Goal: Task Accomplishment & Management: Manage account settings

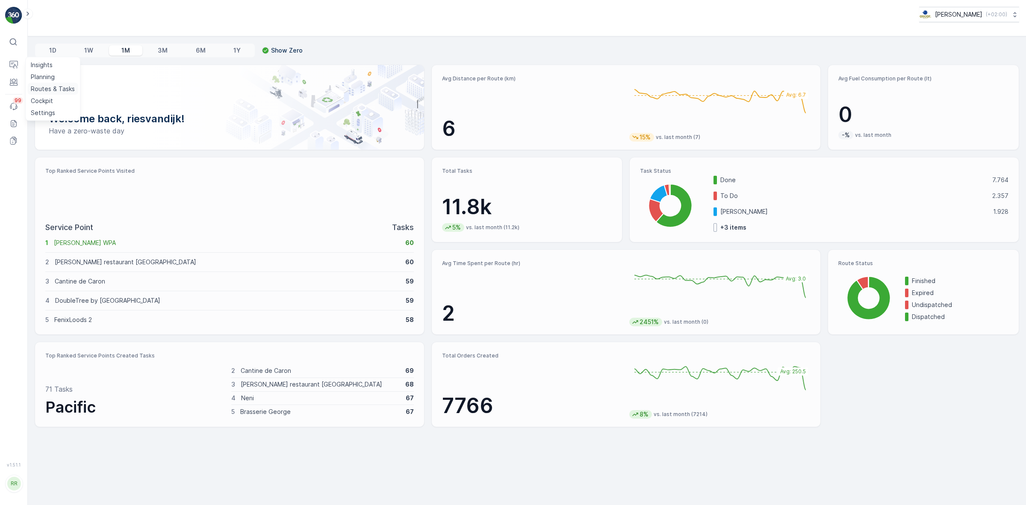
click at [48, 92] on p "Routes & Tasks" at bounding box center [53, 89] width 44 height 9
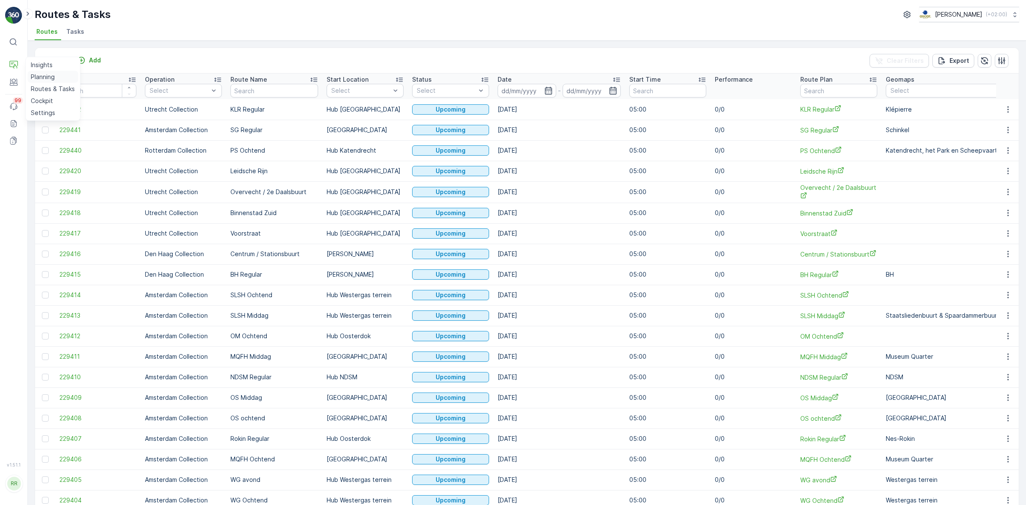
click at [46, 77] on p "Planning" at bounding box center [43, 77] width 24 height 9
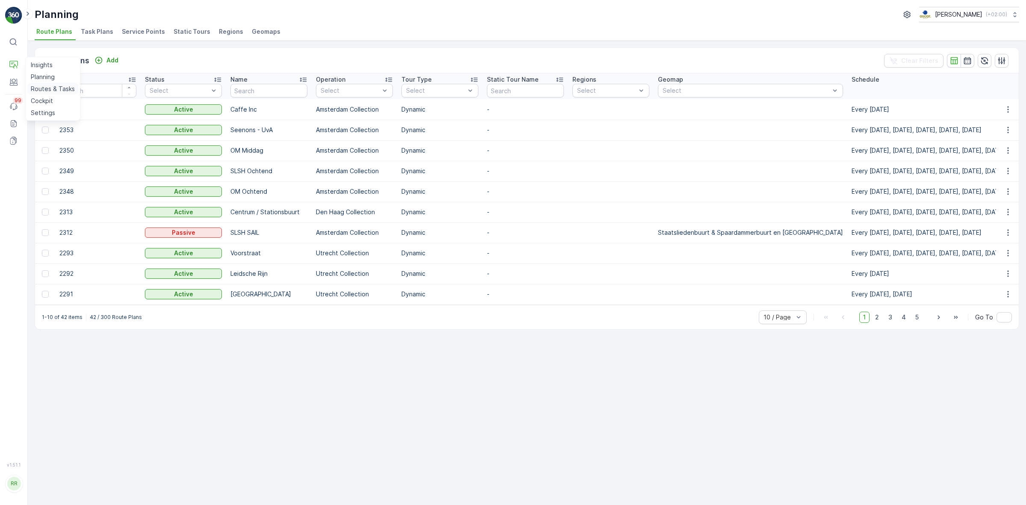
click at [56, 89] on p "Routes & Tasks" at bounding box center [53, 89] width 44 height 9
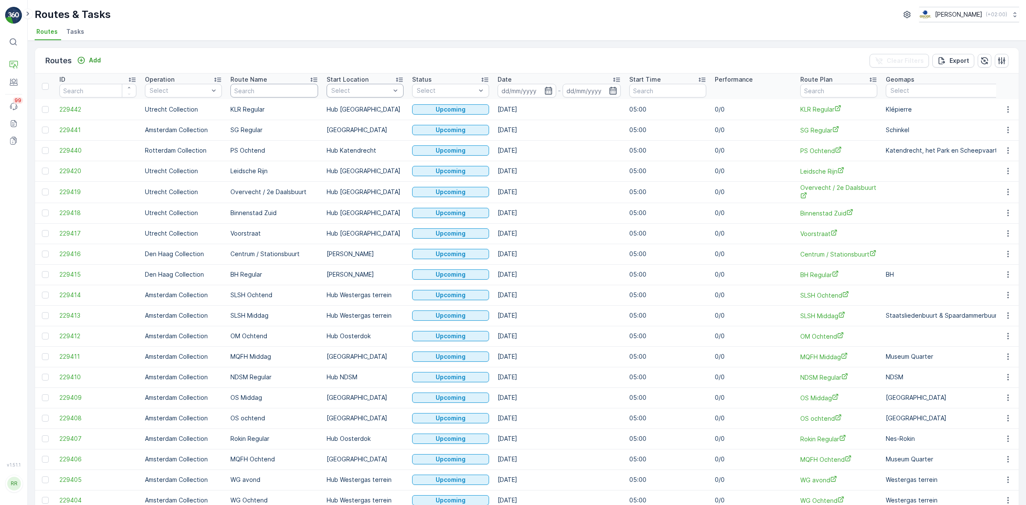
click at [256, 95] on input "text" at bounding box center [274, 91] width 88 height 14
type input "cs"
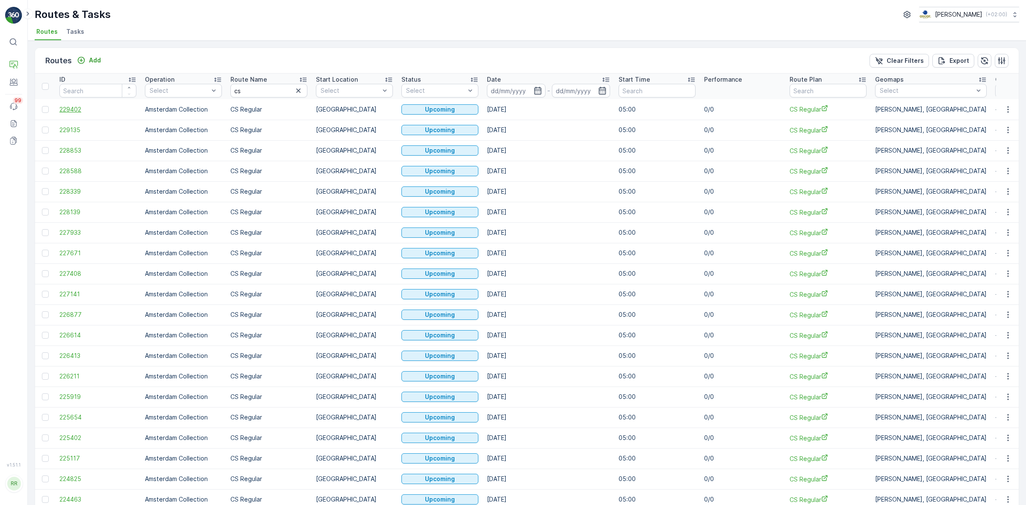
click at [66, 106] on span "229402" at bounding box center [97, 109] width 77 height 9
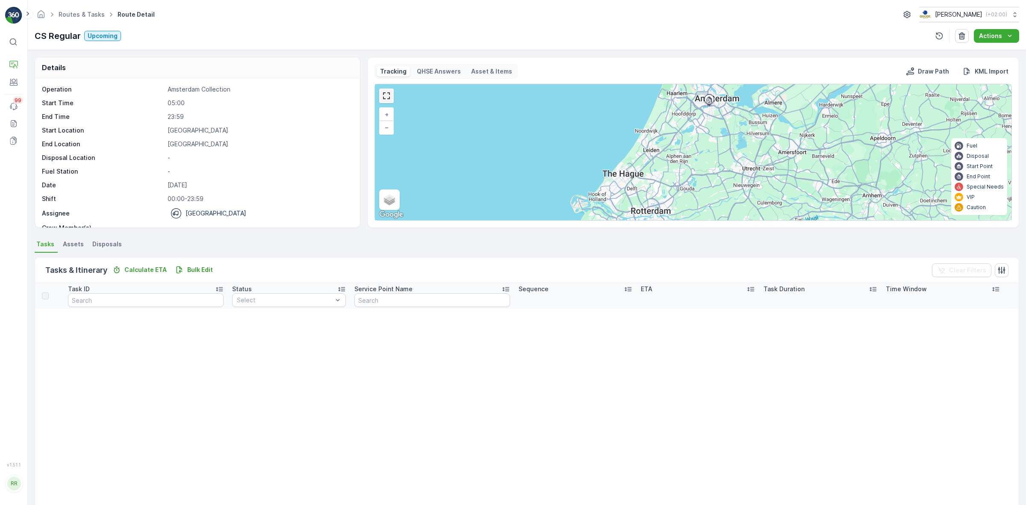
drag, startPoint x: 386, startPoint y: 99, endPoint x: 386, endPoint y: 145, distance: 46.6
click at [386, 99] on link at bounding box center [386, 95] width 13 height 13
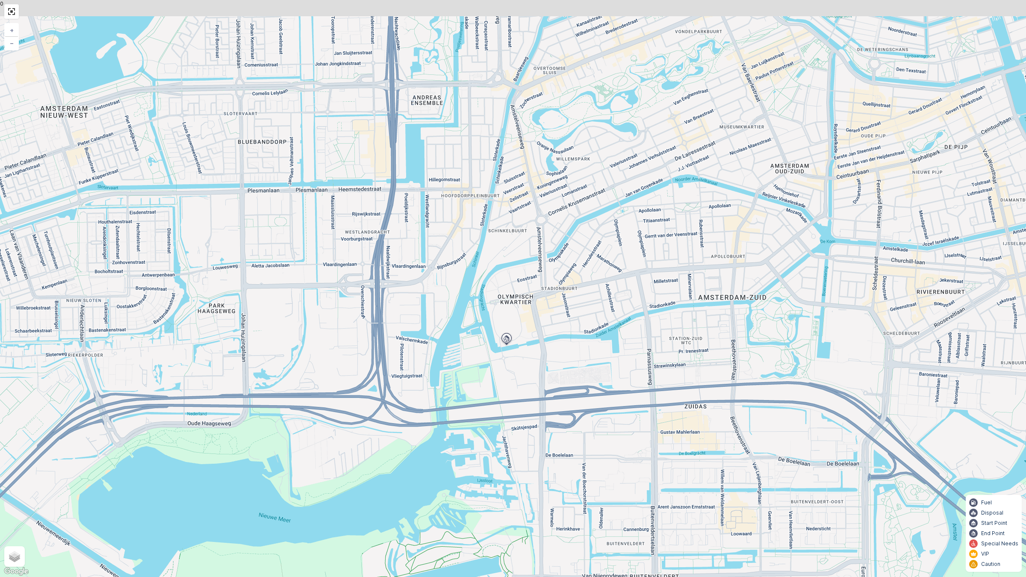
drag, startPoint x: 578, startPoint y: 190, endPoint x: 548, endPoint y: 301, distance: 115.2
click at [581, 291] on div "+ − Satellite Roadmap Terrain Hybrid Leaflet Keyboard shortcuts Map Data Map da…" at bounding box center [513, 288] width 1026 height 577
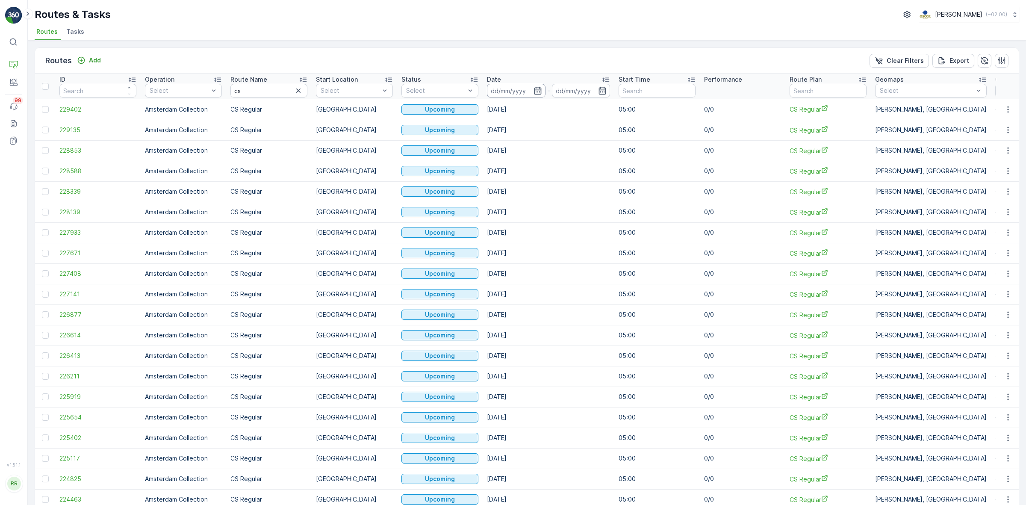
click at [542, 90] on input at bounding box center [516, 91] width 59 height 14
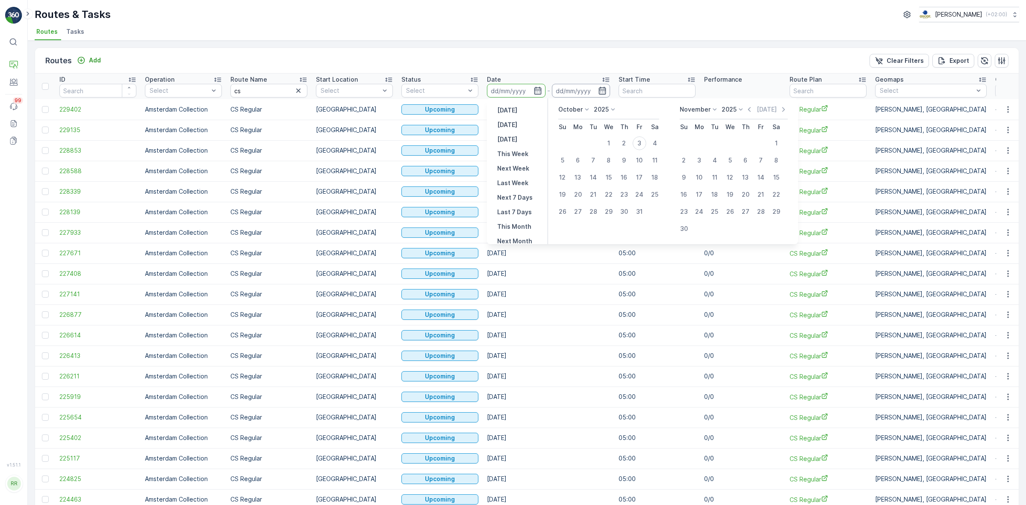
click at [578, 90] on input at bounding box center [581, 91] width 59 height 14
click at [640, 146] on div "3" at bounding box center [640, 143] width 14 height 14
type input "[DATE]"
click at [593, 59] on div "Routes Add Clear Filters Export" at bounding box center [527, 61] width 984 height 26
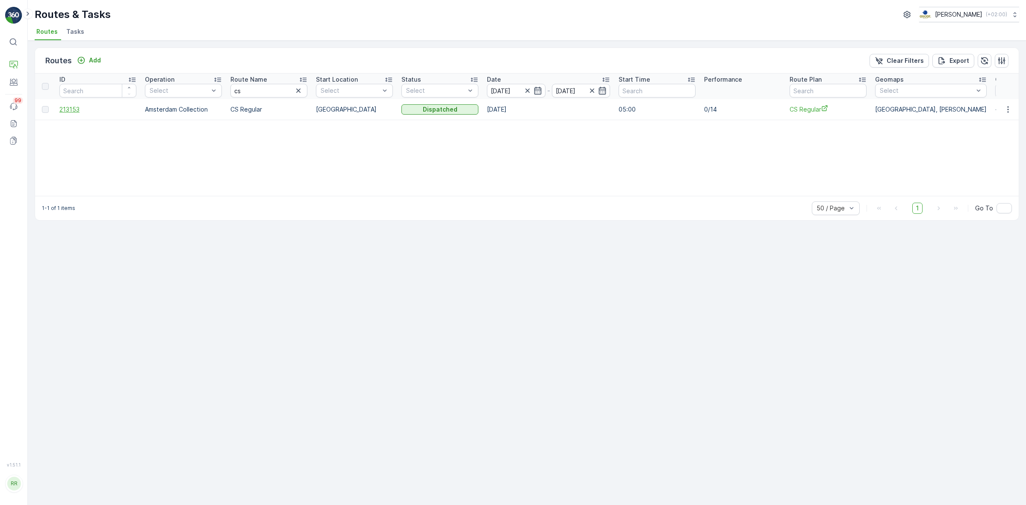
click at [74, 112] on span "213153" at bounding box center [97, 109] width 77 height 9
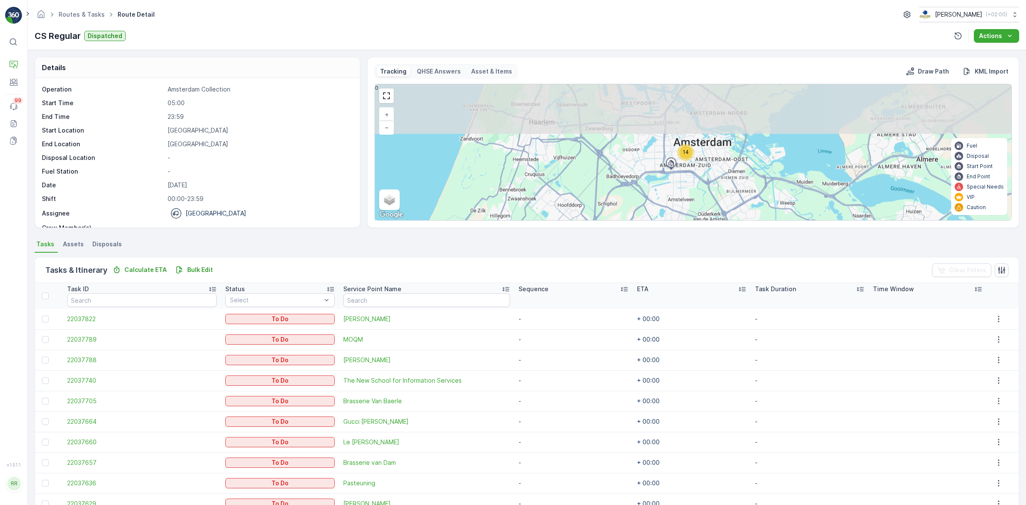
drag, startPoint x: 743, startPoint y: 117, endPoint x: 708, endPoint y: 242, distance: 129.6
click at [708, 242] on div "Details Operation Amsterdam Collection Start Time 05:00 End Time 23:59 Start Lo…" at bounding box center [527, 277] width 998 height 455
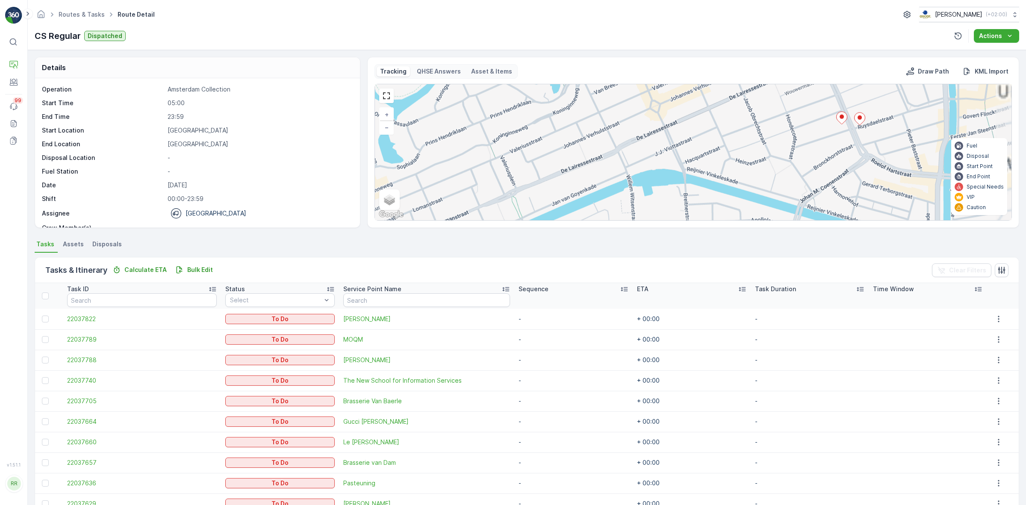
drag, startPoint x: 670, startPoint y: 143, endPoint x: 655, endPoint y: 241, distance: 98.6
click at [655, 241] on div "Details Operation Amsterdam Collection Start Time 05:00 End Time 23:59 Start Lo…" at bounding box center [527, 277] width 998 height 455
click at [381, 94] on link at bounding box center [386, 95] width 13 height 13
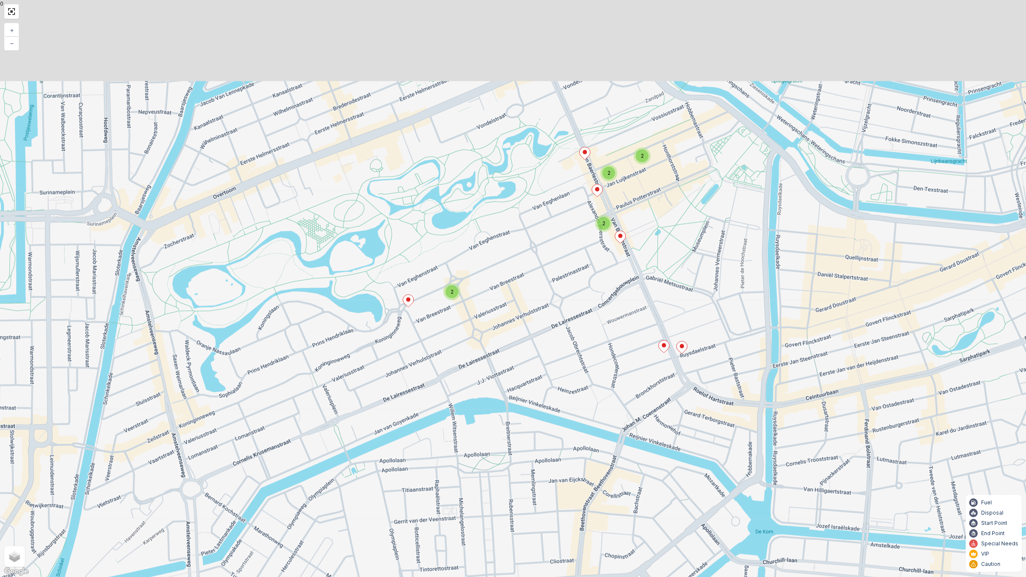
drag, startPoint x: 620, startPoint y: 208, endPoint x: 623, endPoint y: 301, distance: 92.8
click at [623, 301] on div "2 2 2 2 + − Satellite Roadmap Terrain Hybrid Leaflet Keyboard shortcuts Map Dat…" at bounding box center [513, 288] width 1026 height 577
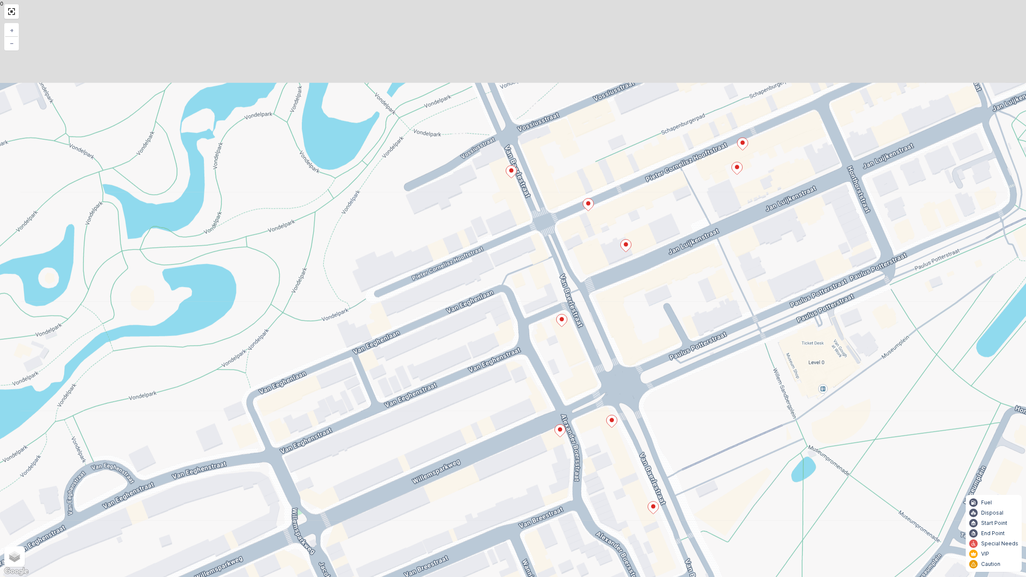
drag, startPoint x: 636, startPoint y: 224, endPoint x: 640, endPoint y: 344, distance: 119.8
click at [640, 344] on div "+ − Satellite Roadmap Terrain Hybrid Leaflet Keyboard shortcuts Map Data Map da…" at bounding box center [513, 288] width 1026 height 577
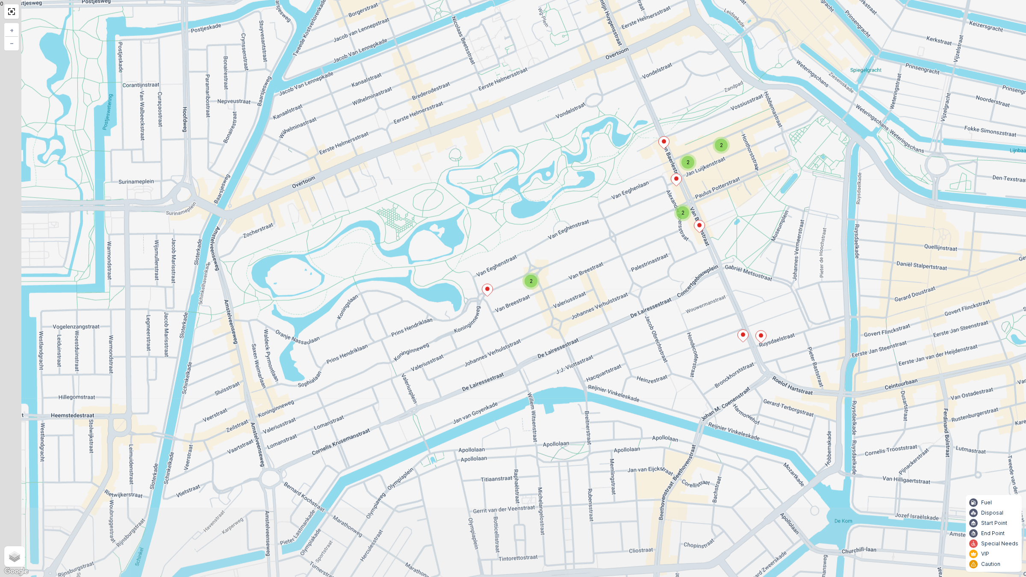
drag, startPoint x: 691, startPoint y: 385, endPoint x: 755, endPoint y: 254, distance: 145.5
click at [753, 257] on div "2 2 2 2 + − Satellite Roadmap Terrain Hybrid Leaflet Keyboard shortcuts Map Dat…" at bounding box center [513, 288] width 1026 height 577
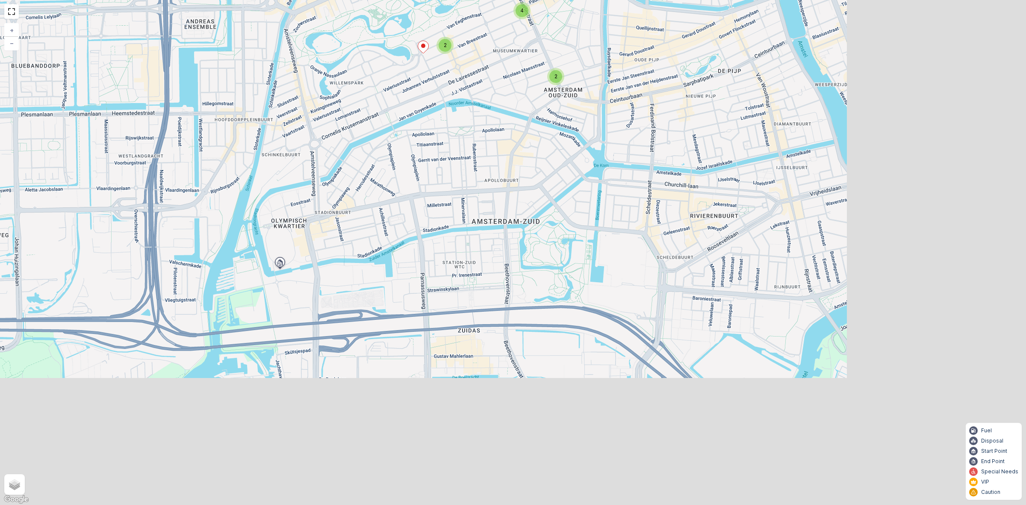
scroll to position [127, 0]
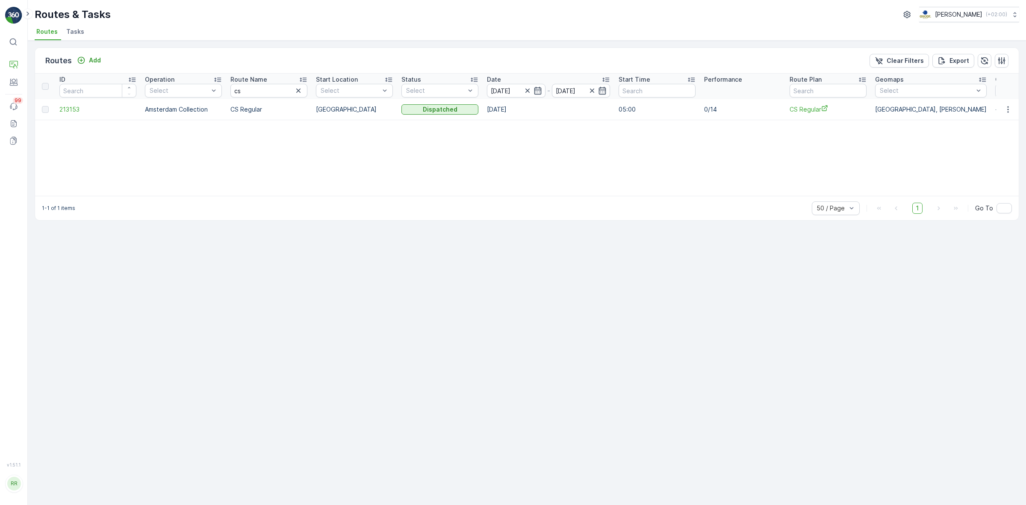
click at [41, 35] on span "Routes" at bounding box center [46, 31] width 21 height 9
drag, startPoint x: 245, startPoint y: 93, endPoint x: 232, endPoint y: 93, distance: 12.8
click at [232, 93] on input "cs" at bounding box center [268, 91] width 77 height 14
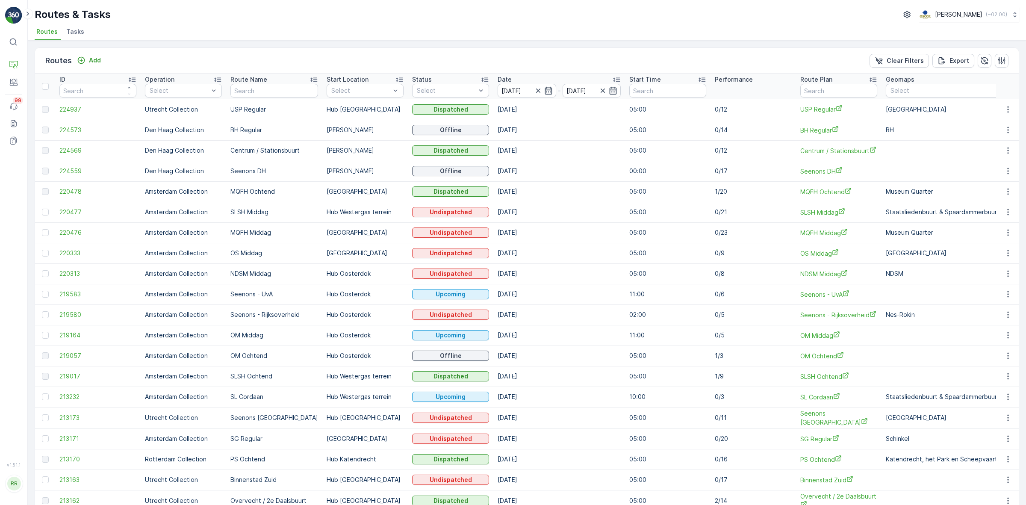
click at [69, 26] on li "Tasks" at bounding box center [76, 33] width 23 height 15
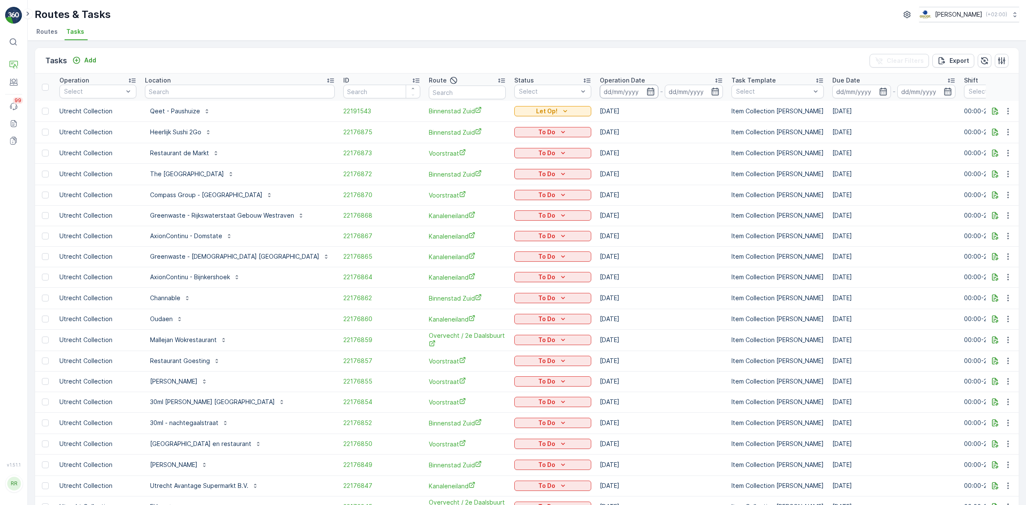
click at [600, 90] on input at bounding box center [629, 92] width 59 height 14
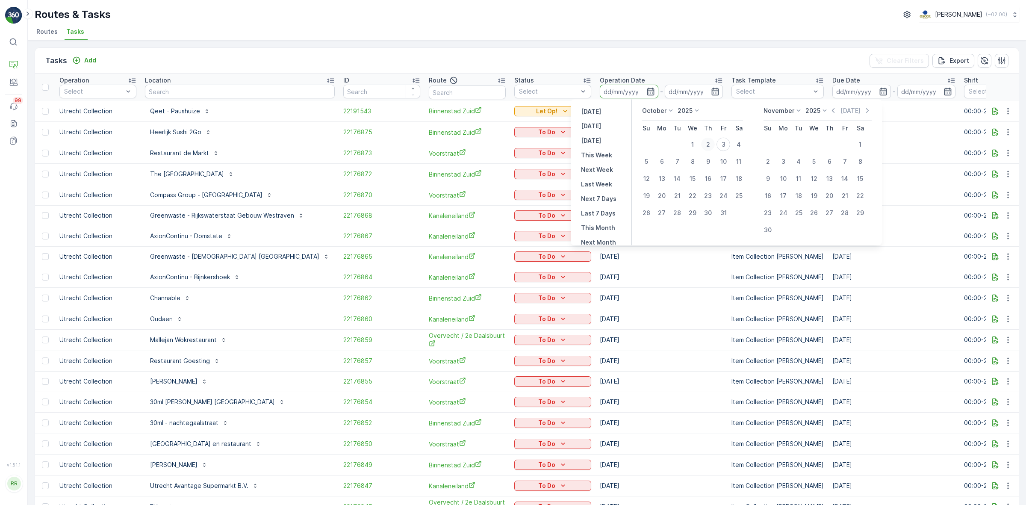
click at [708, 147] on div "2" at bounding box center [708, 145] width 14 height 14
type input "[DATE]"
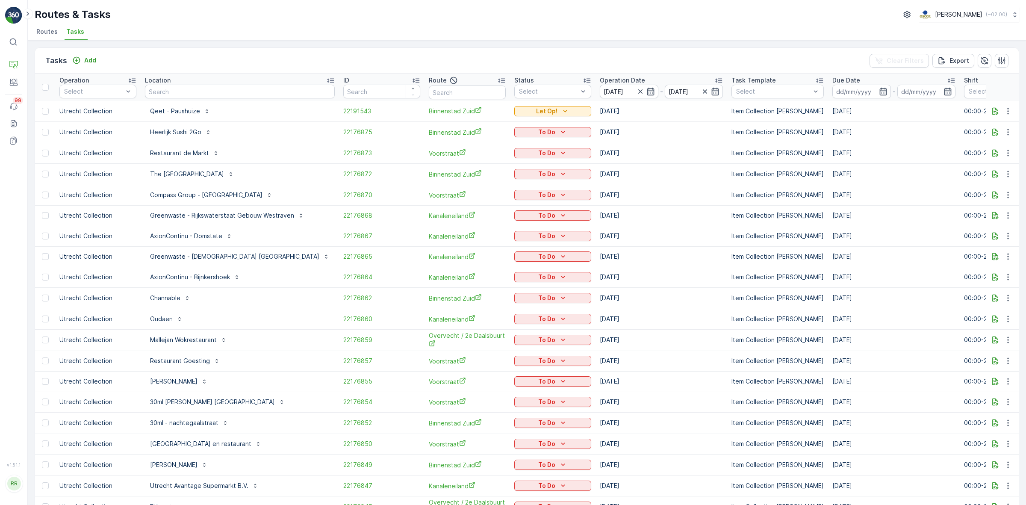
type input "[DATE]"
click at [574, 50] on div "Tasks Add Clear Filters Export" at bounding box center [527, 61] width 984 height 26
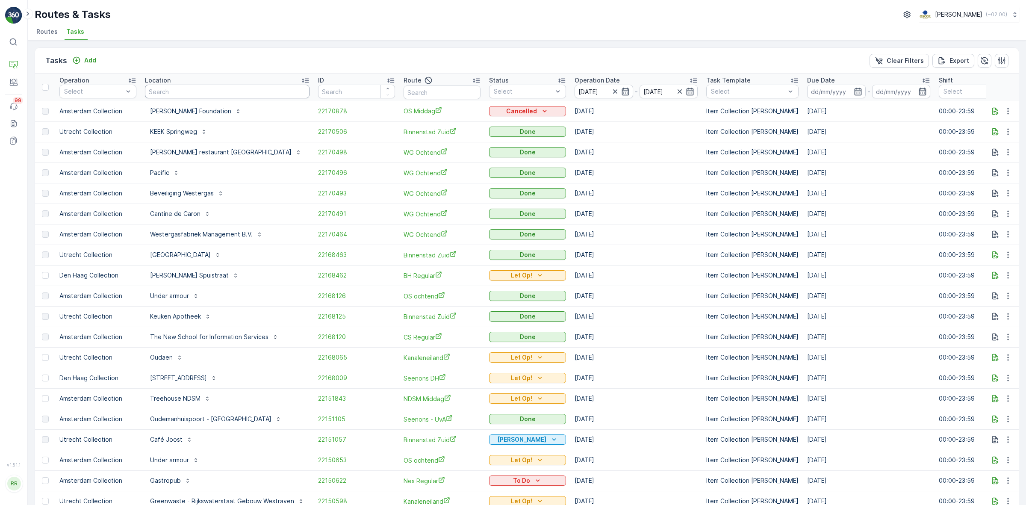
click at [201, 95] on input "text" at bounding box center [227, 92] width 165 height 14
type input "qeet"
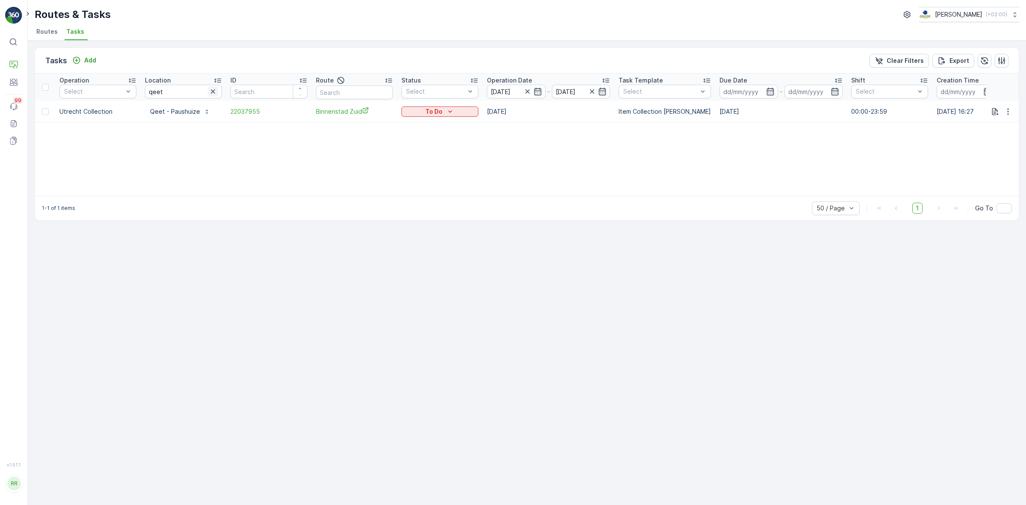
click at [213, 91] on icon "button" at bounding box center [213, 91] width 4 height 4
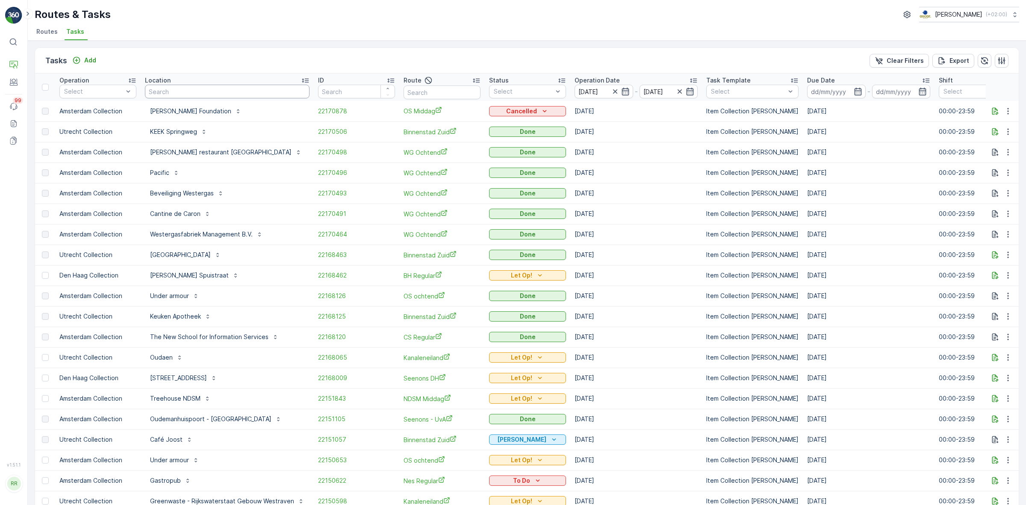
click at [234, 95] on input "text" at bounding box center [227, 92] width 165 height 14
type input "rokin"
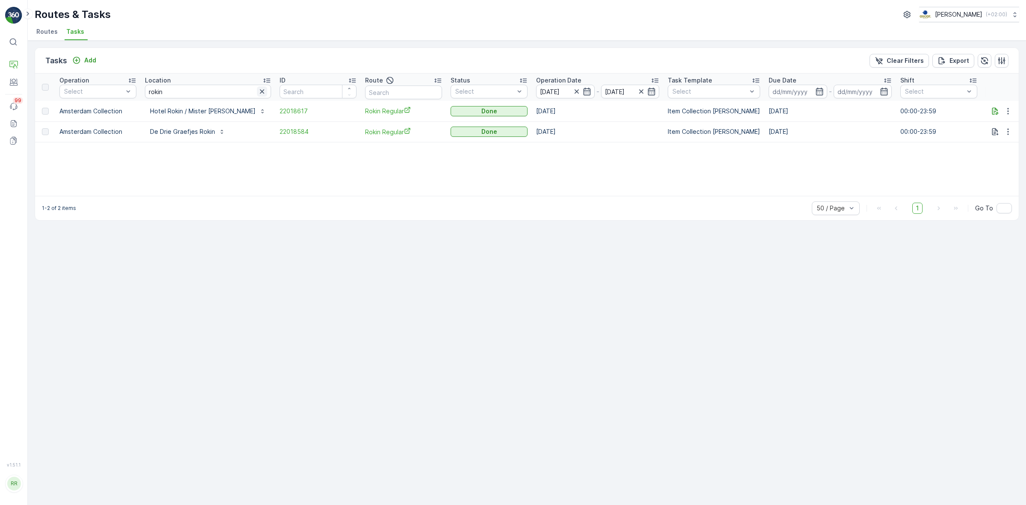
click at [258, 94] on icon "button" at bounding box center [262, 91] width 9 height 9
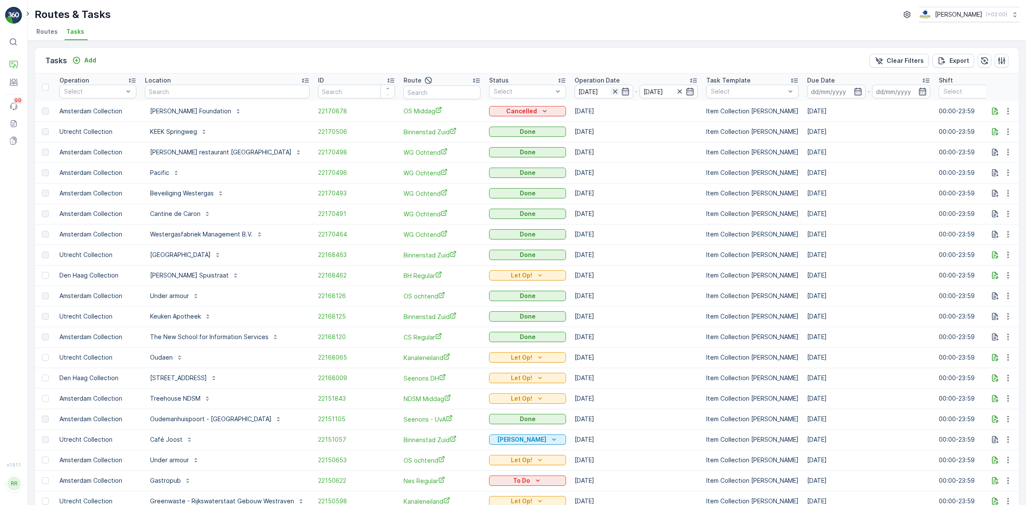
click at [613, 90] on icon "button" at bounding box center [615, 91] width 4 height 4
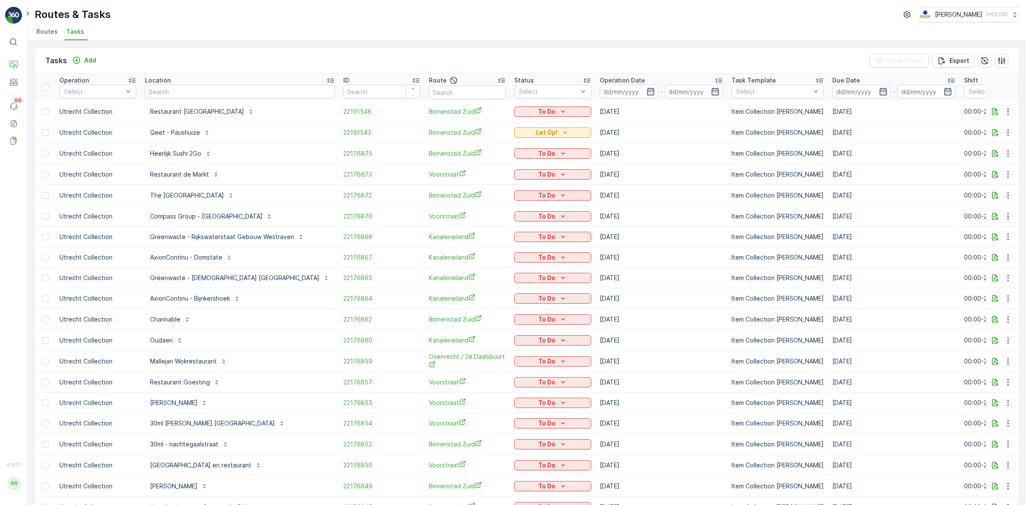
click at [600, 92] on input at bounding box center [629, 92] width 59 height 14
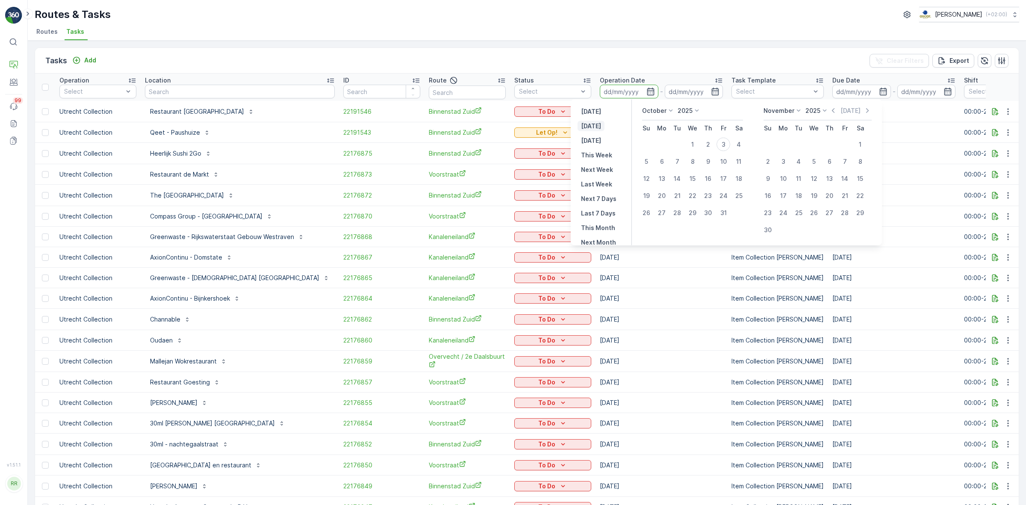
click at [593, 127] on p "Today" at bounding box center [591, 126] width 20 height 9
type input "[DATE]"
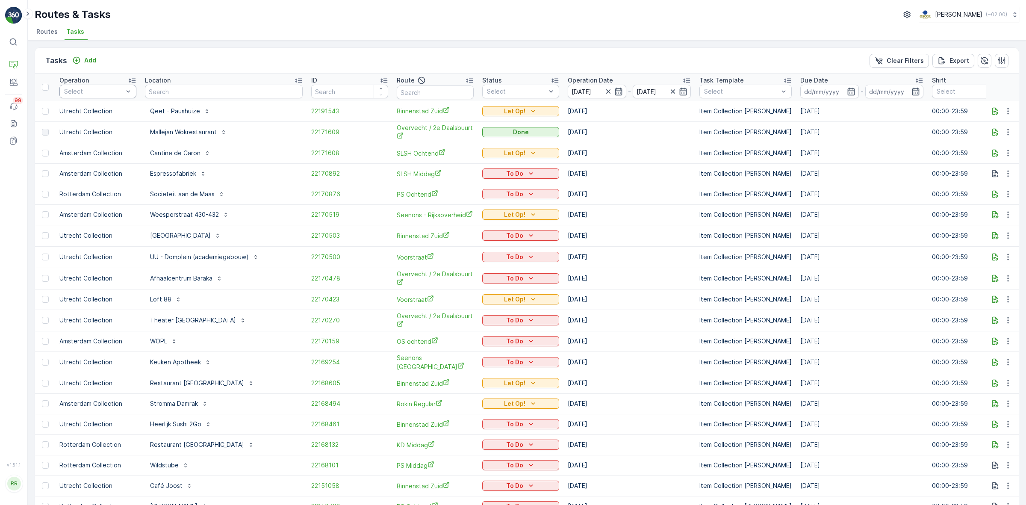
click at [84, 96] on div "Select" at bounding box center [97, 92] width 77 height 14
click at [90, 137] on p "Amsterdam Collection" at bounding box center [103, 139] width 58 height 17
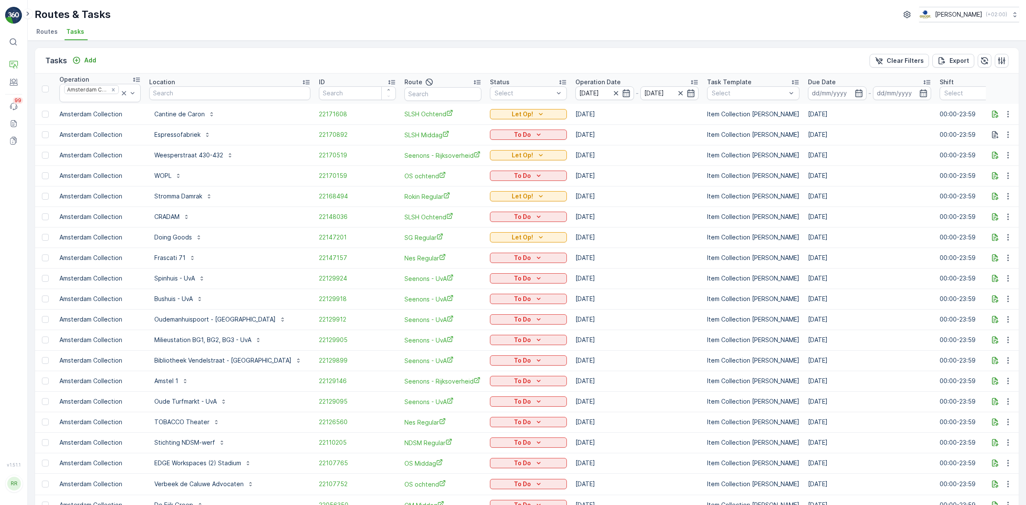
click at [50, 26] on li "Routes" at bounding box center [48, 33] width 27 height 15
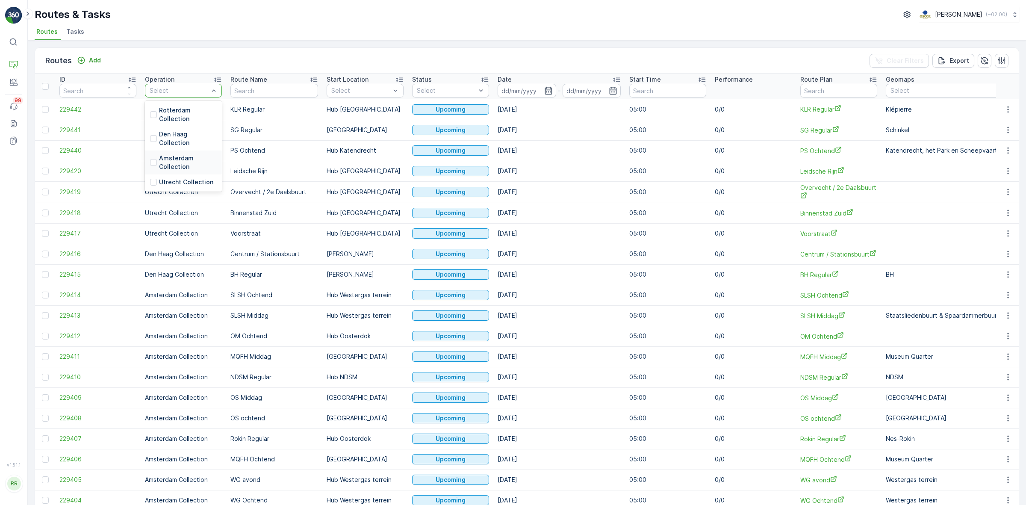
click at [179, 164] on p "Amsterdam Collection" at bounding box center [188, 162] width 58 height 17
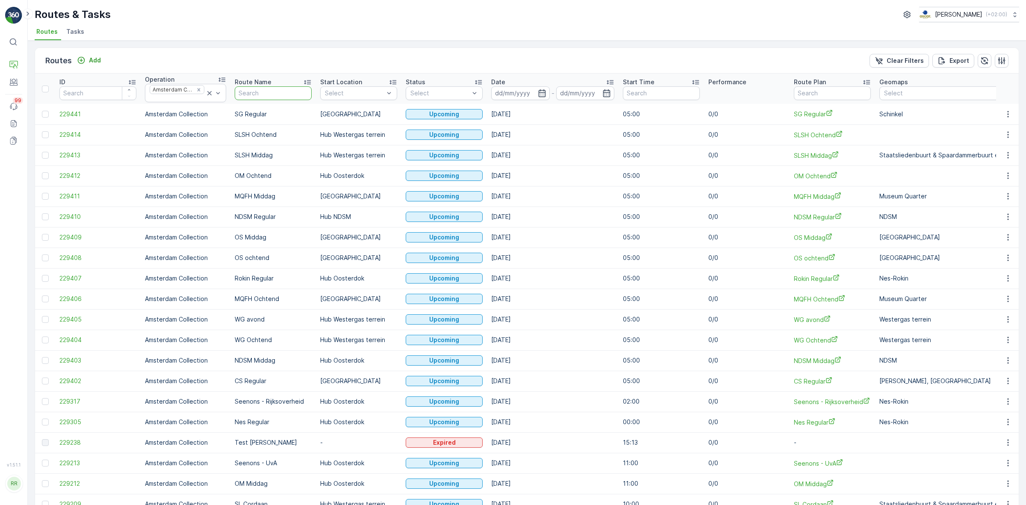
click at [266, 97] on input "text" at bounding box center [273, 93] width 77 height 14
type input "OD"
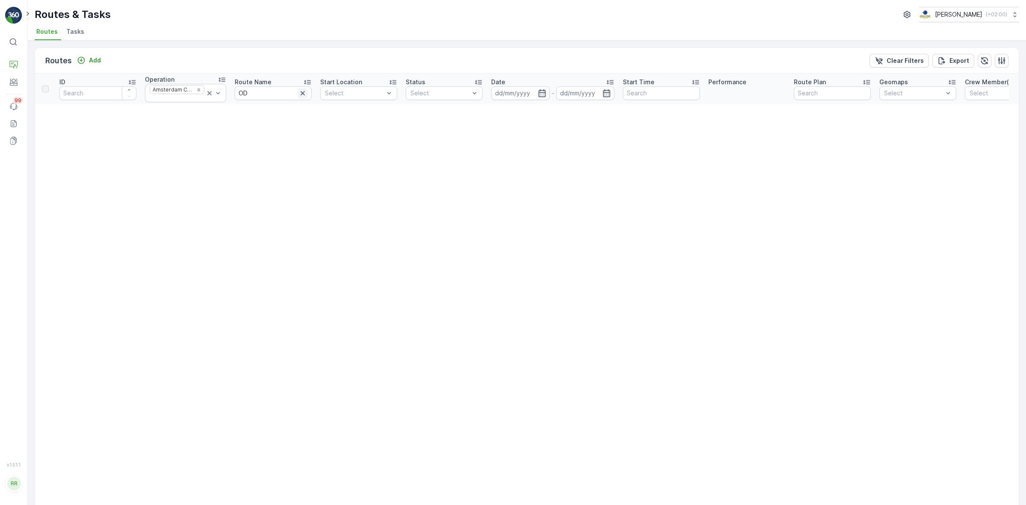
click at [304, 95] on button "button" at bounding box center [303, 93] width 10 height 10
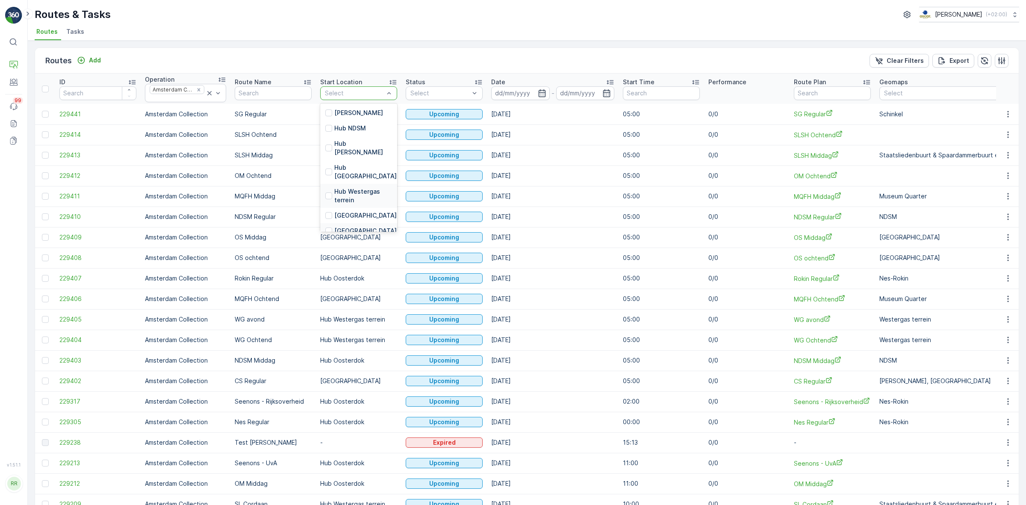
scroll to position [39, 0]
click at [363, 219] on p "Hub Oosterdok" at bounding box center [356, 223] width 45 height 9
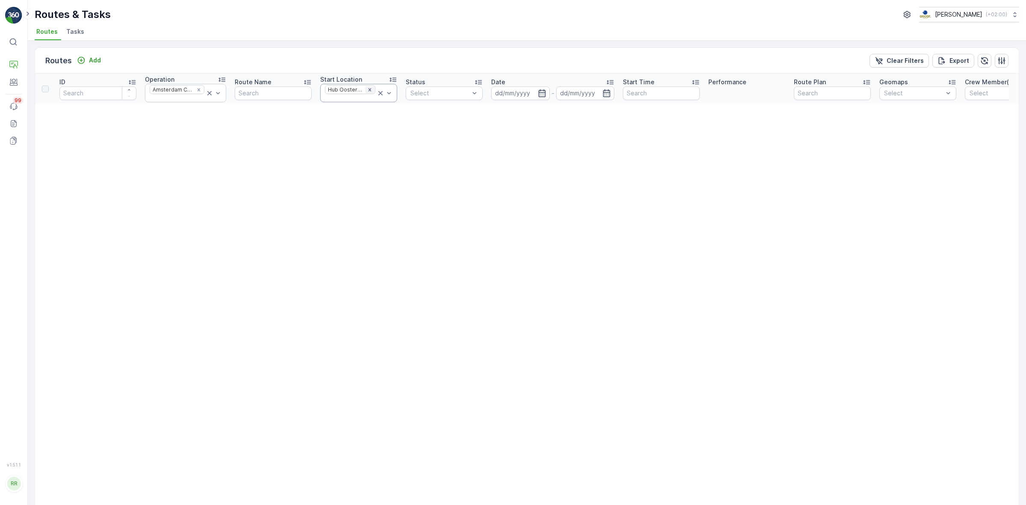
click at [368, 90] on icon "Remove Hub Oosterdok" at bounding box center [369, 89] width 3 height 3
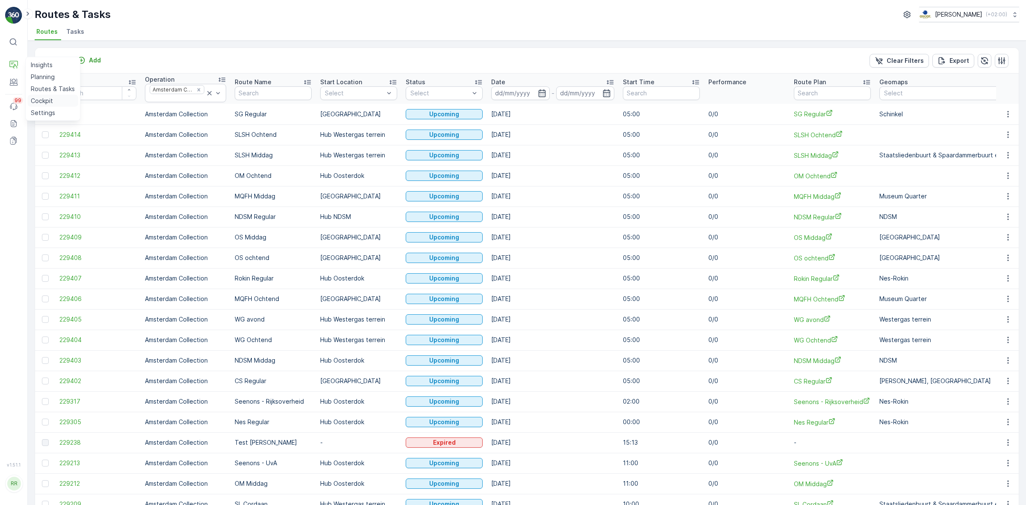
click at [62, 104] on link "Cockpit" at bounding box center [52, 101] width 51 height 12
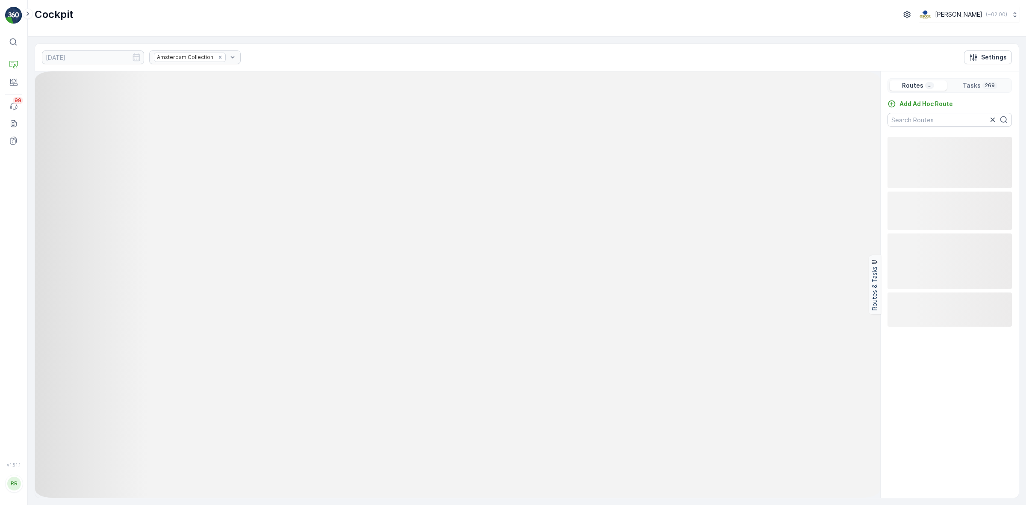
click at [25, 7] on img at bounding box center [43, 15] width 37 height 17
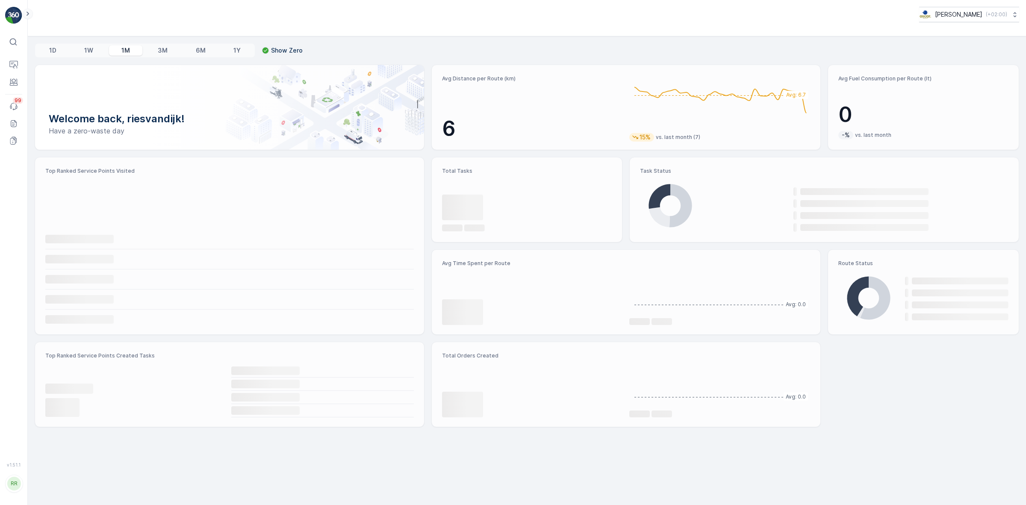
click at [30, 15] on icon at bounding box center [27, 14] width 9 height 10
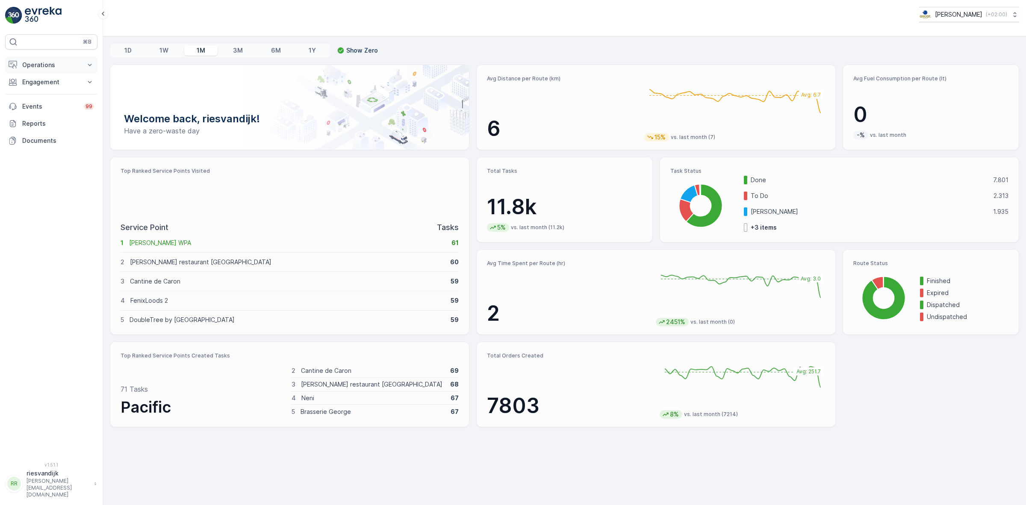
click at [90, 66] on icon at bounding box center [90, 65] width 9 height 9
click at [34, 116] on p "Cockpit" at bounding box center [33, 115] width 22 height 9
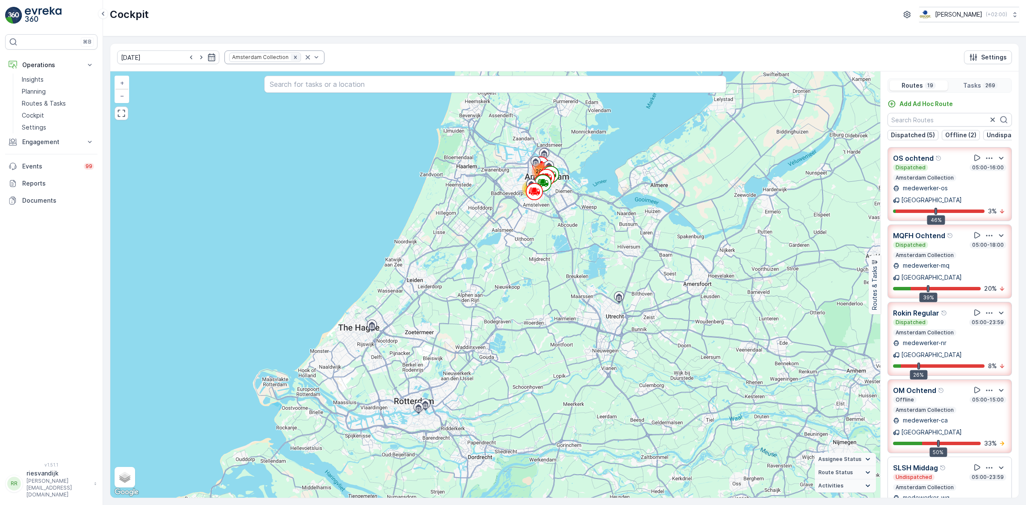
click at [294, 59] on icon "Remove Amsterdam Collection" at bounding box center [295, 57] width 3 height 3
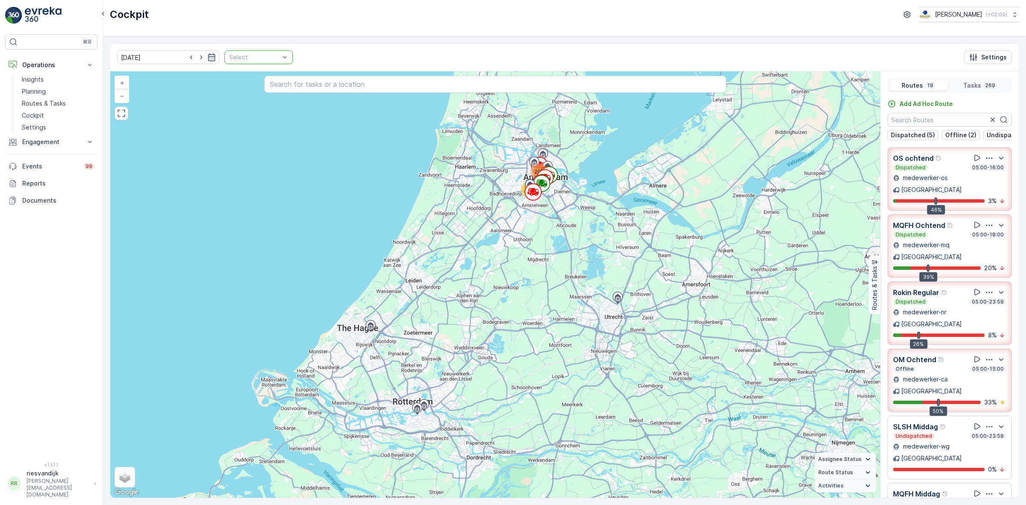
click at [267, 58] on div at bounding box center [254, 57] width 52 height 7
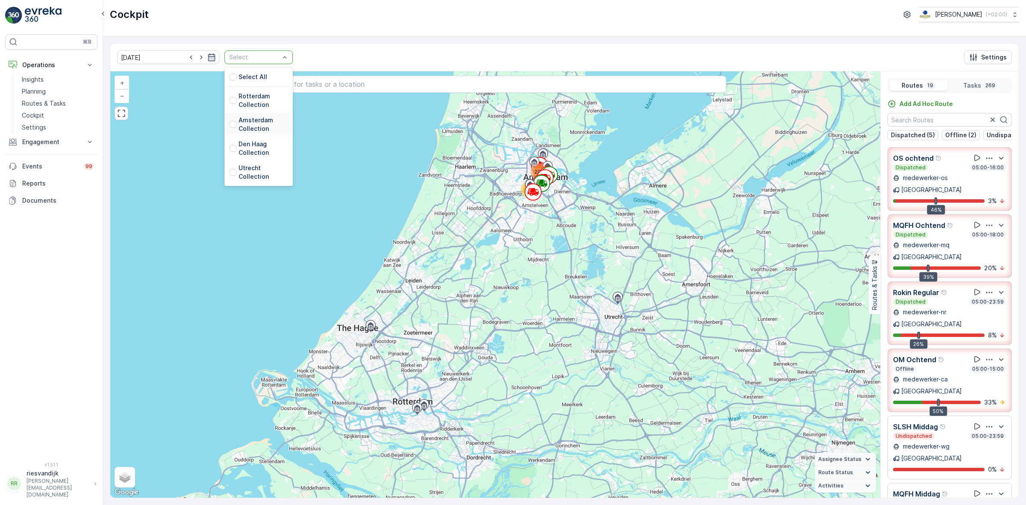
click at [244, 123] on p "Amsterdam Collection" at bounding box center [263, 124] width 49 height 17
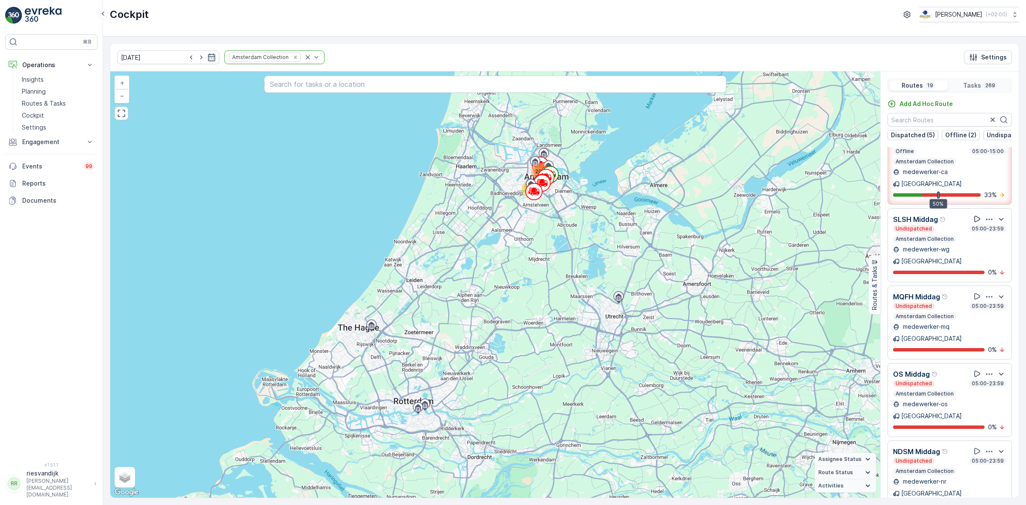
scroll to position [267, 0]
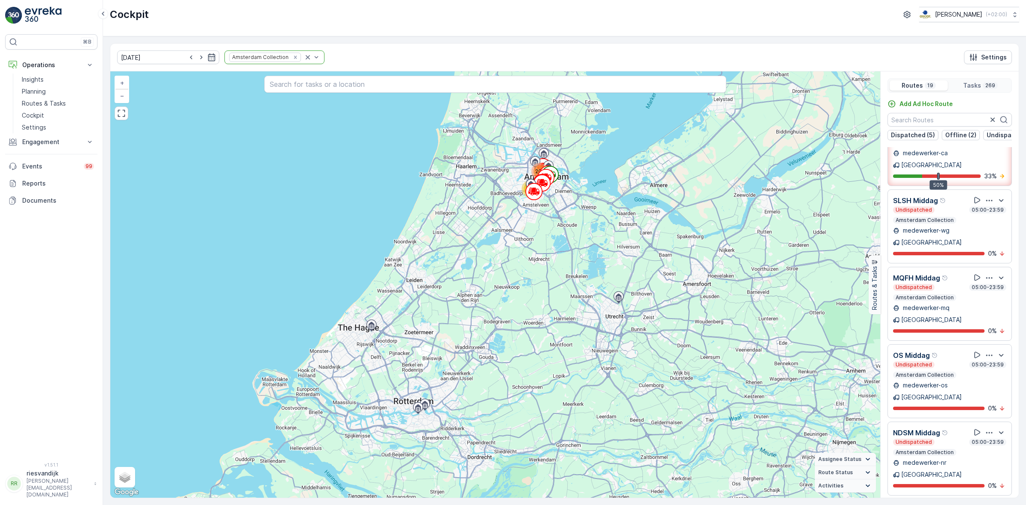
click at [821, 273] on p "MQFH Middag" at bounding box center [916, 278] width 47 height 10
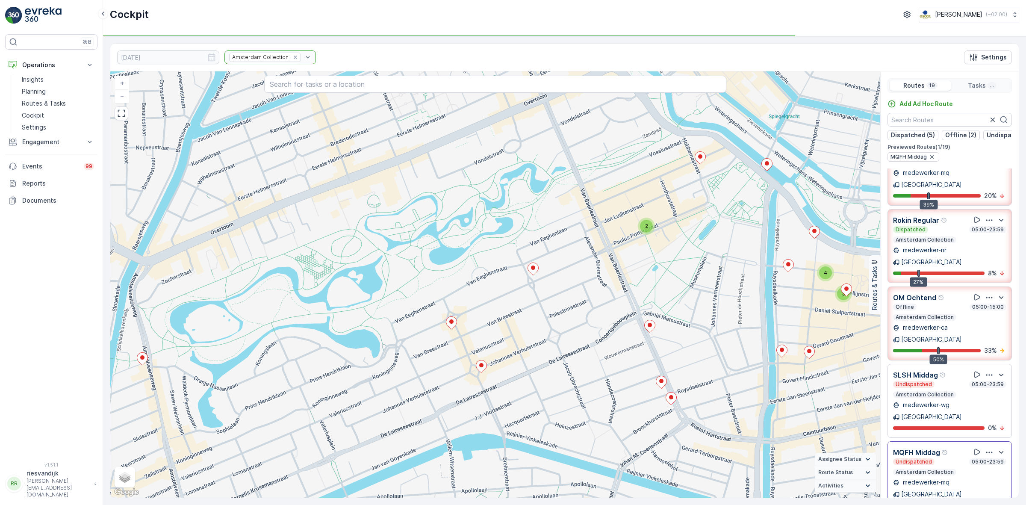
scroll to position [53, 0]
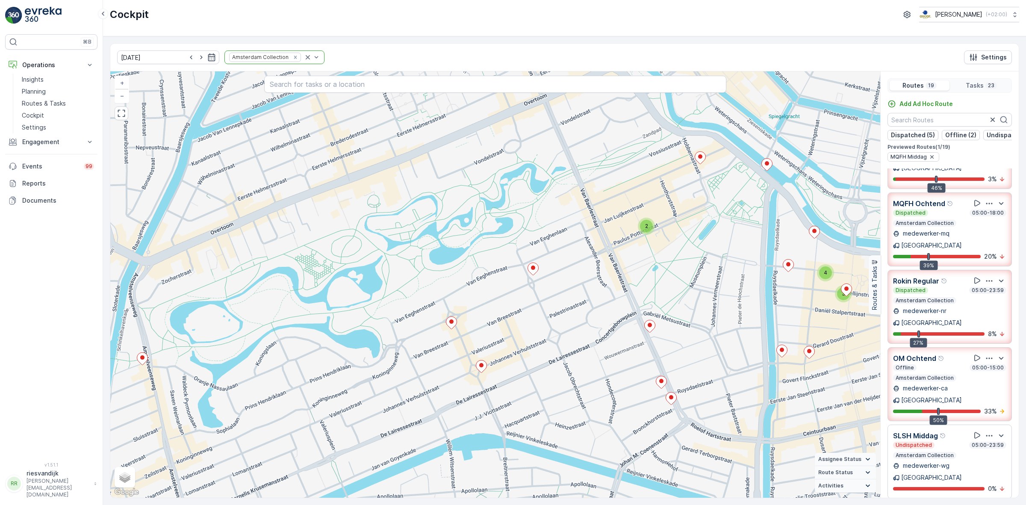
click at [821, 198] on p "MQFH Ochtend" at bounding box center [919, 203] width 52 height 10
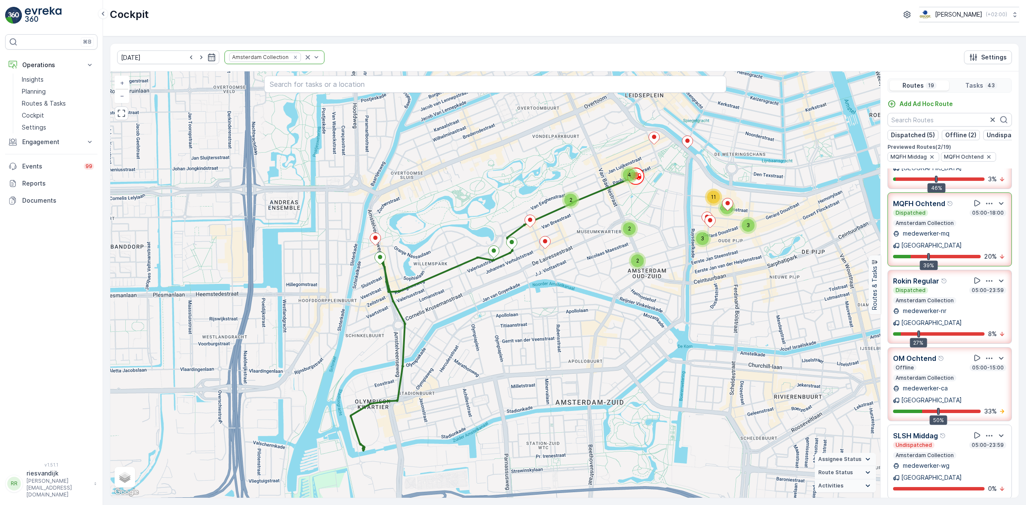
drag, startPoint x: 450, startPoint y: 362, endPoint x: 517, endPoint y: 283, distance: 103.8
click at [517, 283] on div "2 2 2 4 3 3 11 5 + − Satellite Roadmap Terrain Hybrid Leaflet Keyboard shortcut…" at bounding box center [495, 284] width 770 height 426
click at [187, 60] on icon "button" at bounding box center [191, 57] width 9 height 9
type input "[DATE]"
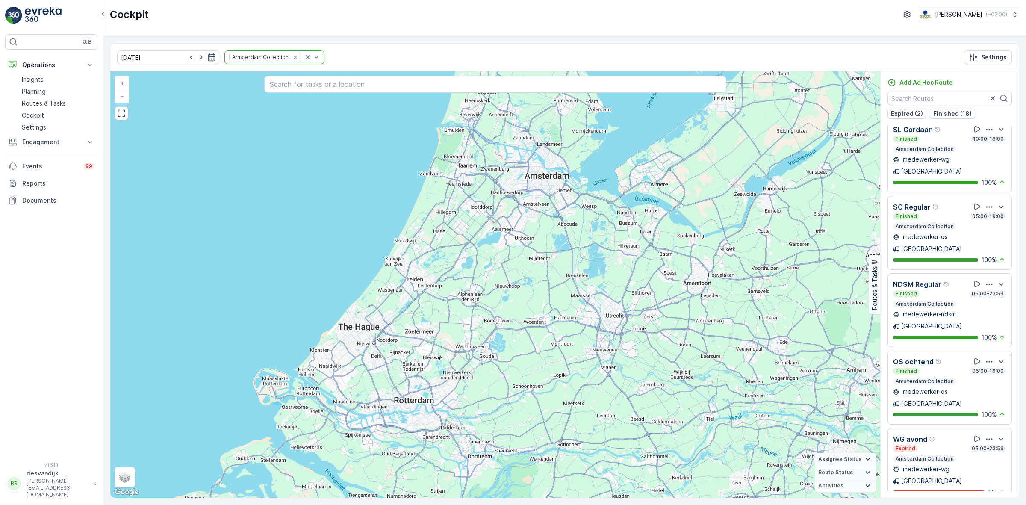
scroll to position [953, 0]
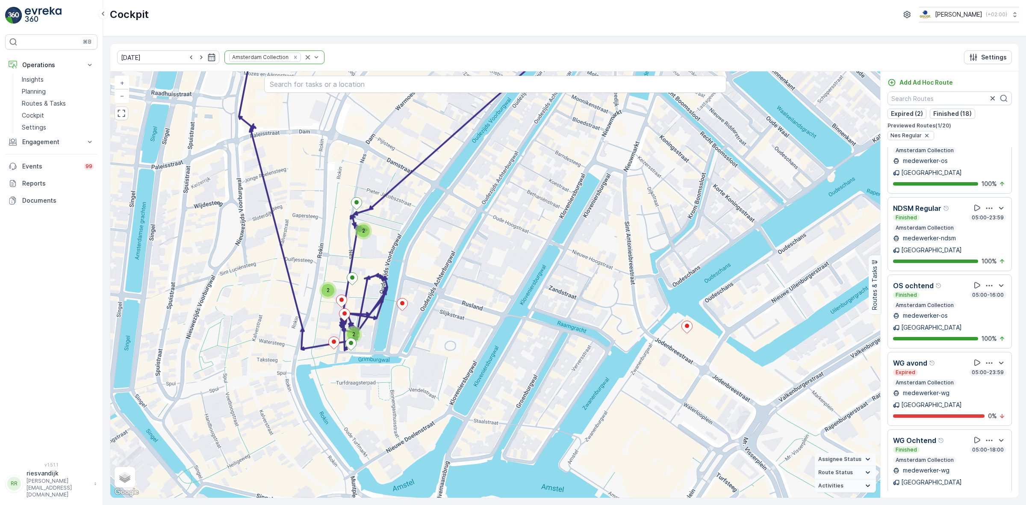
drag, startPoint x: 420, startPoint y: 416, endPoint x: 486, endPoint y: 394, distance: 69.0
click at [486, 394] on div "2 2 2 + − Satellite Roadmap Terrain Hybrid Leaflet Keyboard shortcuts Map Data …" at bounding box center [495, 284] width 770 height 426
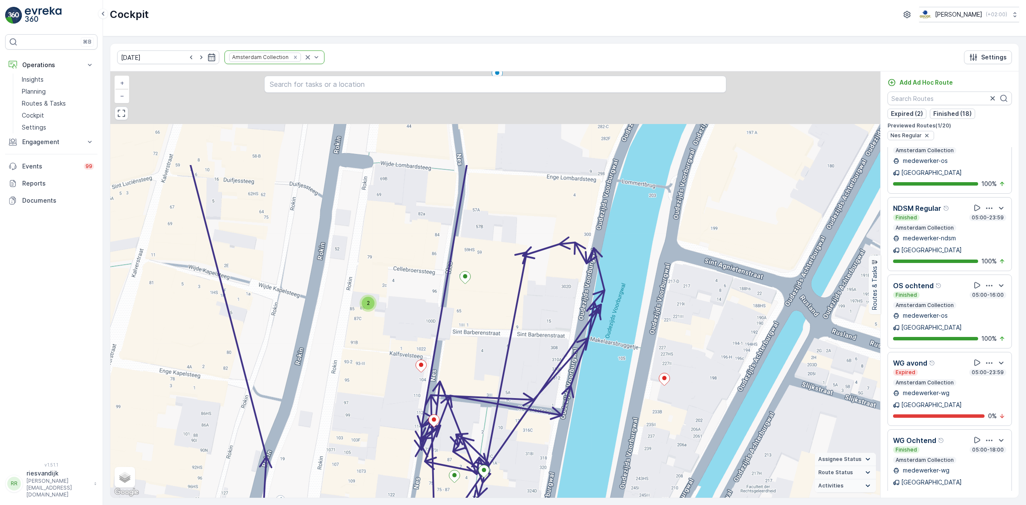
drag, startPoint x: 388, startPoint y: 275, endPoint x: 409, endPoint y: 410, distance: 137.2
click at [409, 410] on div "2 + − Satellite Roadmap Terrain Hybrid Leaflet Keyboard shortcuts Map Data Map …" at bounding box center [495, 284] width 770 height 426
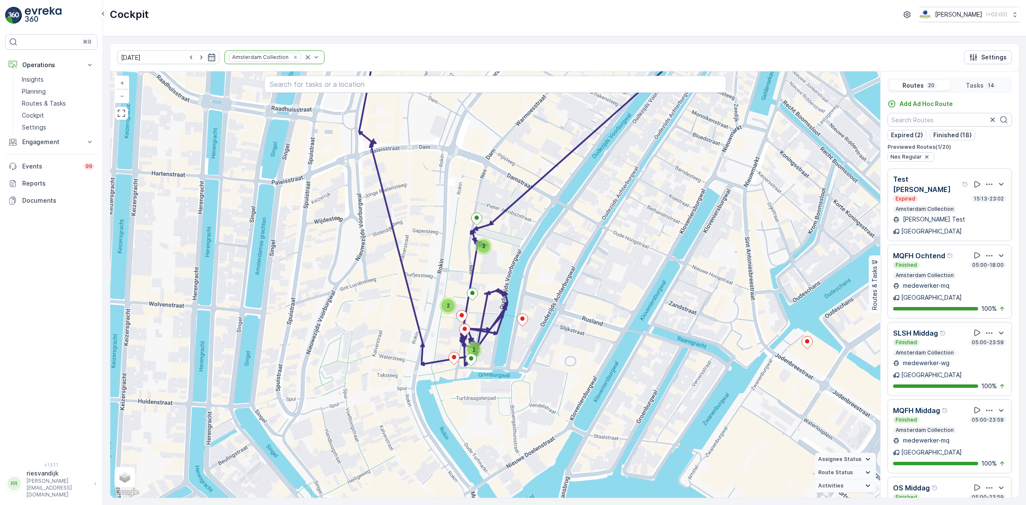
scroll to position [953, 0]
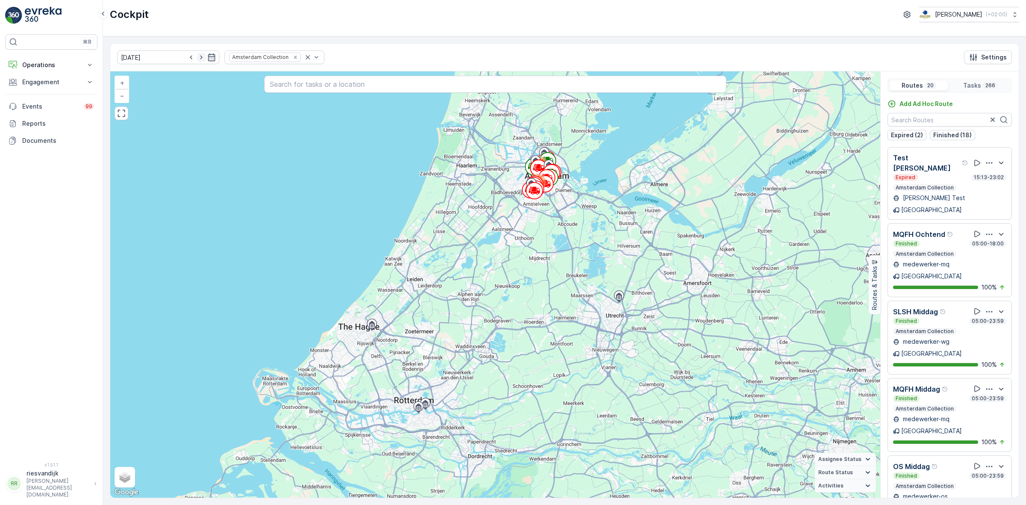
click at [197, 56] on icon "button" at bounding box center [201, 57] width 9 height 9
type input "[DATE]"
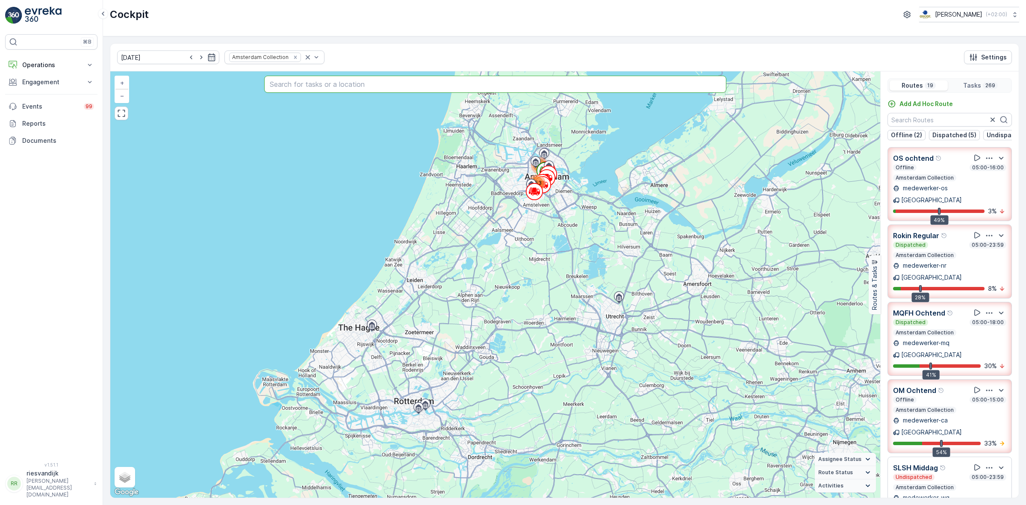
click at [448, 84] on input "text" at bounding box center [495, 84] width 462 height 17
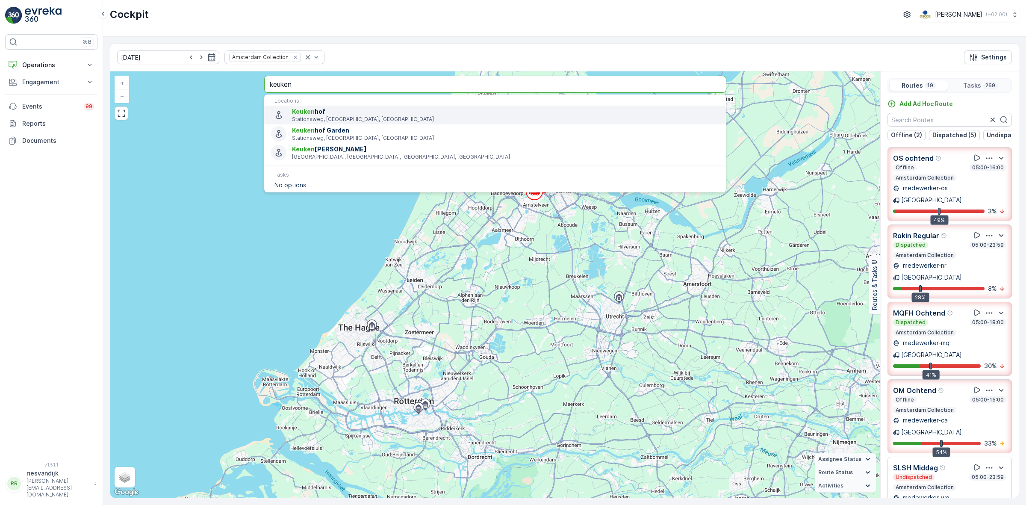
type input "keuken"
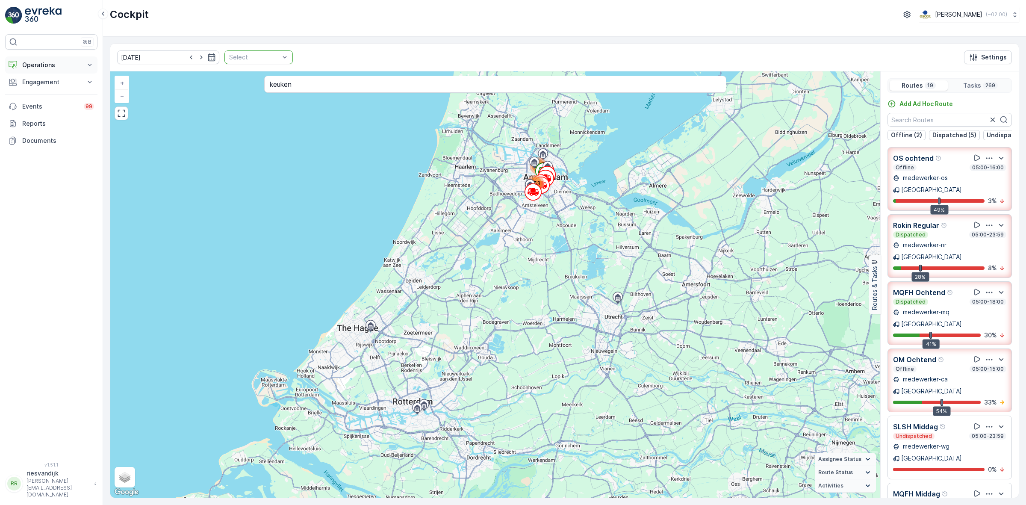
click at [46, 60] on button "Operations" at bounding box center [51, 64] width 92 height 17
click at [41, 105] on p "Routes & Tasks" at bounding box center [44, 103] width 44 height 9
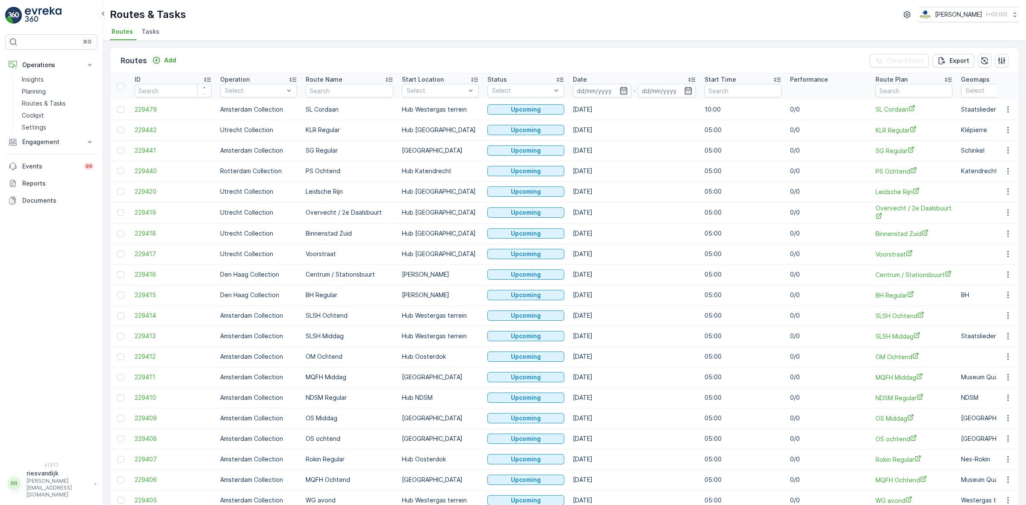
click at [151, 31] on span "Tasks" at bounding box center [151, 31] width 18 height 9
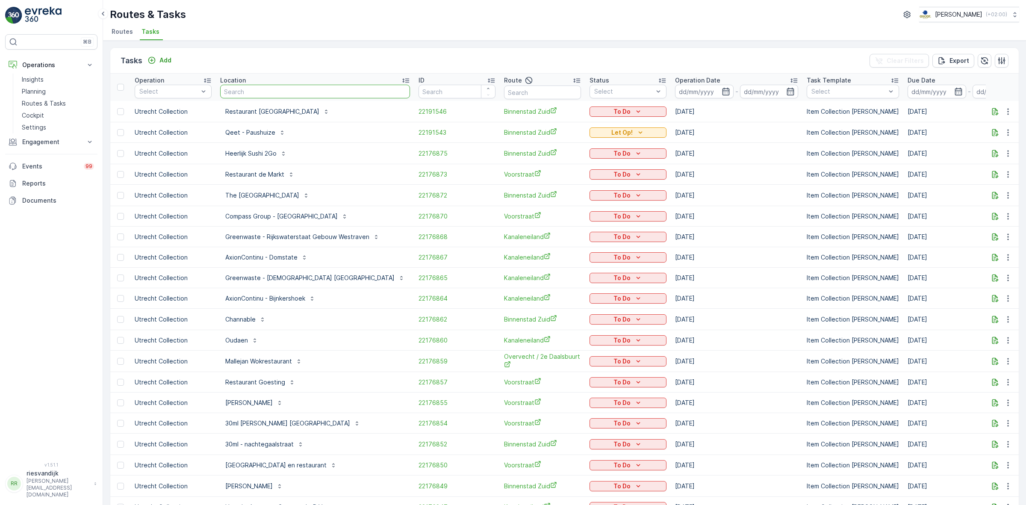
click at [300, 88] on input "text" at bounding box center [315, 92] width 190 height 14
type input "keuken ap"
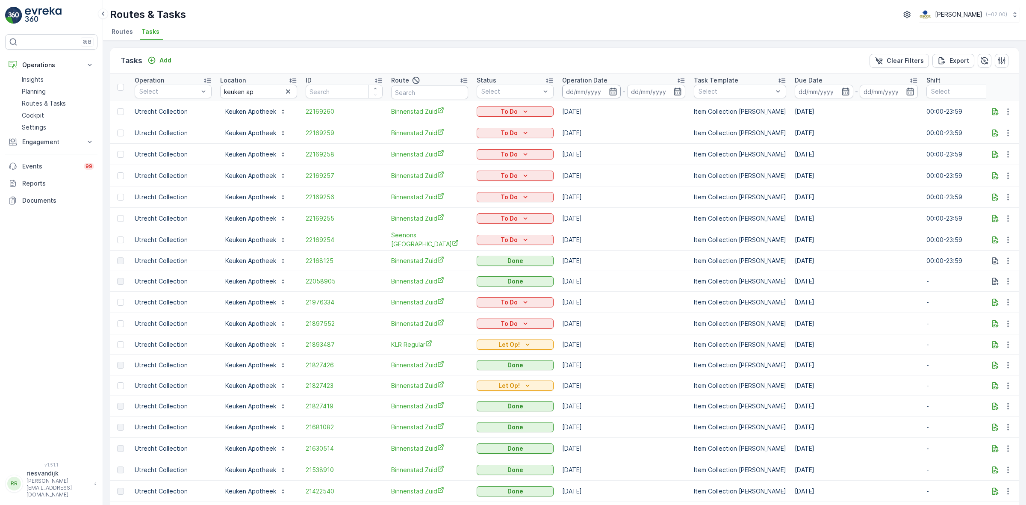
click at [577, 92] on input at bounding box center [591, 92] width 59 height 14
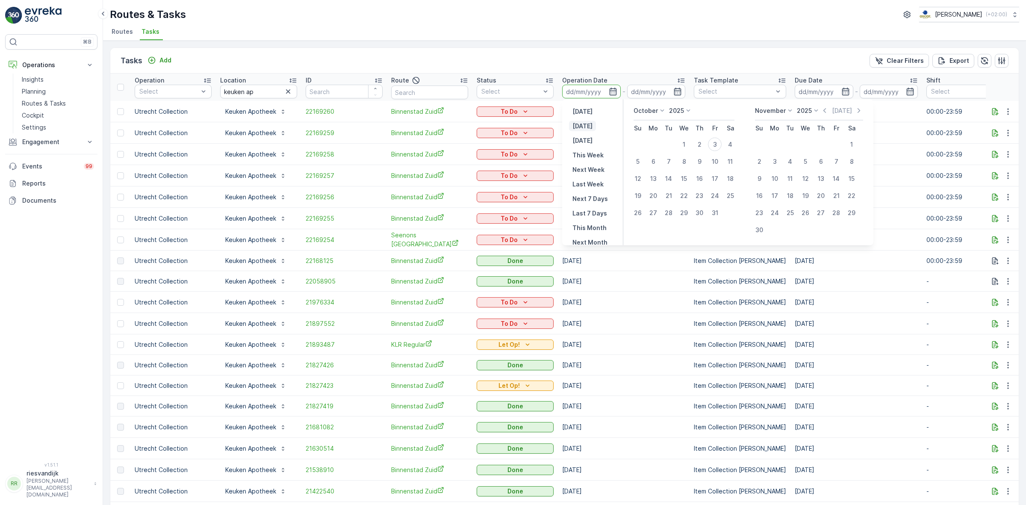
click at [588, 127] on p "[DATE]" at bounding box center [583, 126] width 20 height 9
type input "[DATE]"
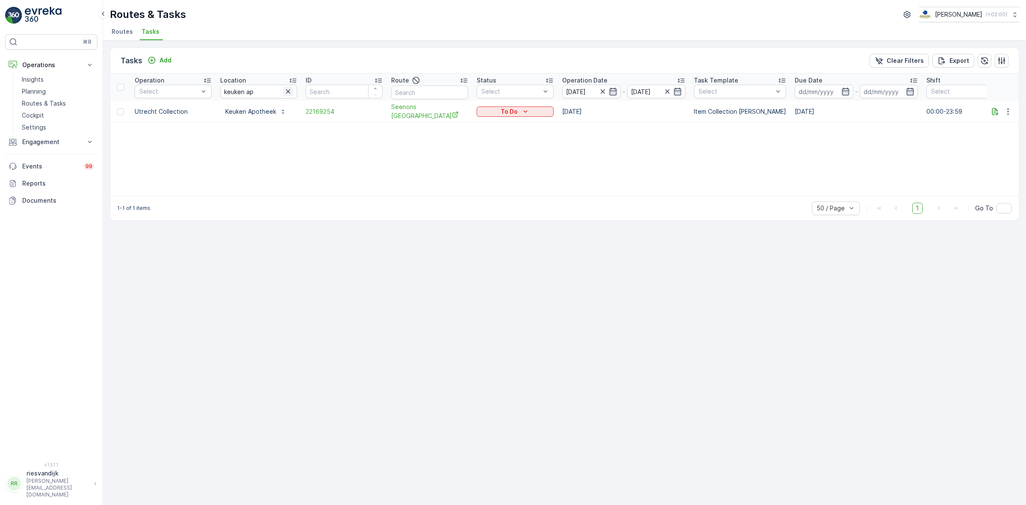
click at [285, 95] on icon "button" at bounding box center [288, 91] width 9 height 9
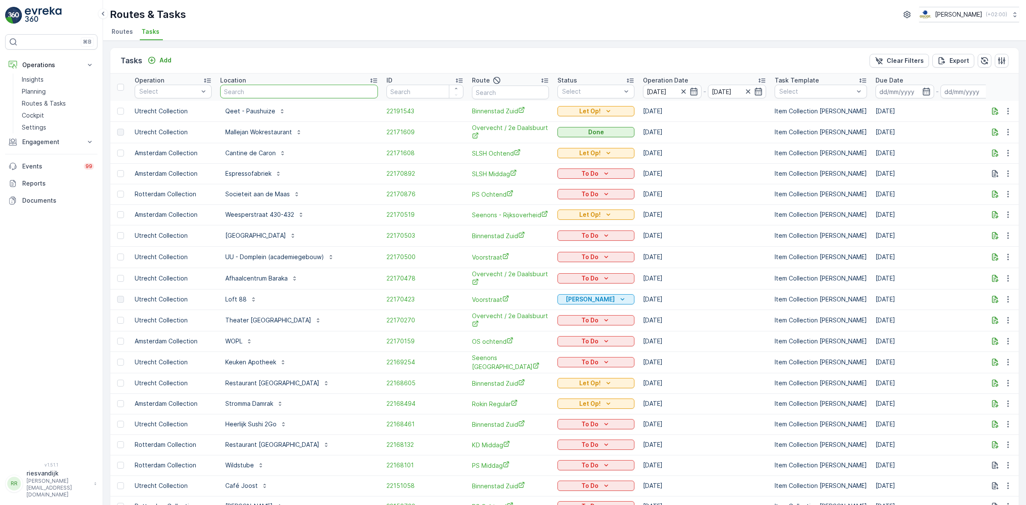
drag, startPoint x: 259, startPoint y: 95, endPoint x: 254, endPoint y: 95, distance: 4.7
click at [256, 95] on input "text" at bounding box center [299, 92] width 158 height 14
type input "nvwa"
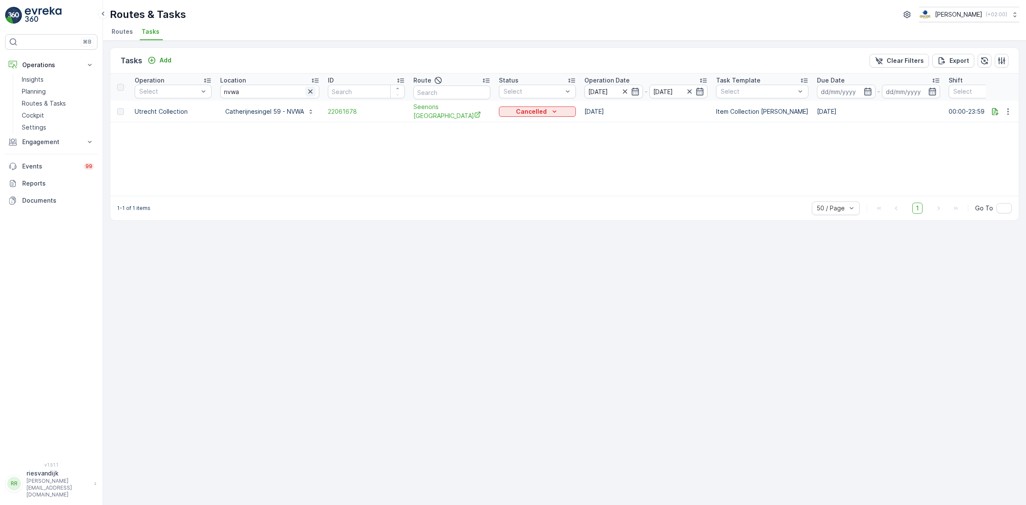
click at [310, 94] on icon "button" at bounding box center [310, 91] width 9 height 9
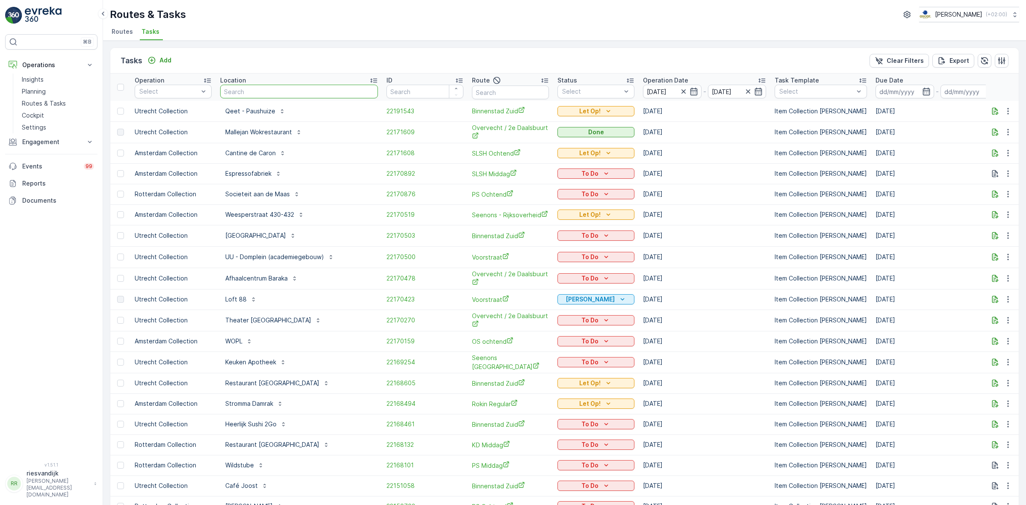
click at [265, 94] on input "text" at bounding box center [299, 92] width 158 height 14
type input "keuken"
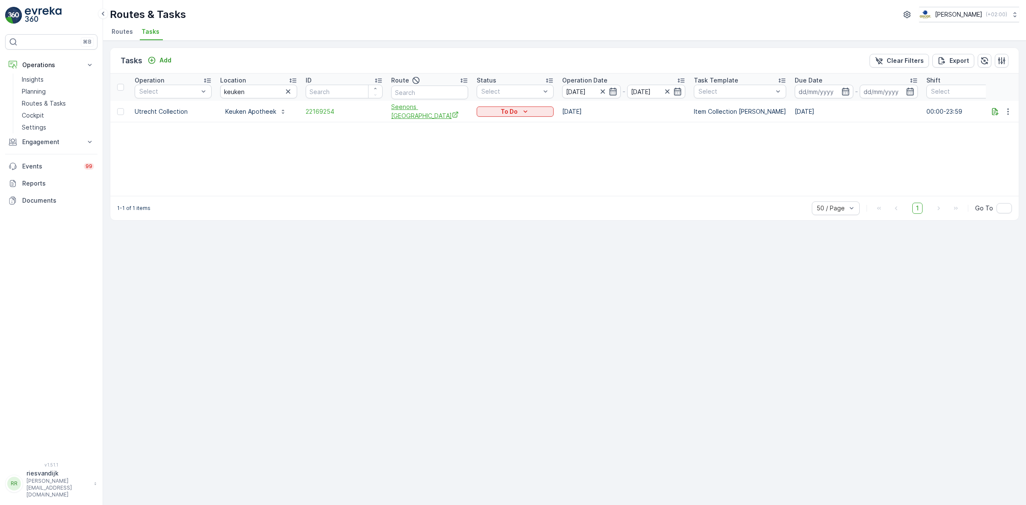
click at [405, 115] on span "Seenons [GEOGRAPHIC_DATA]" at bounding box center [429, 112] width 77 height 18
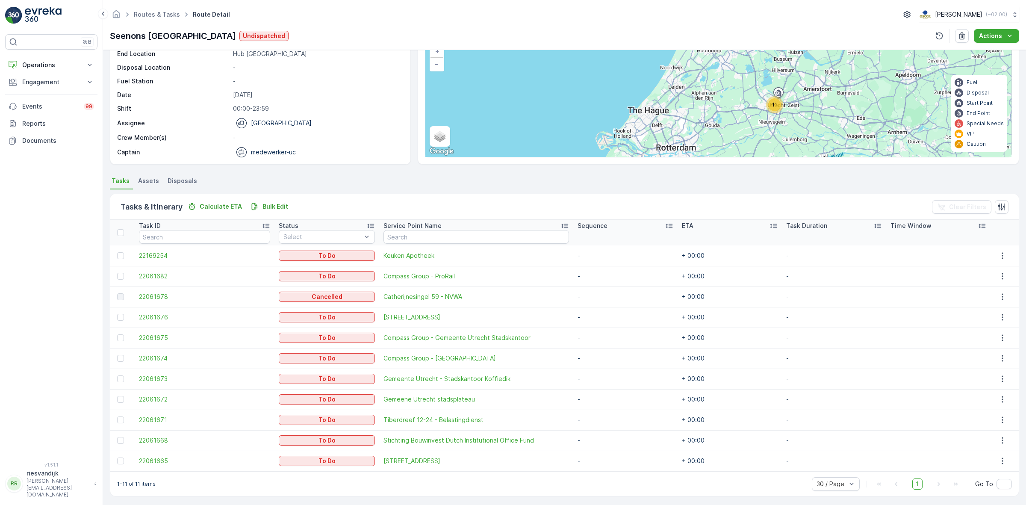
scroll to position [65, 0]
click at [105, 18] on icon at bounding box center [102, 14] width 9 height 10
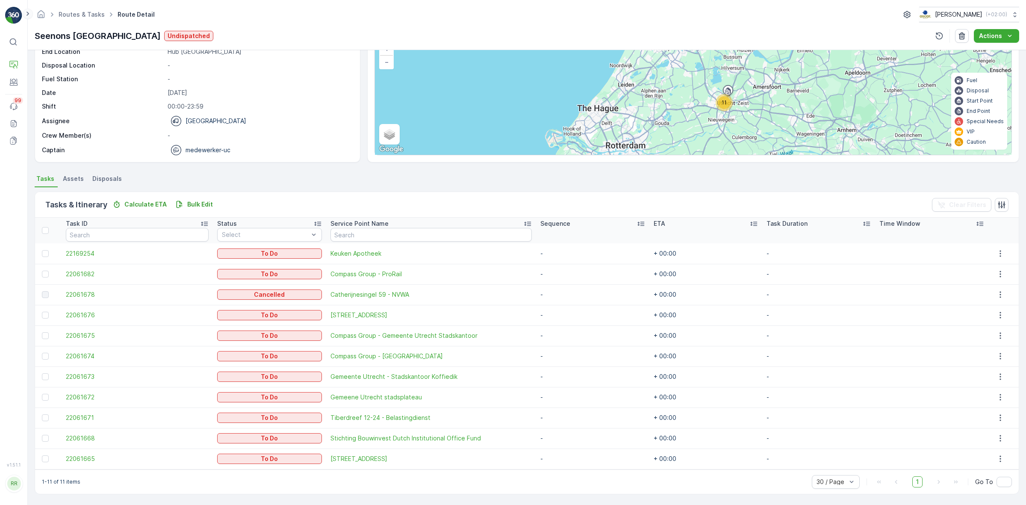
click at [31, 15] on icon at bounding box center [27, 14] width 9 height 10
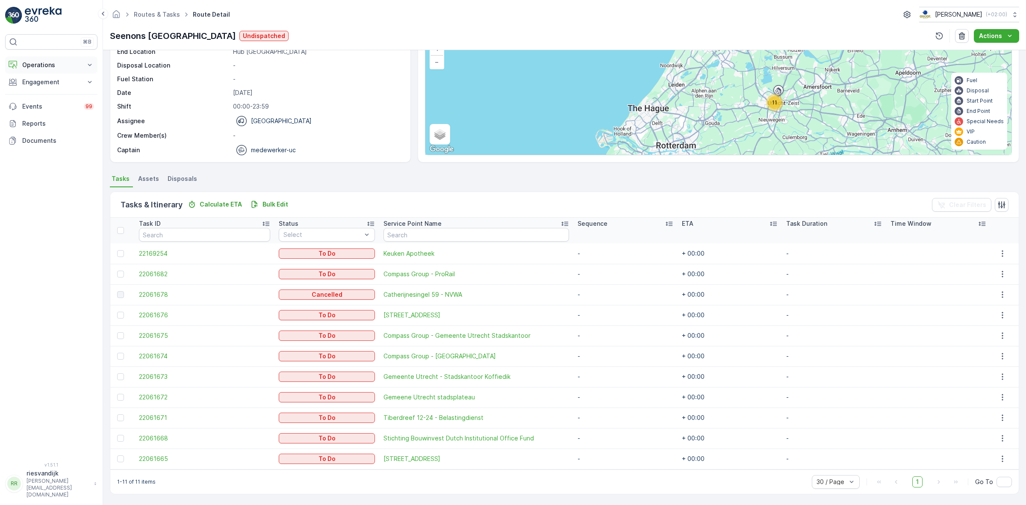
click at [43, 71] on button "Operations" at bounding box center [51, 64] width 92 height 17
click at [39, 100] on p "Routes & Tasks" at bounding box center [44, 103] width 44 height 9
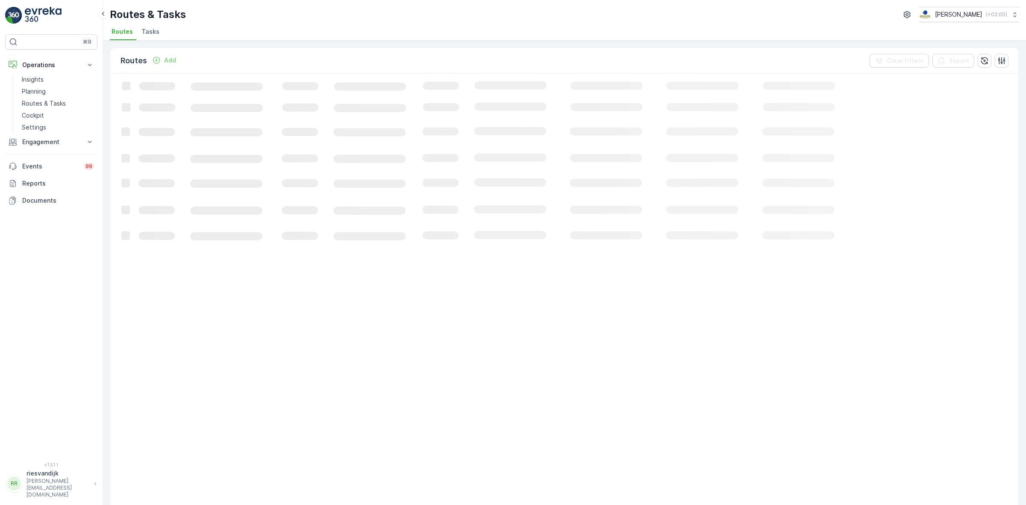
click at [153, 30] on span "Tasks" at bounding box center [151, 31] width 18 height 9
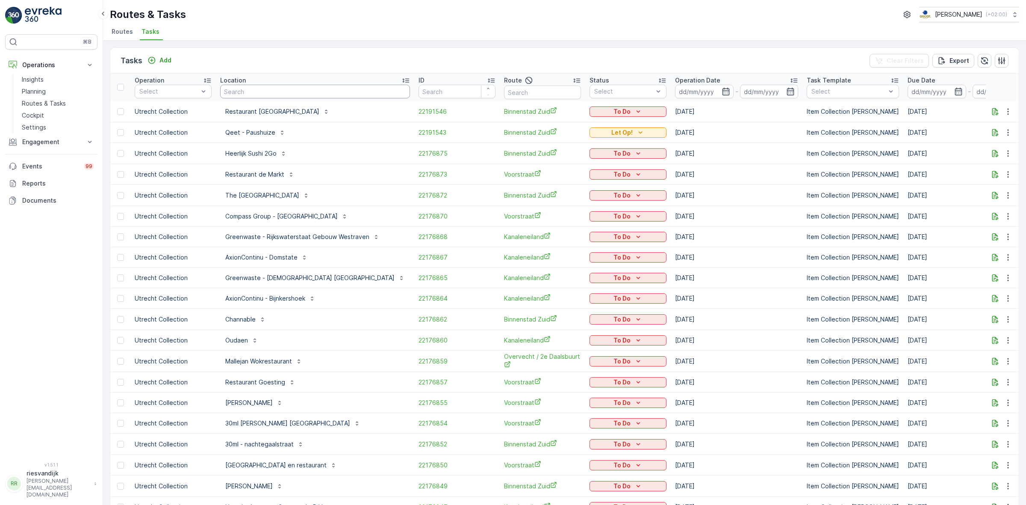
click at [254, 94] on input "text" at bounding box center [315, 92] width 190 height 14
type input "gasthius"
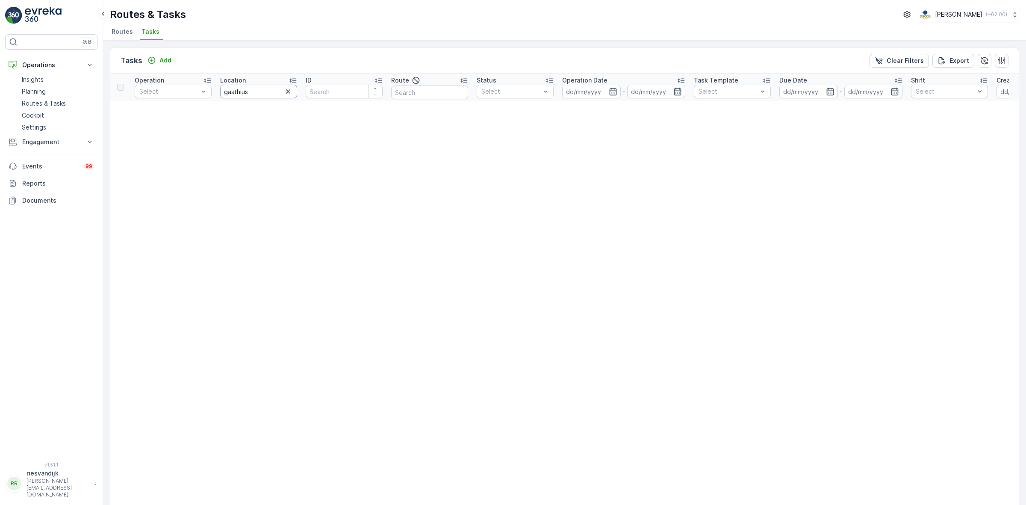
click at [255, 94] on input "gasthius" at bounding box center [258, 92] width 77 height 14
type input "gasthi"
click at [255, 94] on input "gasthi" at bounding box center [258, 92] width 77 height 14
type input "gasth"
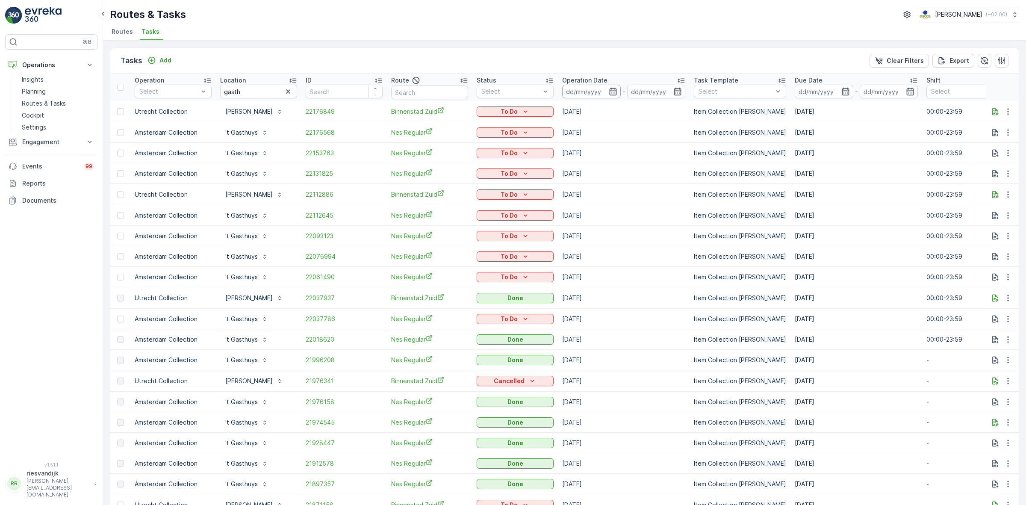
click at [601, 90] on input at bounding box center [591, 92] width 59 height 14
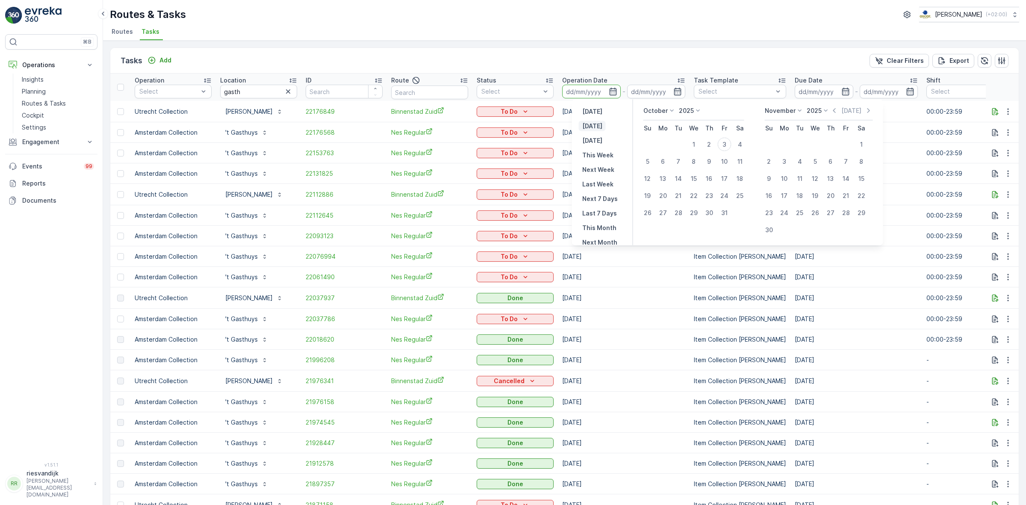
click at [600, 124] on button "[DATE]" at bounding box center [592, 126] width 27 height 10
type input "[DATE]"
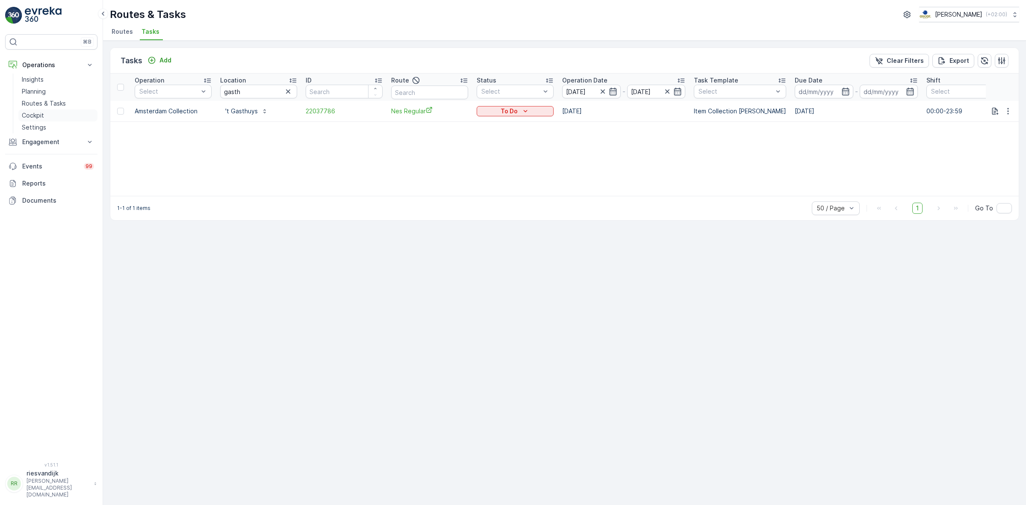
click at [39, 115] on p "Cockpit" at bounding box center [33, 115] width 22 height 9
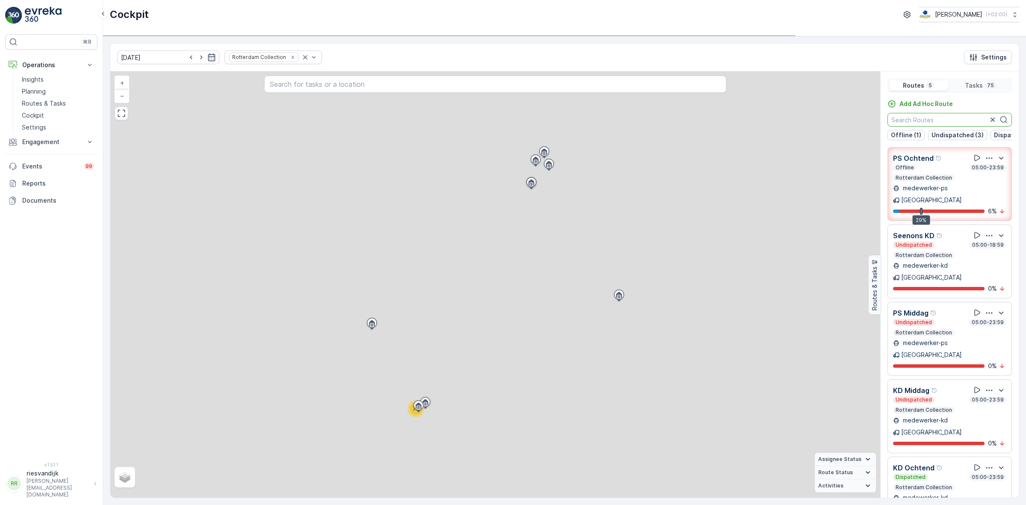
click at [907, 117] on input "text" at bounding box center [950, 120] width 124 height 14
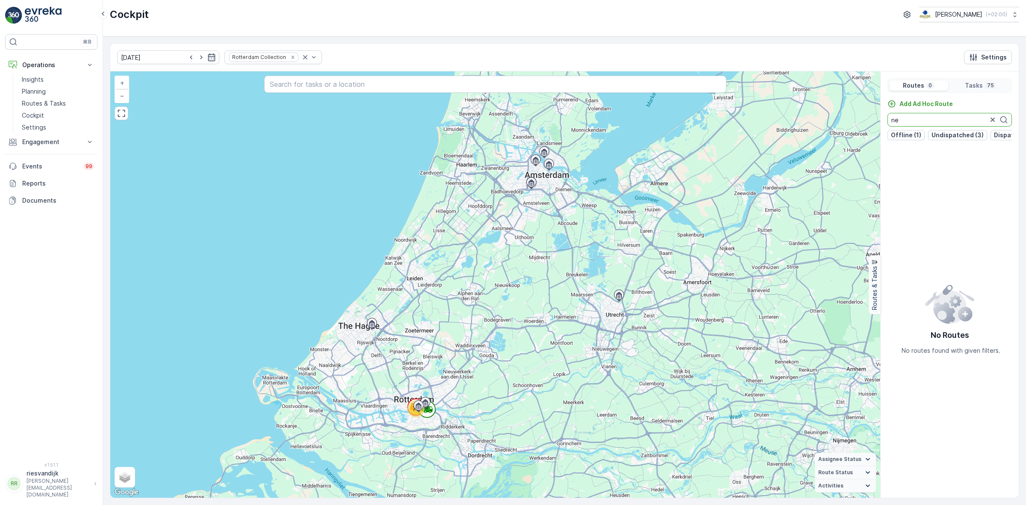
type input "n"
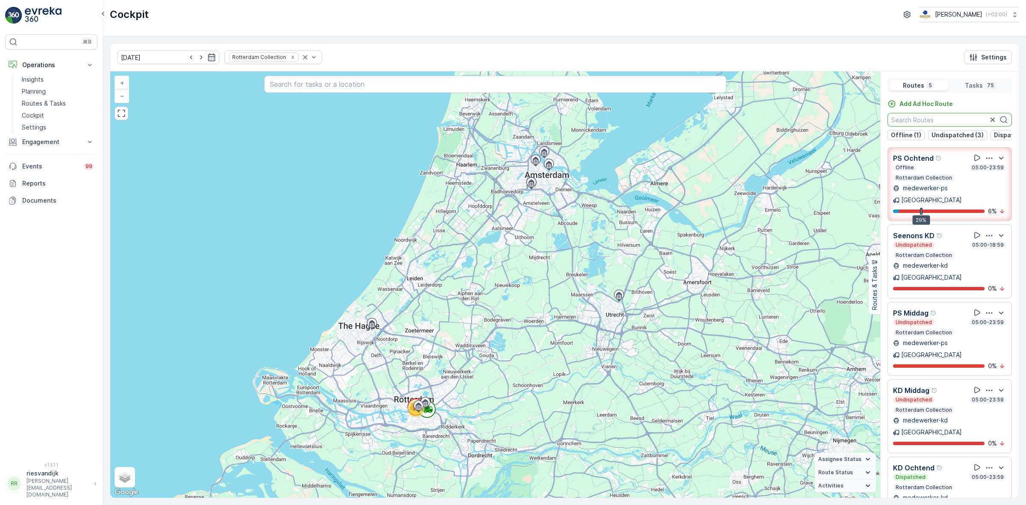
click at [918, 117] on input "text" at bounding box center [950, 120] width 124 height 14
click at [290, 60] on icon "Remove Rotterdam Collection" at bounding box center [293, 57] width 6 height 6
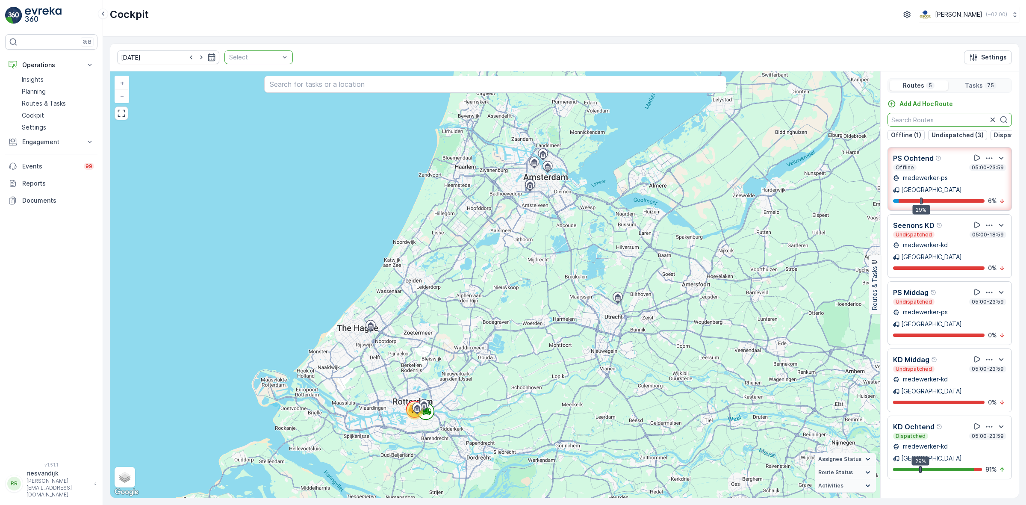
click at [928, 121] on input "text" at bounding box center [950, 120] width 124 height 14
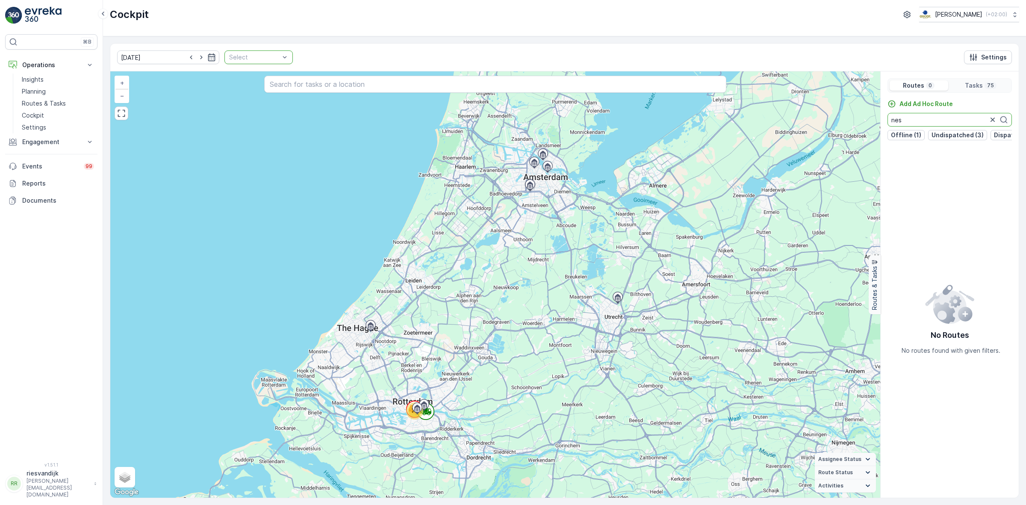
type input "nes"
click at [326, 65] on div "03.10.2025 Select Settings" at bounding box center [564, 58] width 909 height 28
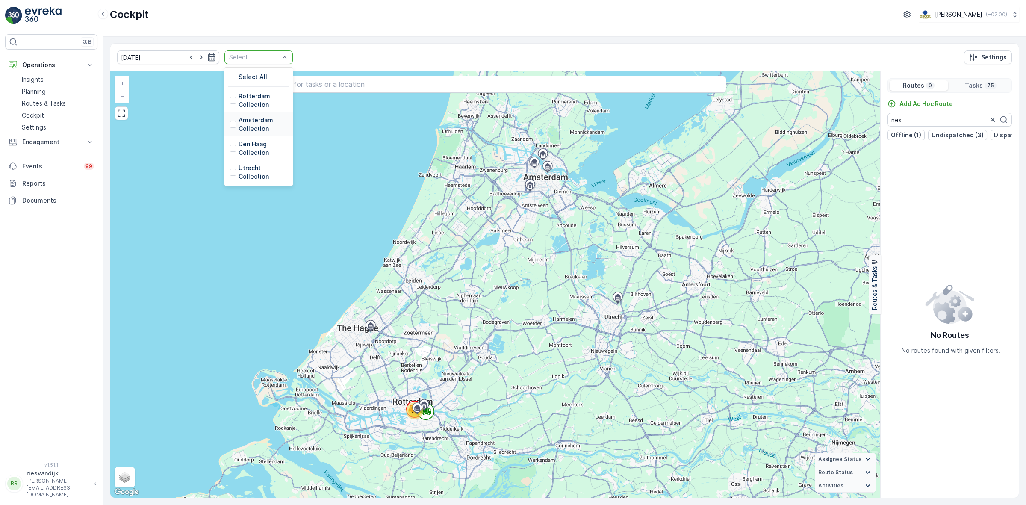
click at [246, 129] on p "Amsterdam Collection" at bounding box center [263, 124] width 49 height 17
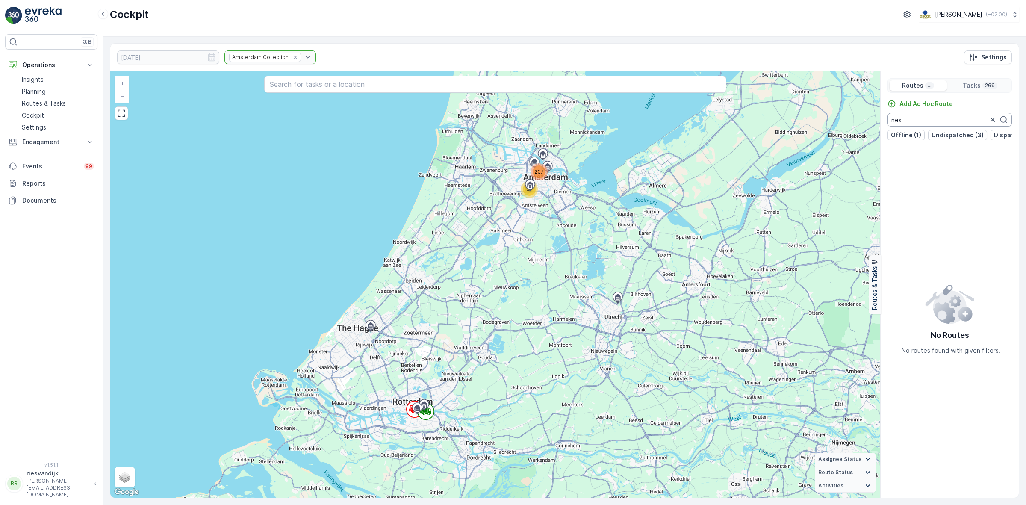
click at [956, 114] on input "nes" at bounding box center [950, 120] width 124 height 14
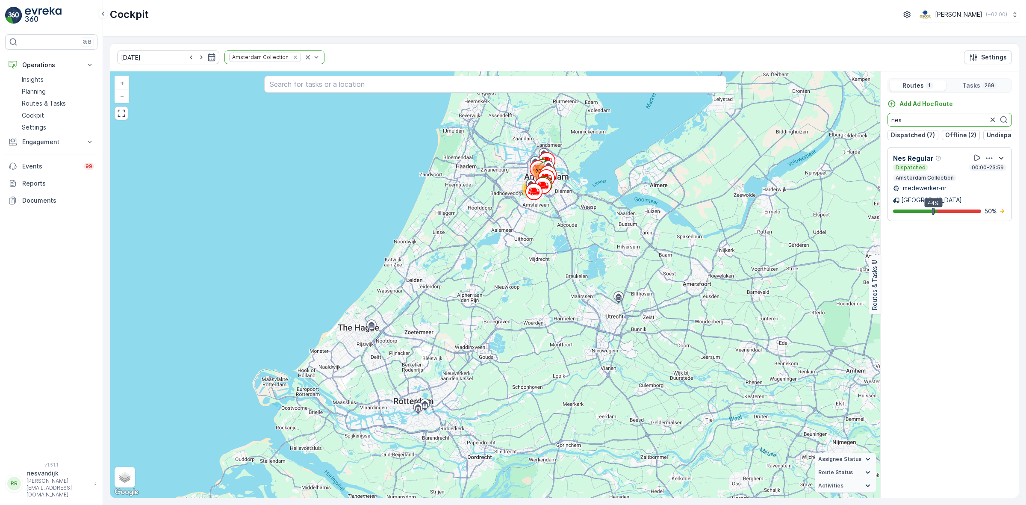
click at [999, 163] on icon "button" at bounding box center [1001, 158] width 10 height 10
click at [943, 163] on div "Nes Regular" at bounding box center [949, 158] width 113 height 11
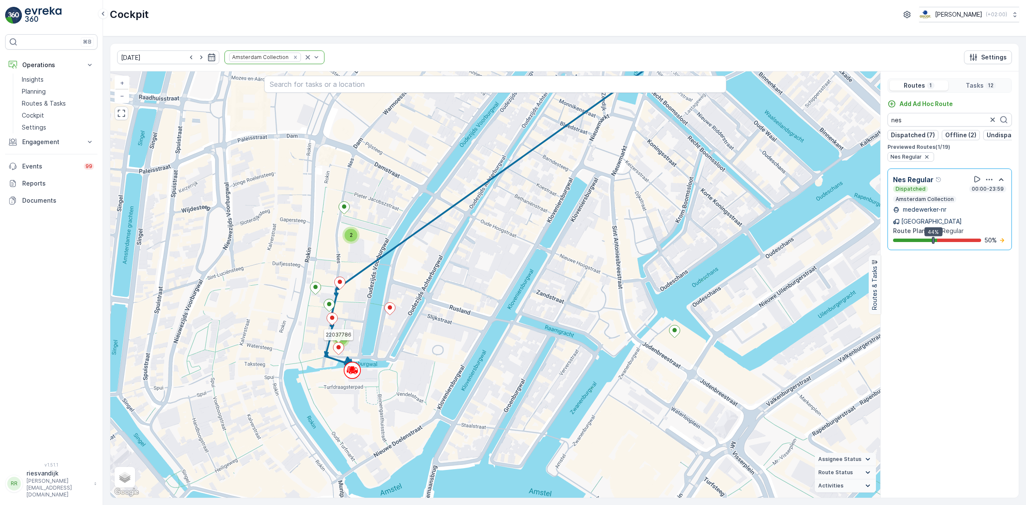
click at [336, 348] on icon at bounding box center [339, 349] width 11 height 12
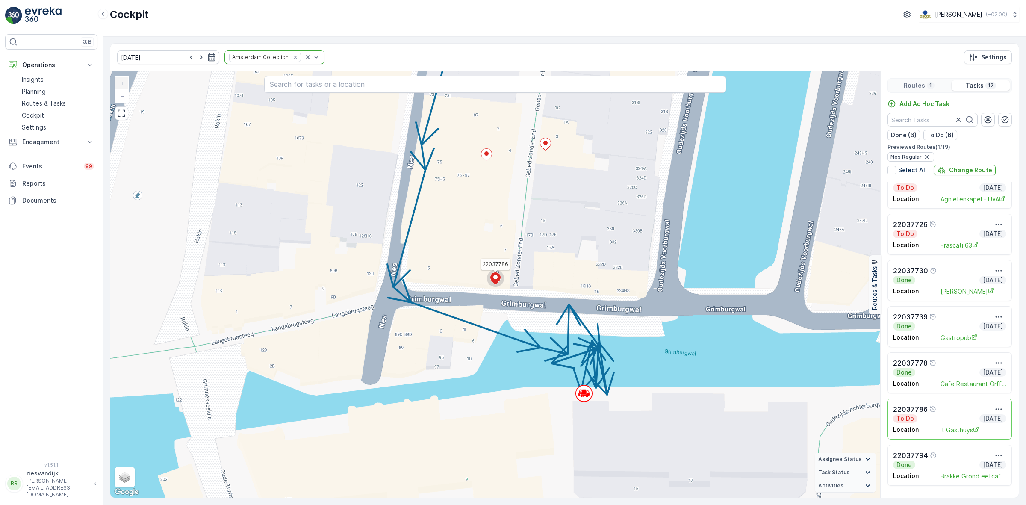
scroll to position [214, 0]
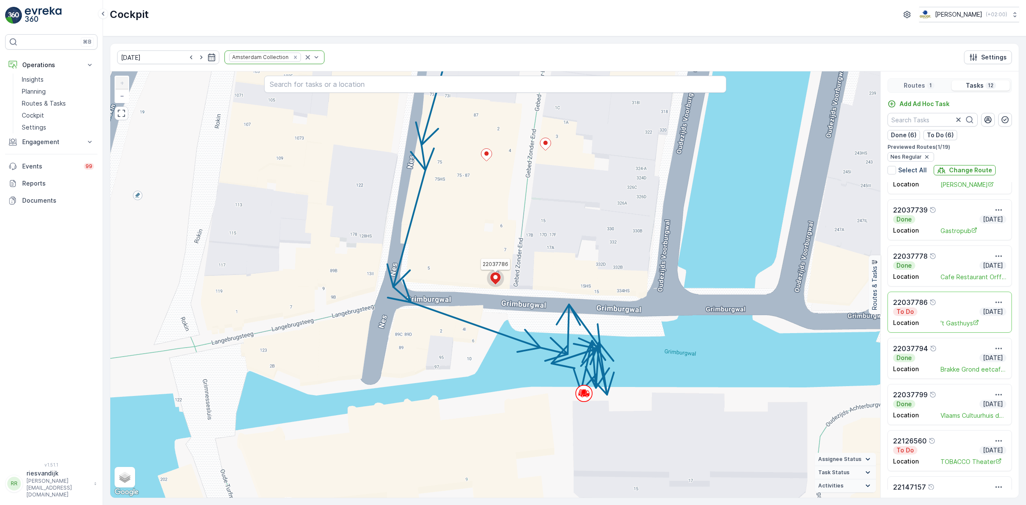
click at [939, 316] on div "To Do Today" at bounding box center [949, 311] width 113 height 9
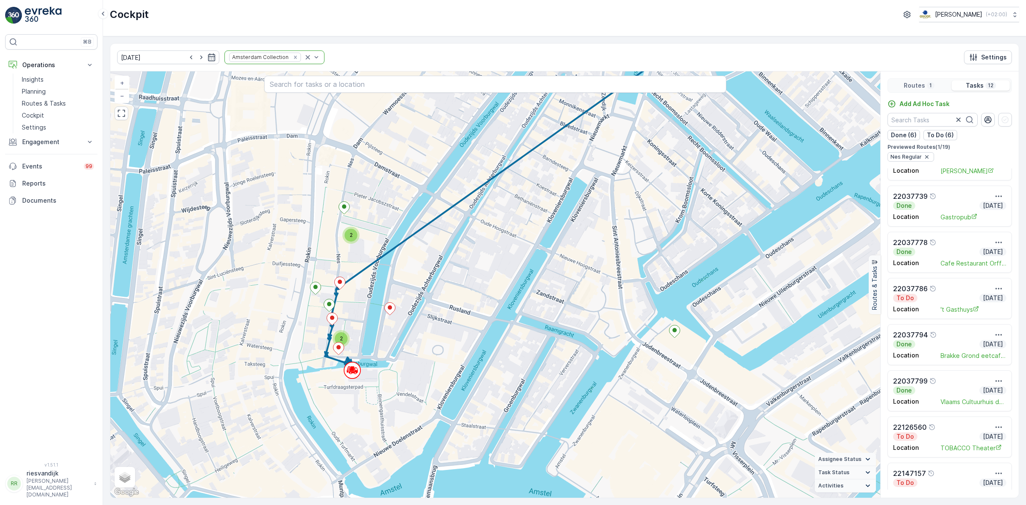
click at [936, 304] on div "Location 't Gasthuys" at bounding box center [949, 307] width 113 height 11
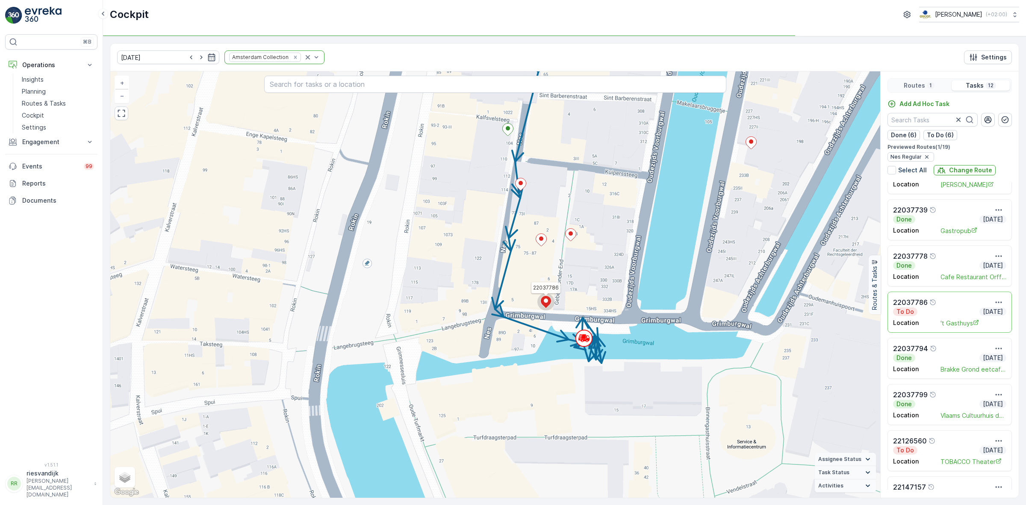
click at [951, 362] on div "Done Today" at bounding box center [949, 358] width 113 height 9
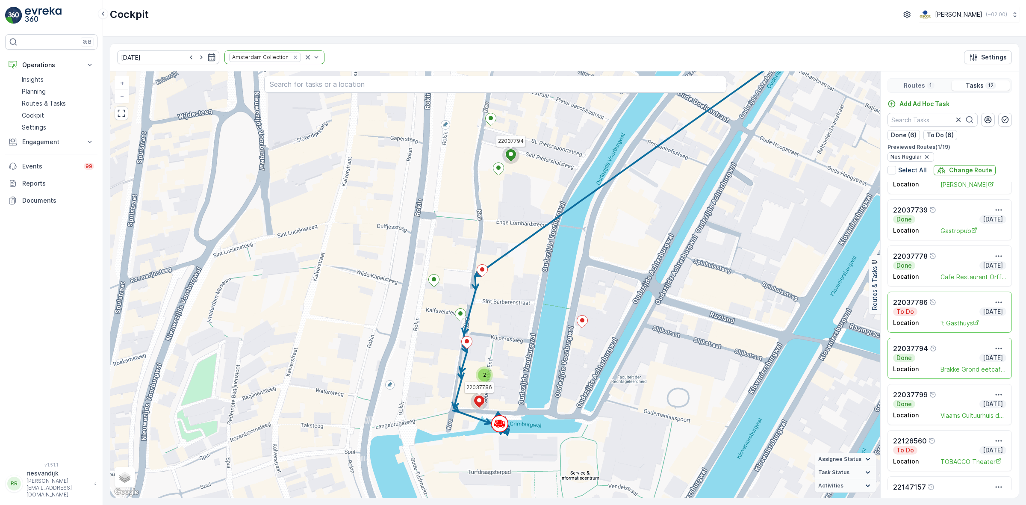
click at [928, 367] on div "Location Brakke Grond eetcafé" at bounding box center [949, 370] width 113 height 8
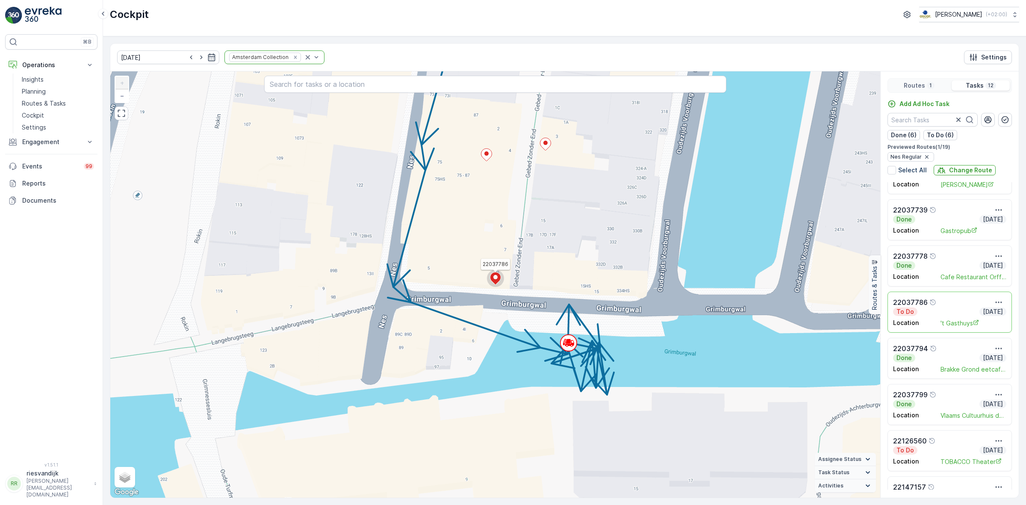
click at [924, 315] on div "To Do Today" at bounding box center [949, 311] width 113 height 9
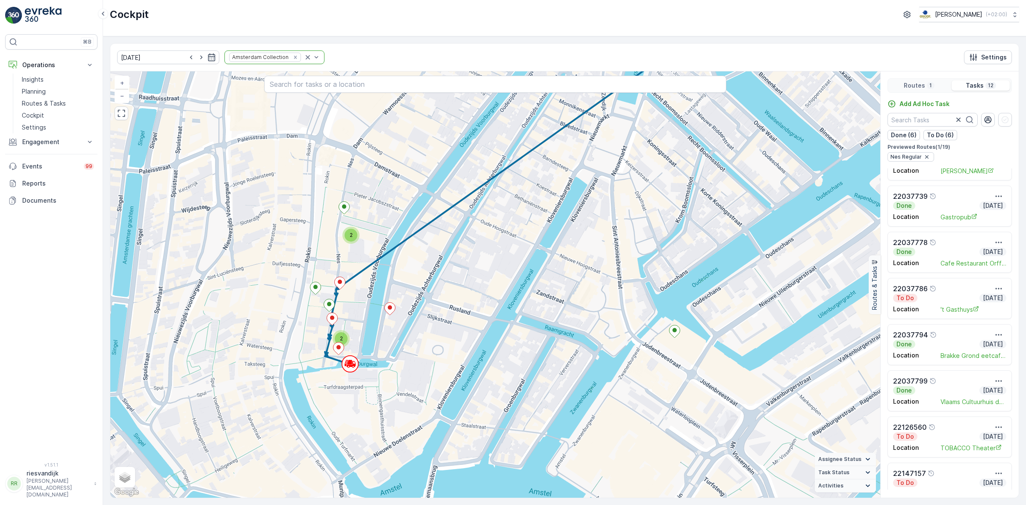
click at [924, 313] on div "Location 't Gasthuys" at bounding box center [949, 310] width 113 height 8
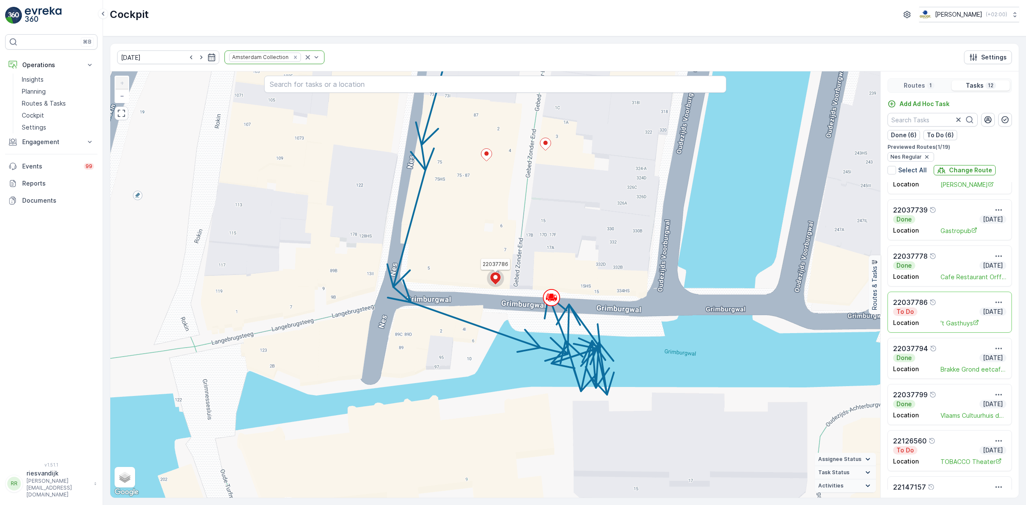
click at [946, 309] on div "To Do Today" at bounding box center [949, 311] width 113 height 9
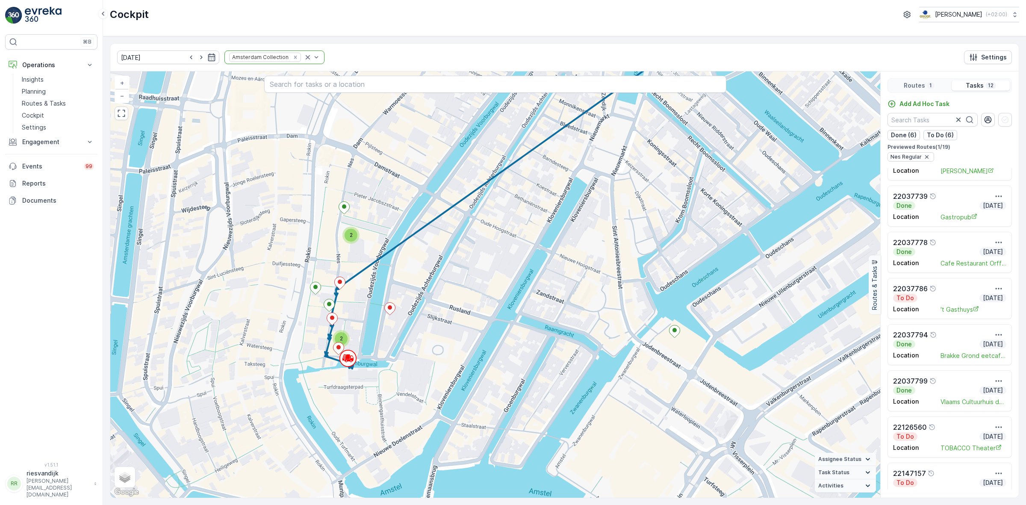
click at [946, 295] on div "To Do Today" at bounding box center [949, 298] width 113 height 9
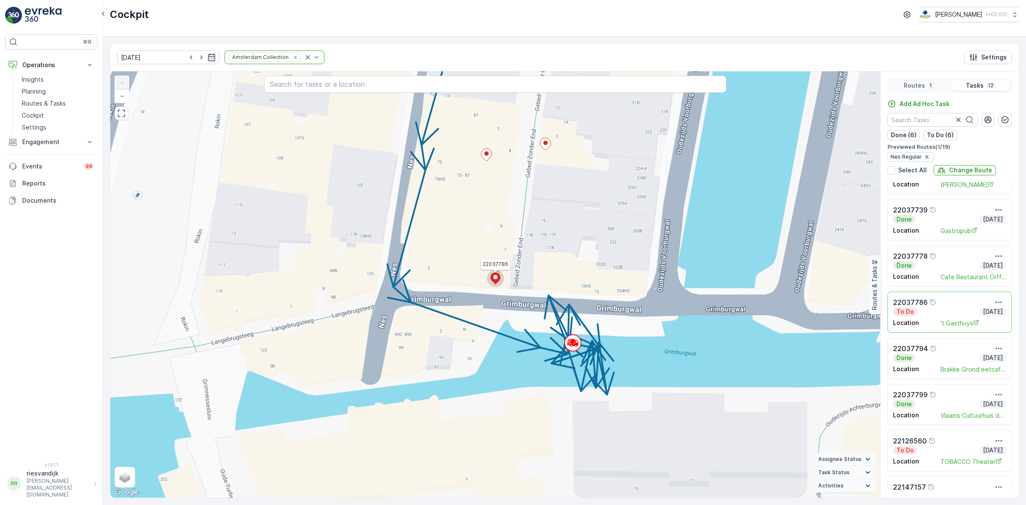
click at [927, 310] on div "To Do Today" at bounding box center [949, 311] width 113 height 9
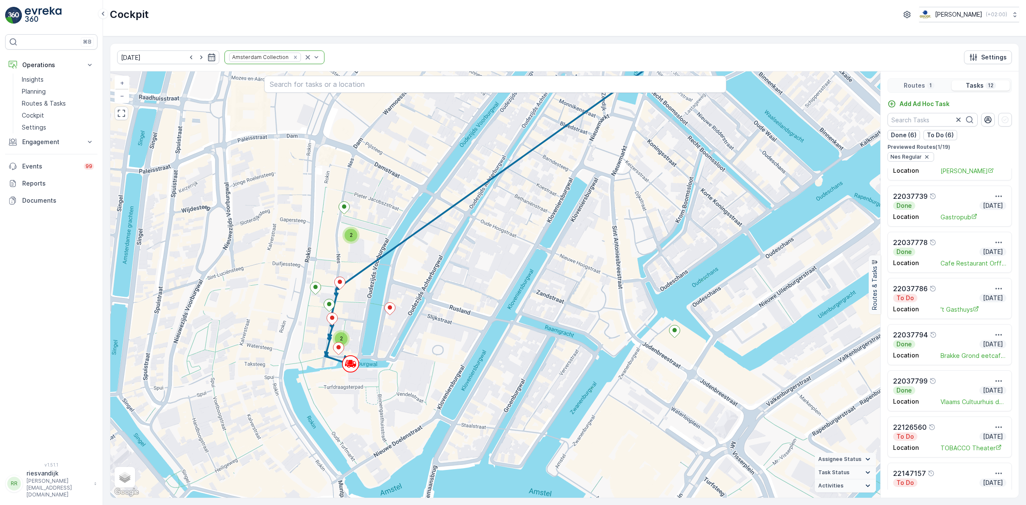
click at [930, 306] on div "Location 't Gasthuys" at bounding box center [949, 307] width 113 height 11
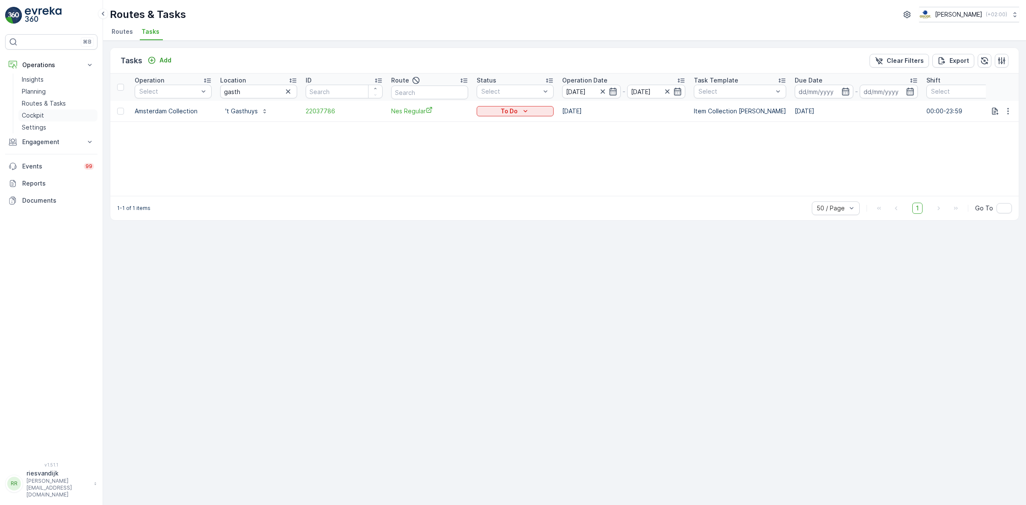
click at [44, 114] on link "Cockpit" at bounding box center [57, 115] width 79 height 12
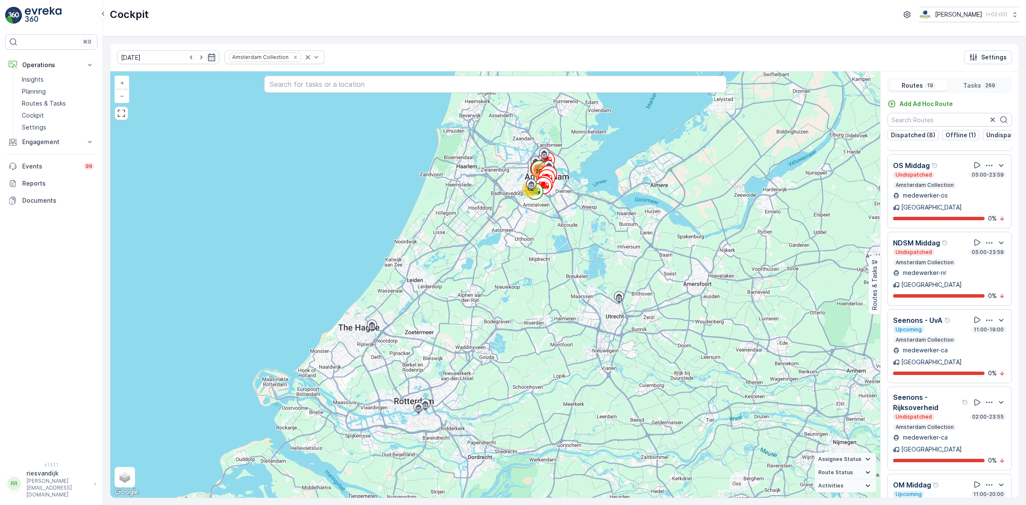
scroll to position [641, 0]
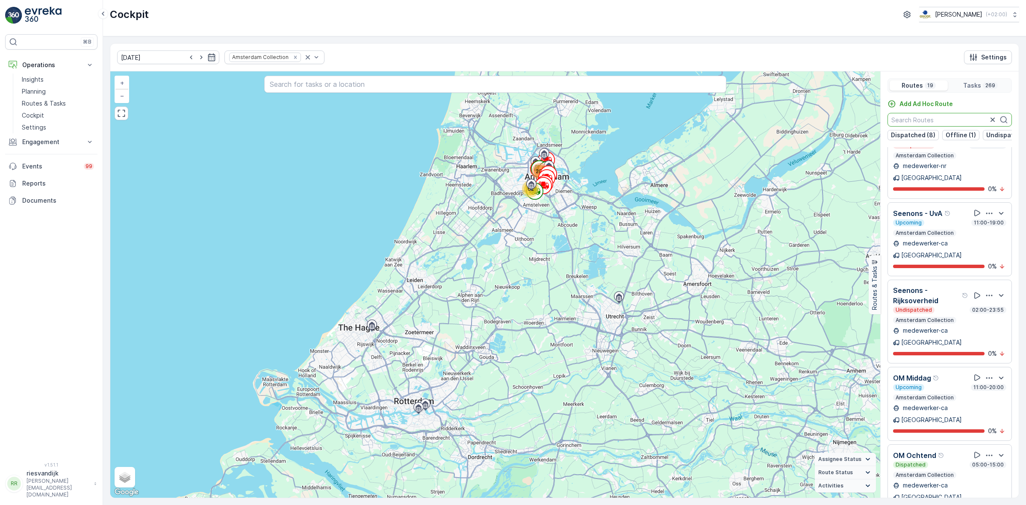
click at [938, 121] on input "text" at bounding box center [950, 120] width 124 height 14
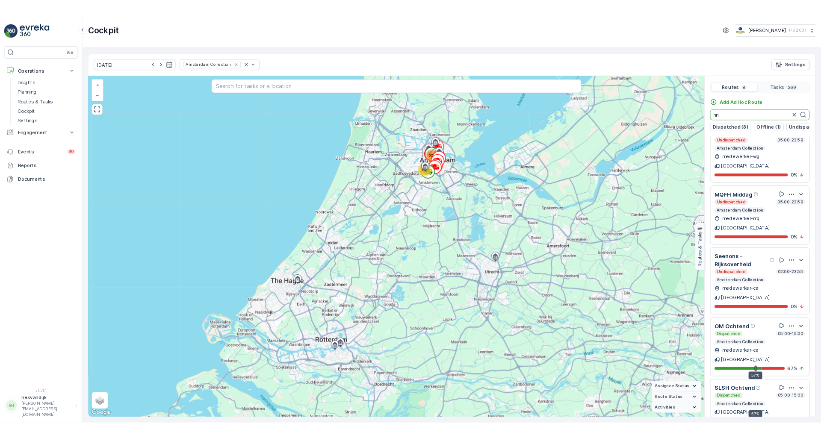
scroll to position [176, 0]
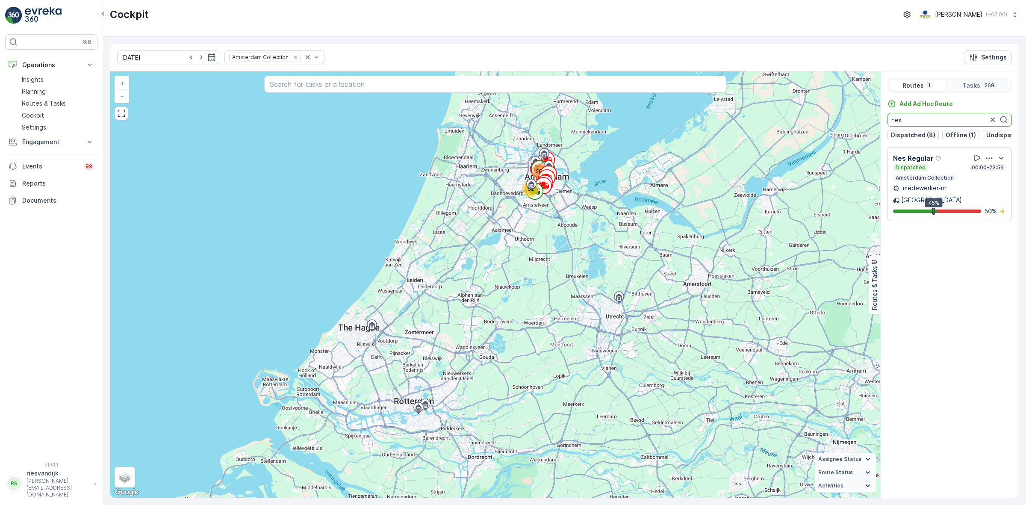
type input "nes"
click at [957, 181] on div "Dispatched 00:00-23:59 Amsterdam Collection" at bounding box center [949, 172] width 113 height 17
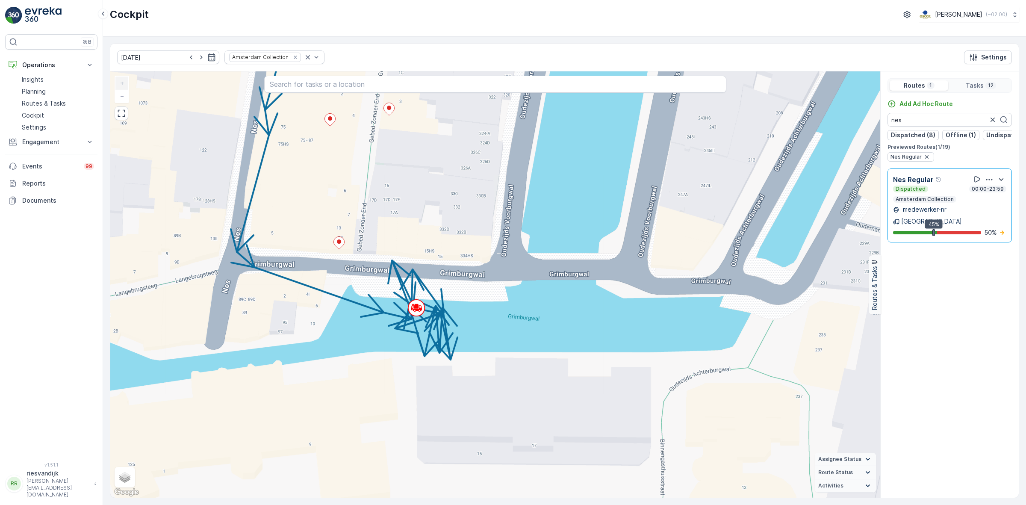
drag, startPoint x: 380, startPoint y: 222, endPoint x: 413, endPoint y: 285, distance: 70.8
click at [412, 280] on div "+ − Satellite Roadmap Terrain Hybrid Leaflet Keyboard shortcuts Map Data Map da…" at bounding box center [495, 284] width 770 height 426
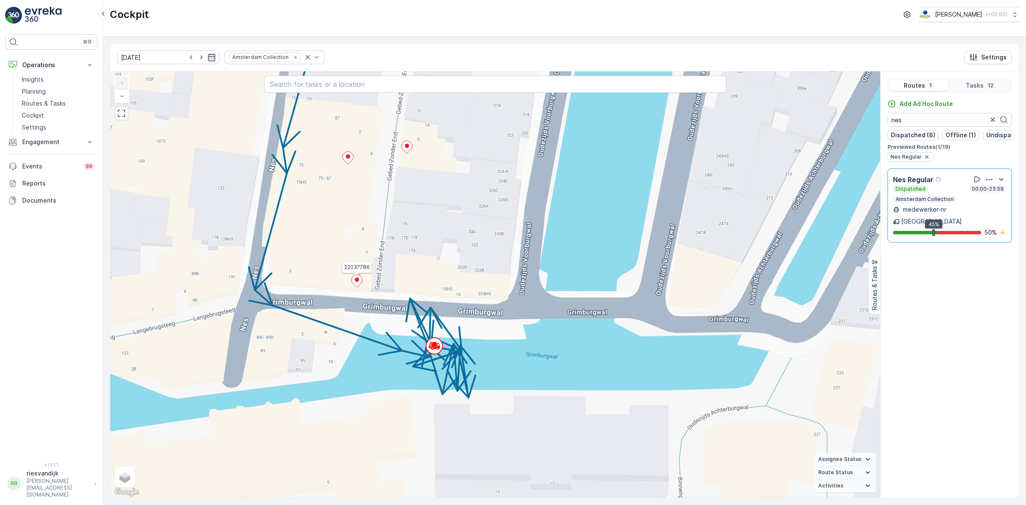
click at [358, 279] on ellipse at bounding box center [357, 280] width 4 height 4
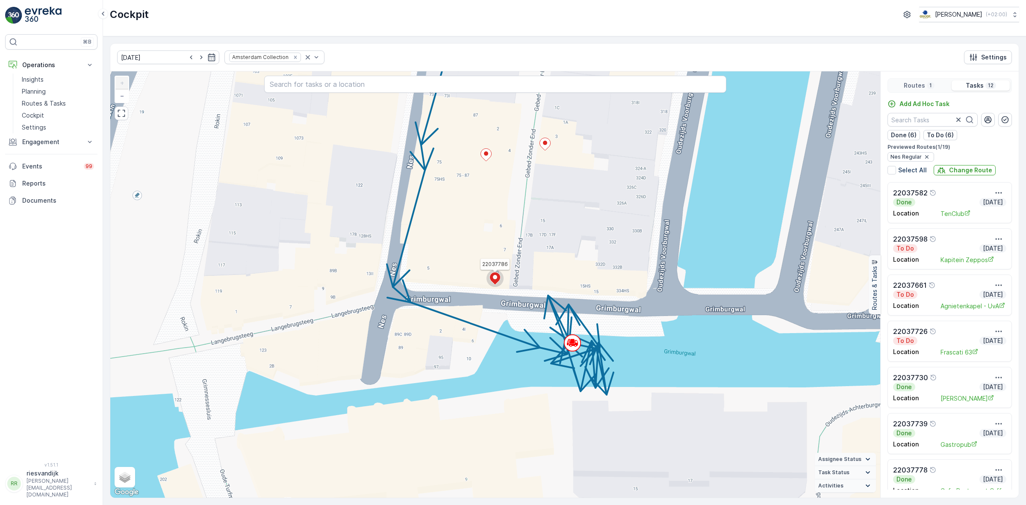
click at [499, 283] on circle at bounding box center [495, 278] width 17 height 17
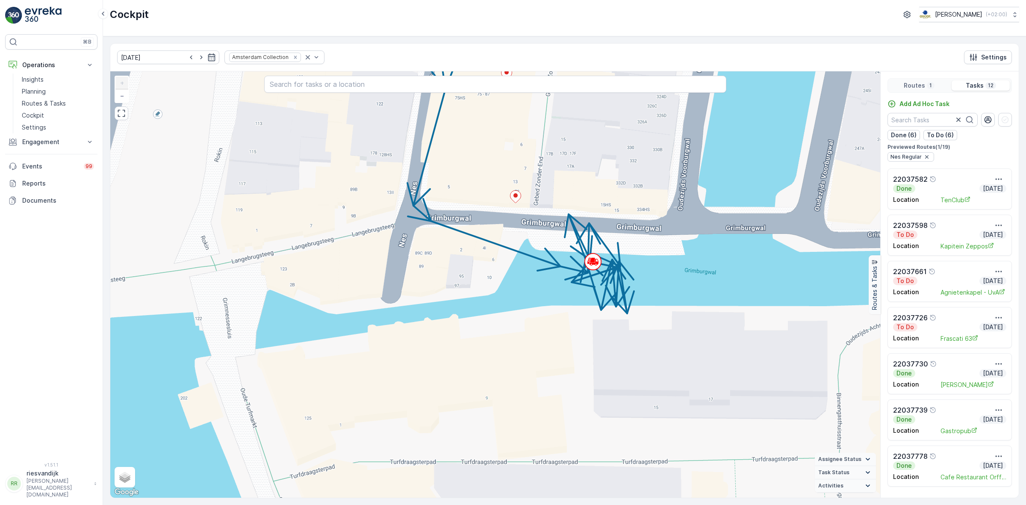
drag, startPoint x: 458, startPoint y: 276, endPoint x: 438, endPoint y: 402, distance: 127.2
click at [442, 398] on div "+ − Satellite Roadmap Terrain Hybrid Leaflet Keyboard shortcuts Map Data Map da…" at bounding box center [495, 284] width 770 height 426
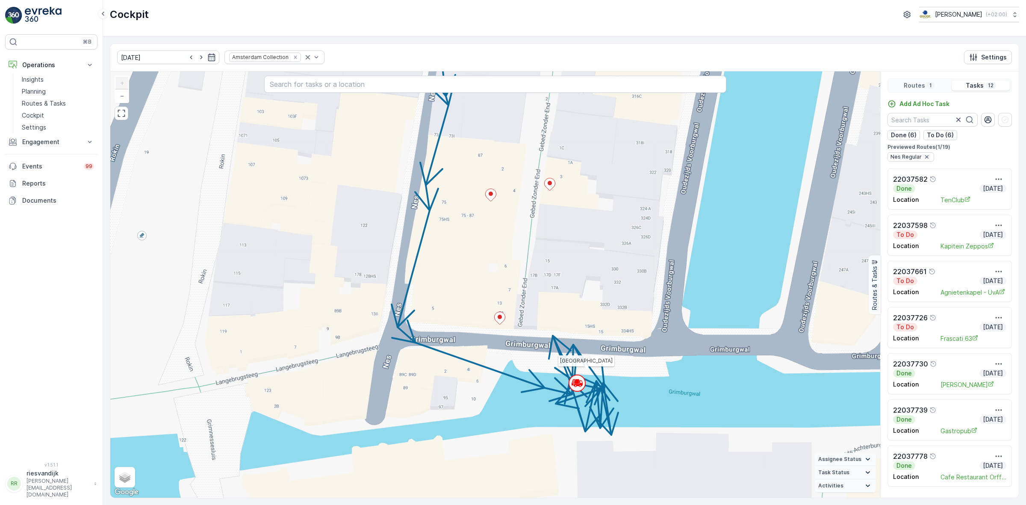
click at [576, 384] on icon at bounding box center [577, 382] width 4 height 4
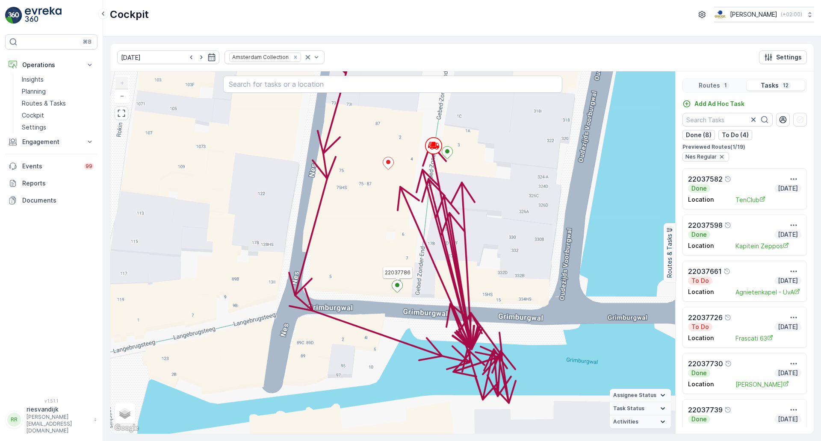
click at [398, 288] on icon at bounding box center [397, 287] width 11 height 12
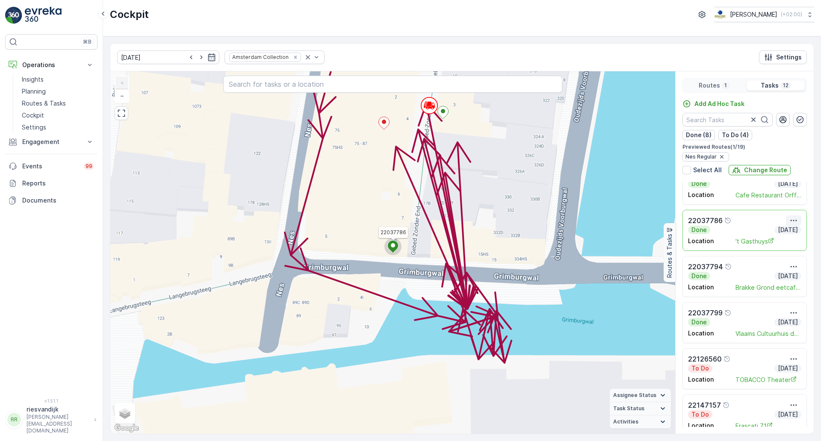
click at [789, 223] on icon "button" at bounding box center [793, 220] width 9 height 9
click at [789, 232] on span "See More Details" at bounding box center [786, 233] width 50 height 9
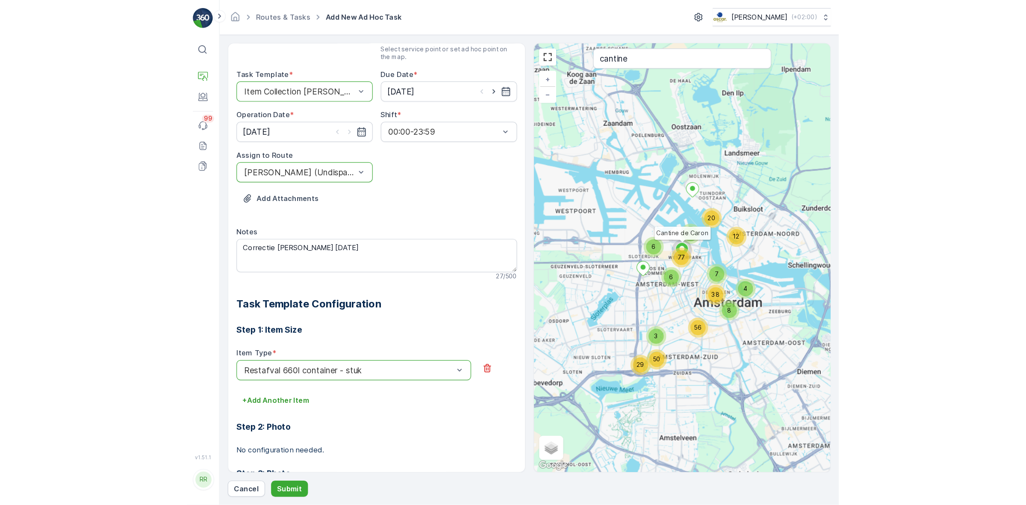
scroll to position [35, 0]
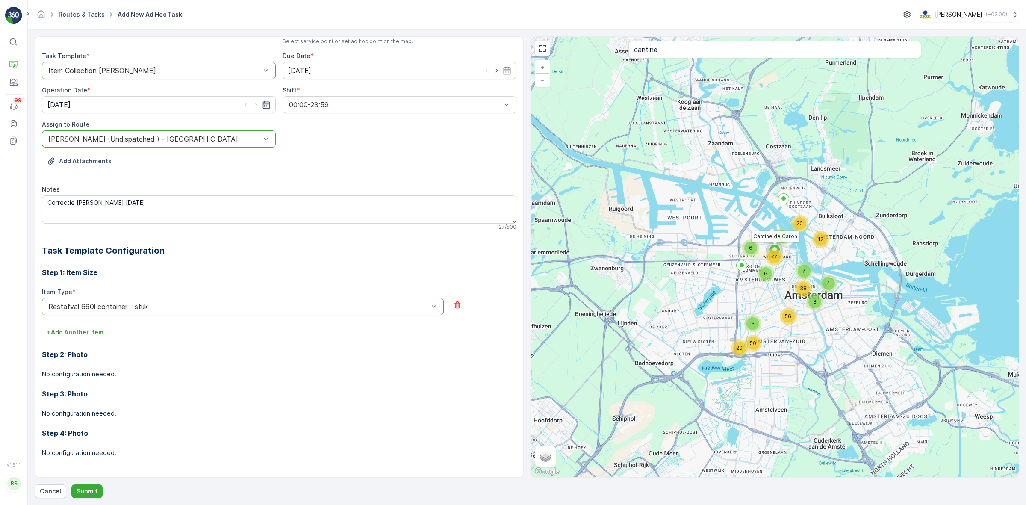
click at [76, 13] on link "Routes & Tasks" at bounding box center [82, 14] width 46 height 7
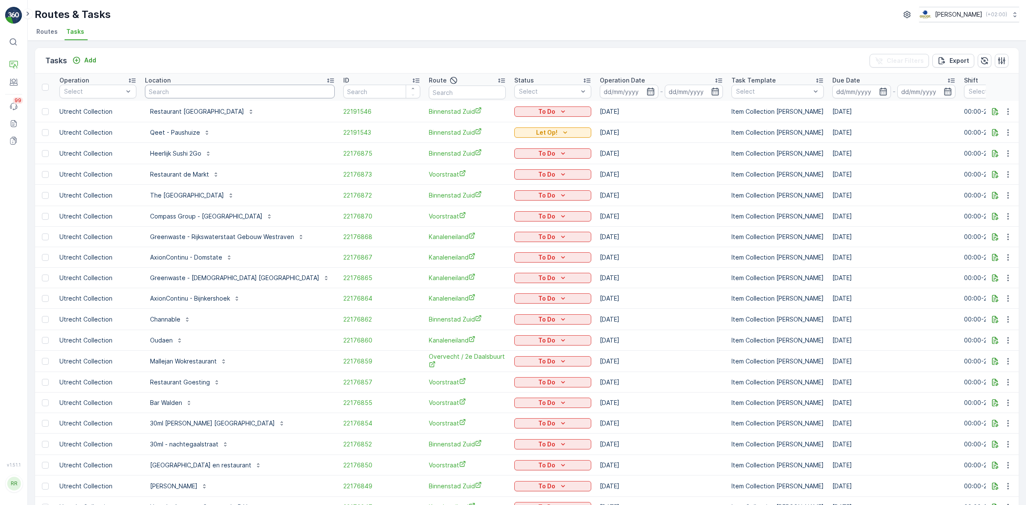
click at [249, 93] on input "text" at bounding box center [240, 92] width 190 height 14
type input "stromma"
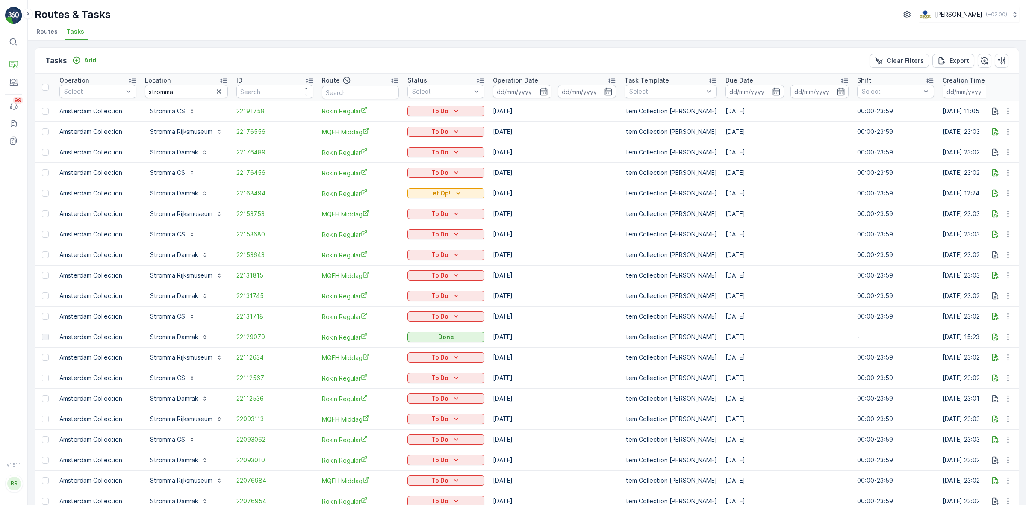
drag, startPoint x: 535, startPoint y: 87, endPoint x: 539, endPoint y: 99, distance: 12.5
click at [535, 88] on input at bounding box center [522, 92] width 59 height 14
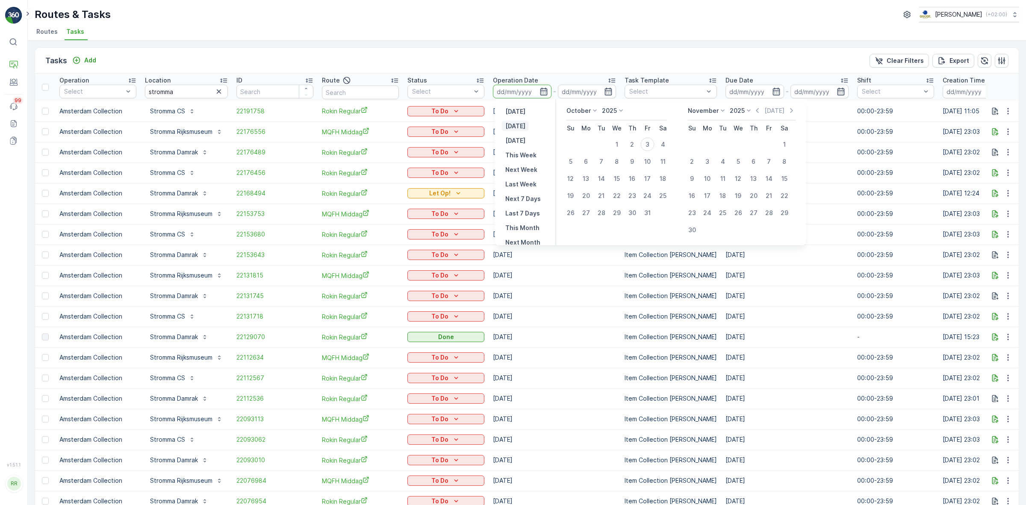
click at [520, 129] on p "[DATE]" at bounding box center [515, 126] width 20 height 9
type input "[DATE]"
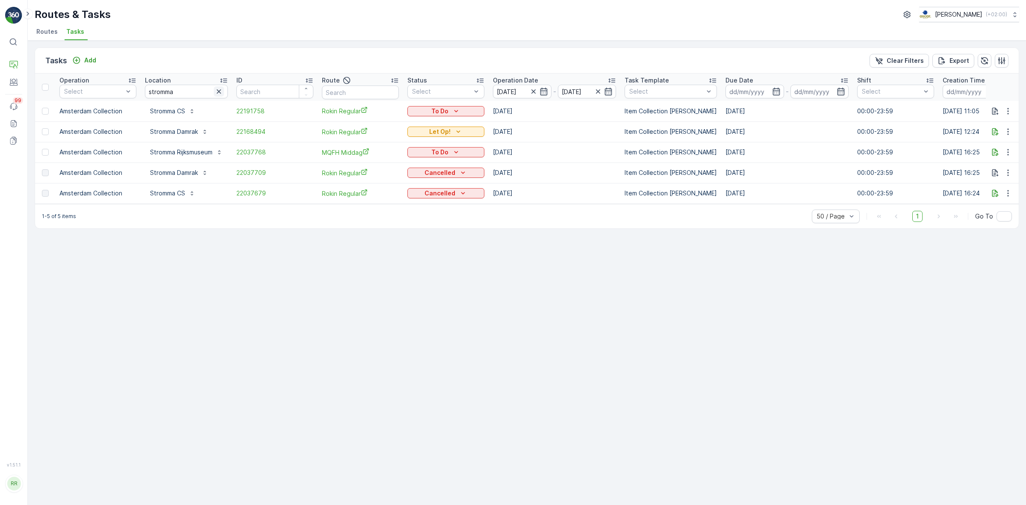
click at [222, 92] on icon "button" at bounding box center [219, 91] width 9 height 9
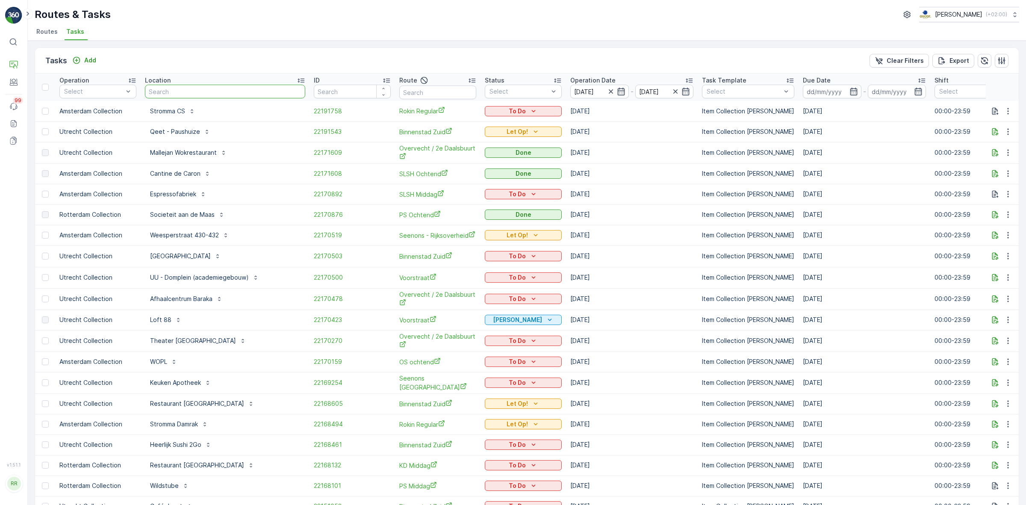
click at [184, 90] on input "text" at bounding box center [225, 92] width 160 height 14
type input "gel"
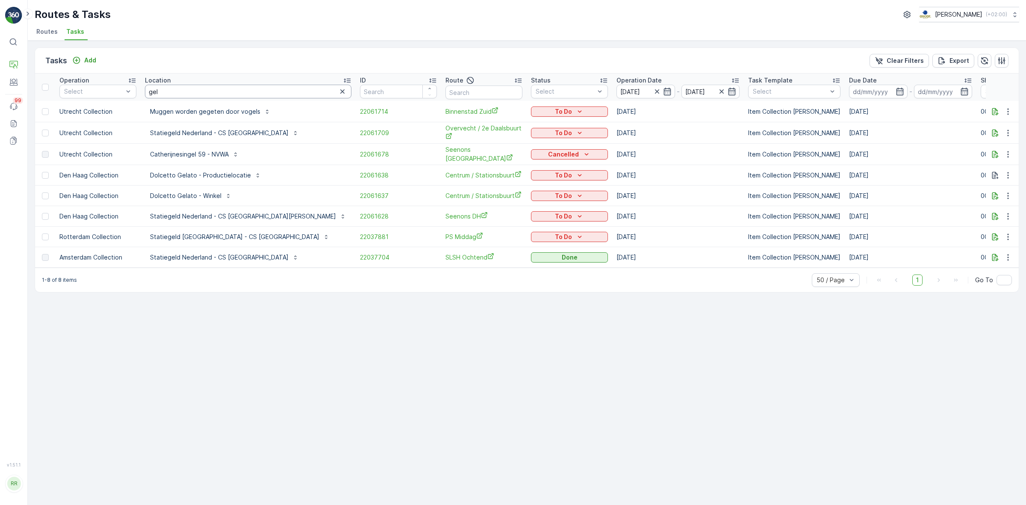
click at [184, 90] on input "gel" at bounding box center [248, 92] width 207 height 14
type input "gelate"
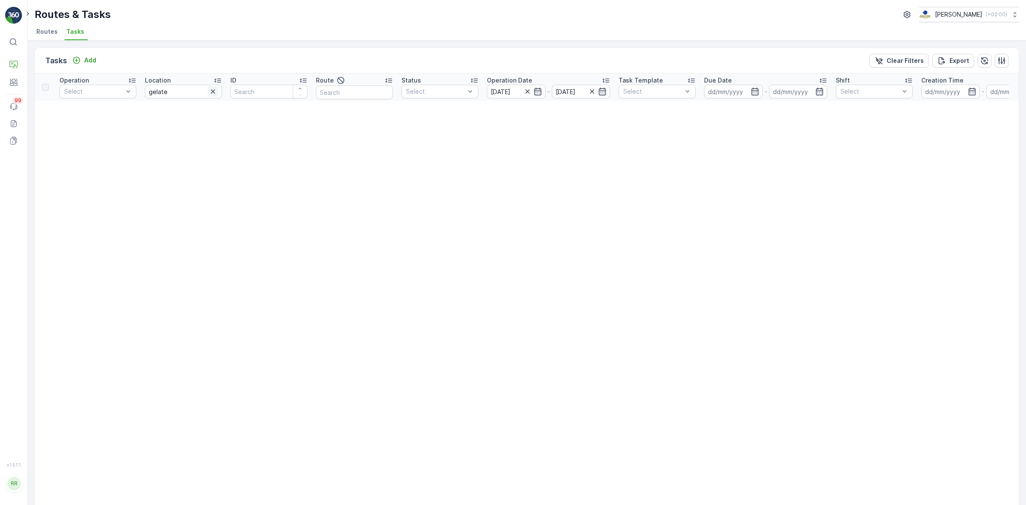
click at [211, 90] on icon "button" at bounding box center [213, 91] width 9 height 9
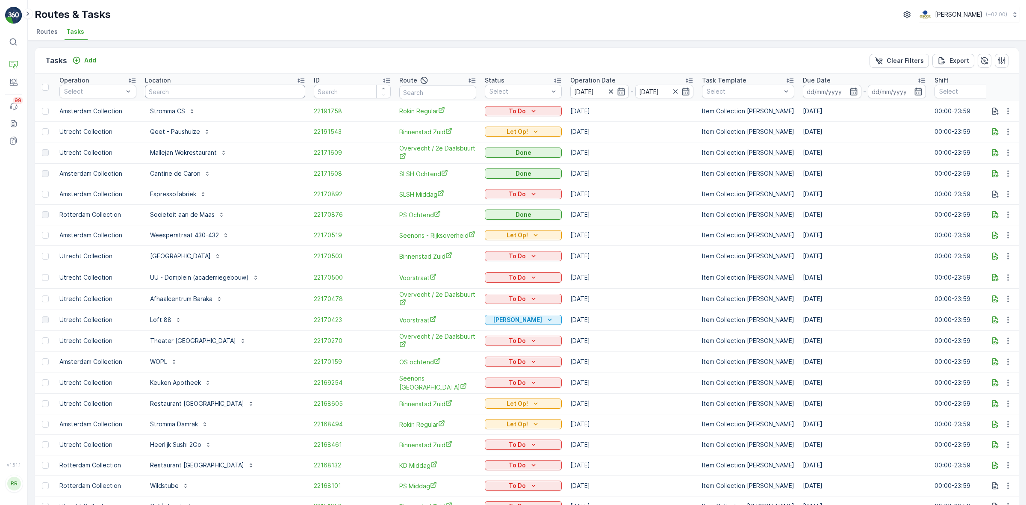
click at [169, 92] on input "text" at bounding box center [225, 92] width 160 height 14
click at [102, 163] on p "Den Haag Collection" at bounding box center [103, 163] width 58 height 17
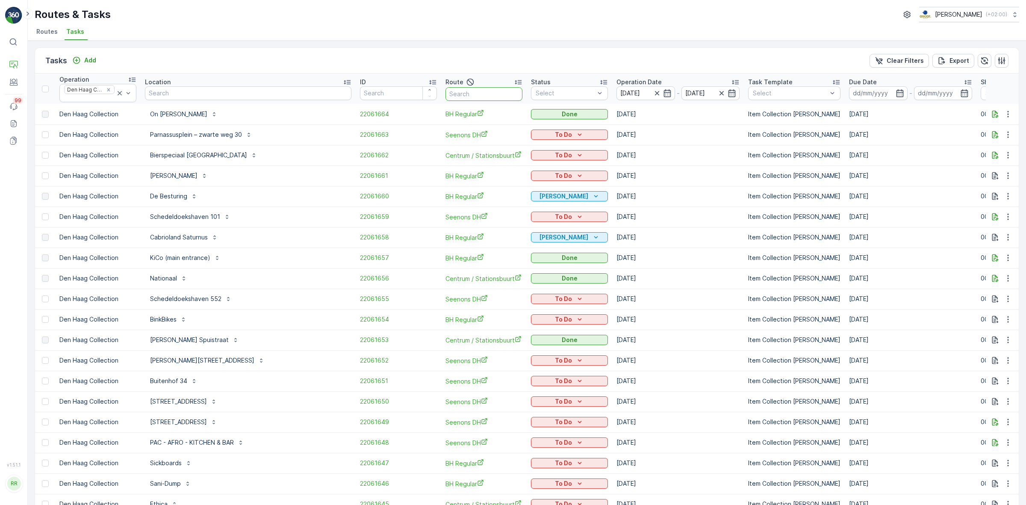
click at [446, 92] on input "text" at bounding box center [484, 94] width 77 height 14
type input "BH"
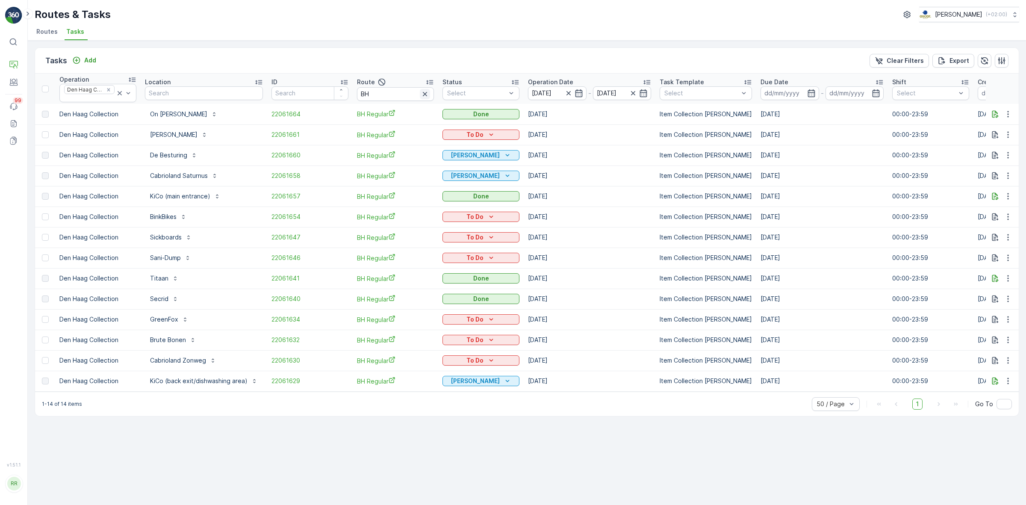
click at [421, 93] on icon "button" at bounding box center [425, 94] width 9 height 9
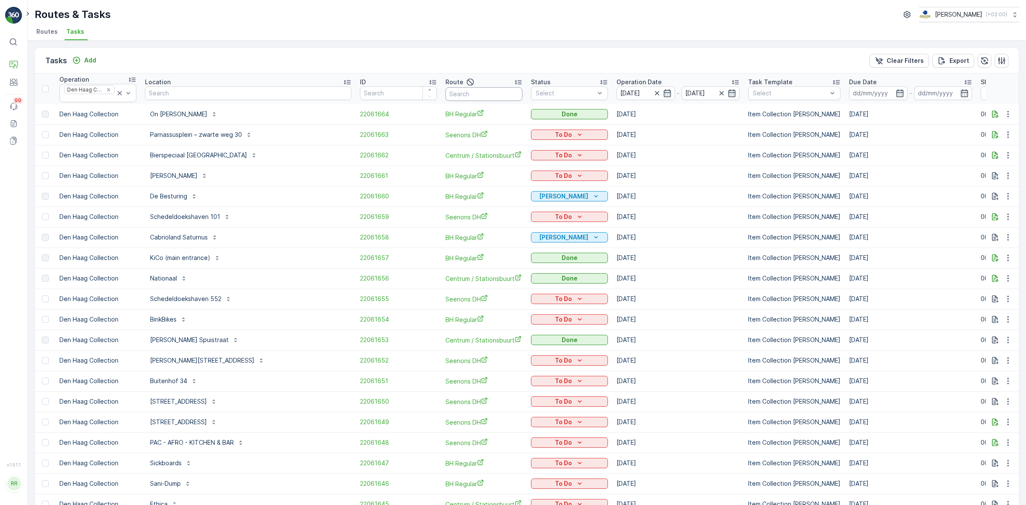
click at [446, 91] on input "text" at bounding box center [484, 94] width 77 height 14
type input "centrum"
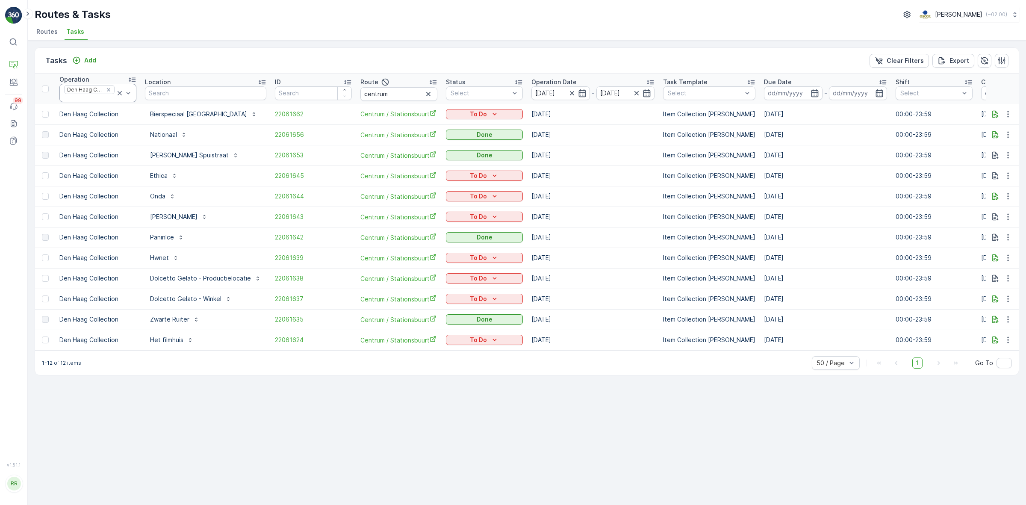
click at [118, 94] on icon at bounding box center [120, 93] width 4 height 4
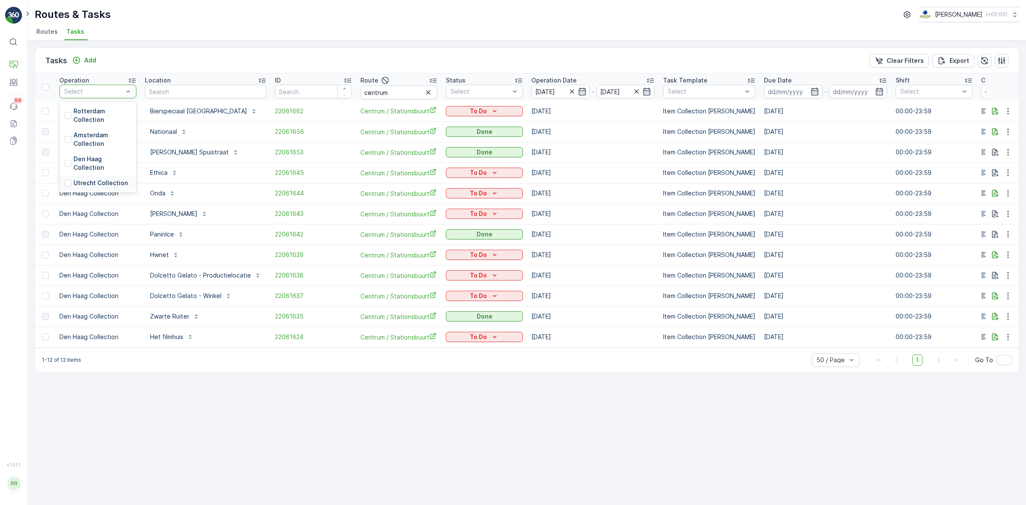
click at [227, 441] on div "Tasks Add Clear Filters Export Operation 4 results available. Use Up and Down t…" at bounding box center [527, 273] width 998 height 464
click at [424, 88] on icon "button" at bounding box center [428, 92] width 9 height 9
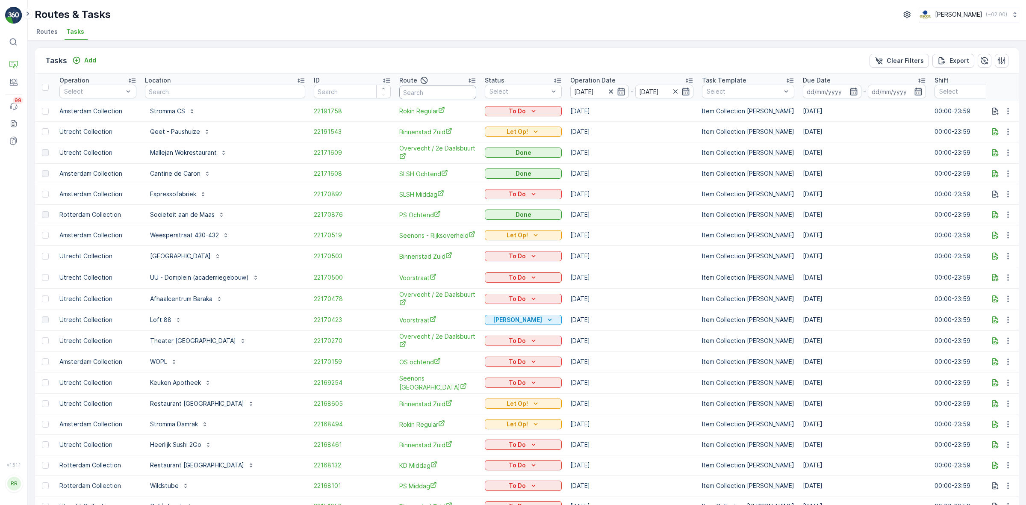
click at [419, 92] on input "text" at bounding box center [437, 93] width 77 height 14
type input "nes"
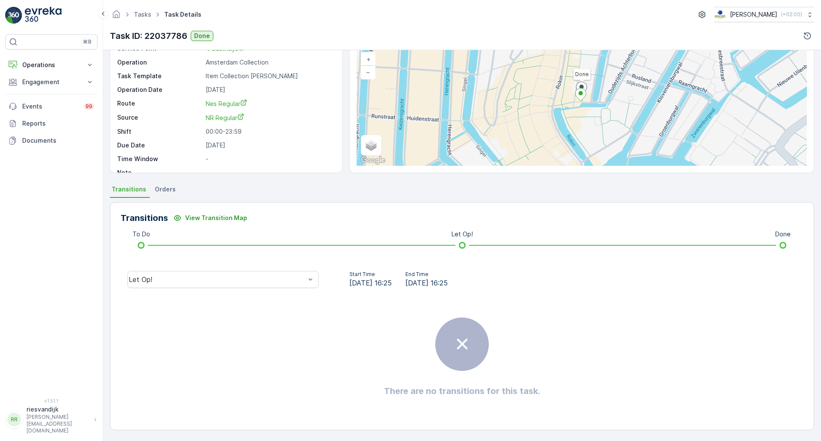
scroll to position [55, 0]
click at [167, 192] on span "Orders" at bounding box center [165, 189] width 21 height 9
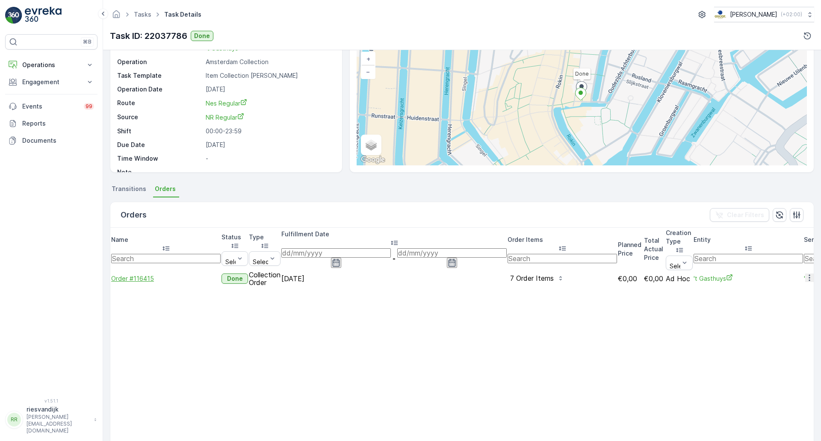
click at [132, 275] on span "Order #116415" at bounding box center [165, 279] width 109 height 9
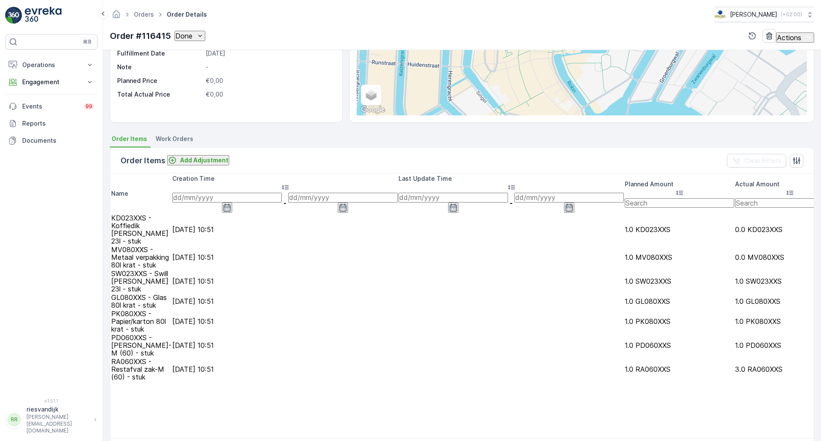
click at [171, 141] on span "Work Orders" at bounding box center [175, 139] width 38 height 9
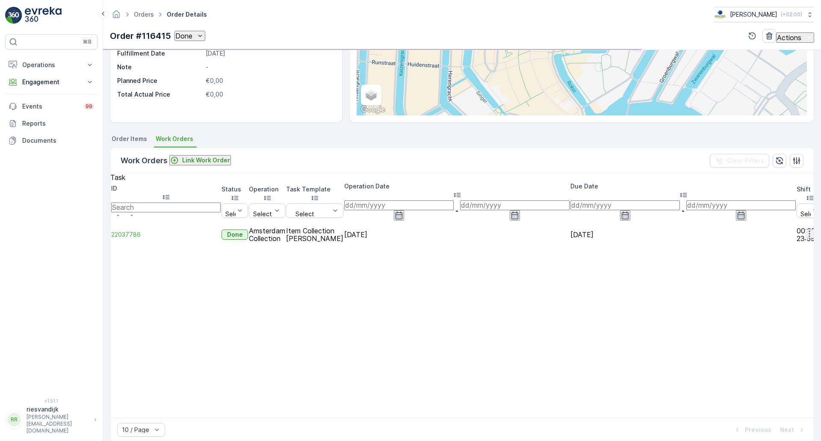
scroll to position [105, 0]
drag, startPoint x: 490, startPoint y: 415, endPoint x: 686, endPoint y: 395, distance: 197.3
click at [707, 390] on div "Work Orders Link Work Order Clear Filters Task ID Status Select Operation Selec…" at bounding box center [462, 315] width 704 height 334
click at [138, 239] on span "22037786" at bounding box center [165, 234] width 109 height 9
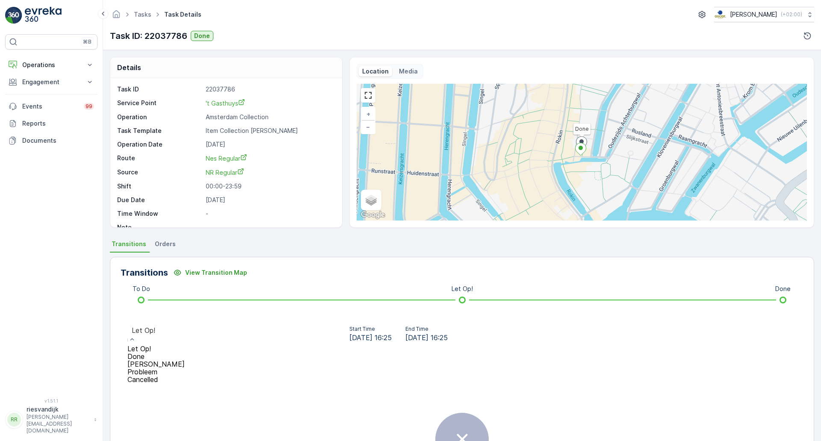
click at [185, 353] on div "Done" at bounding box center [155, 357] width 57 height 8
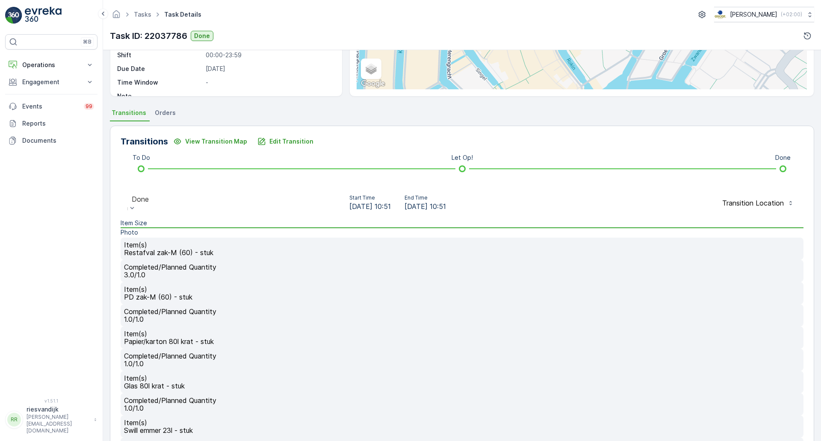
scroll to position [185, 0]
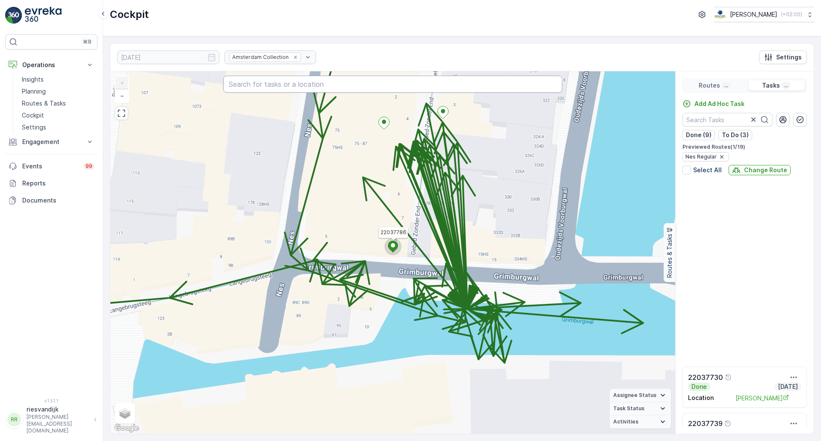
scroll to position [295, 0]
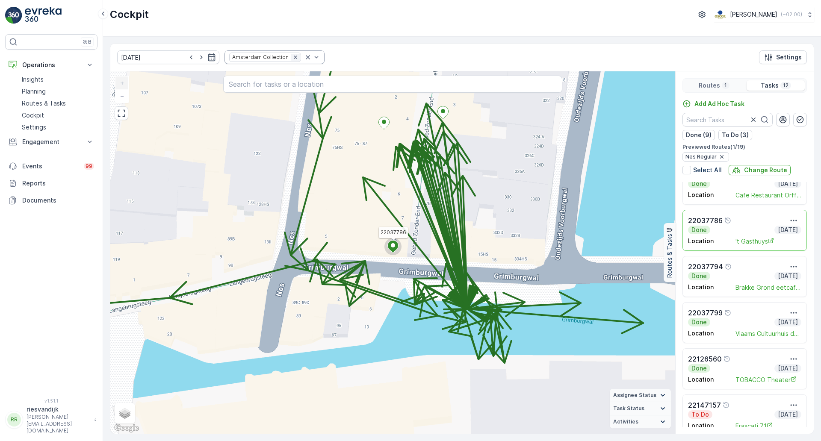
click at [292, 57] on icon "Remove Amsterdam Collection" at bounding box center [295, 57] width 6 height 6
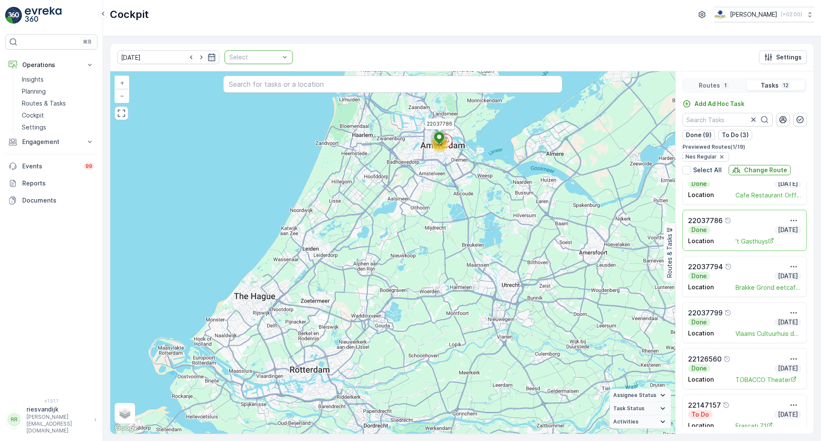
click at [266, 58] on div at bounding box center [254, 57] width 52 height 7
type input "s"
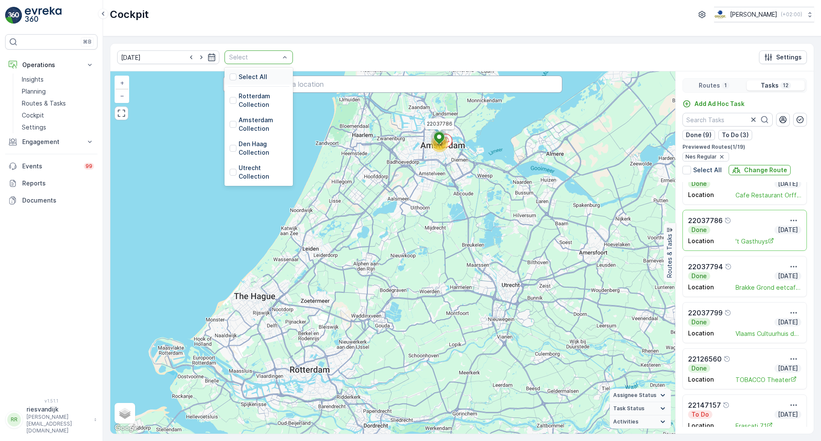
click at [313, 91] on input "text" at bounding box center [392, 84] width 339 height 17
click at [266, 124] on p "Amsterdam Collection" at bounding box center [263, 124] width 49 height 17
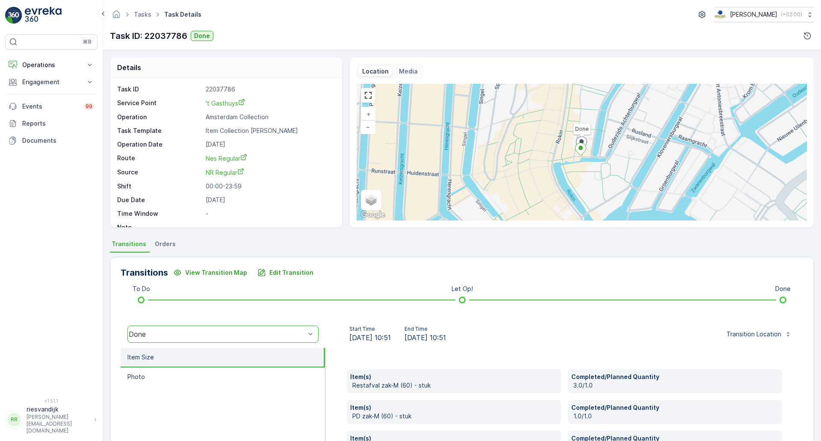
scroll to position [185, 0]
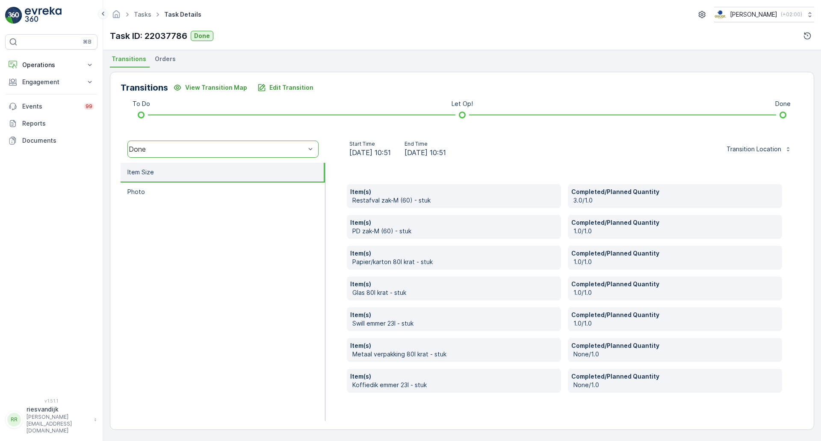
click at [100, 18] on icon at bounding box center [102, 14] width 9 height 10
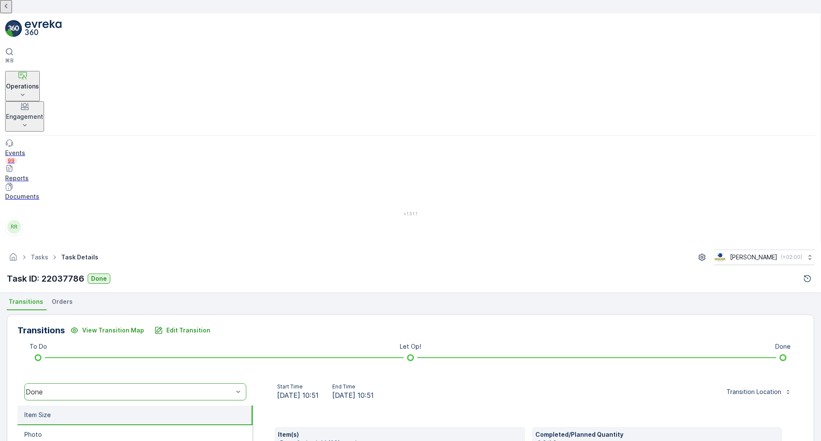
click at [11, 11] on icon at bounding box center [6, 6] width 10 height 10
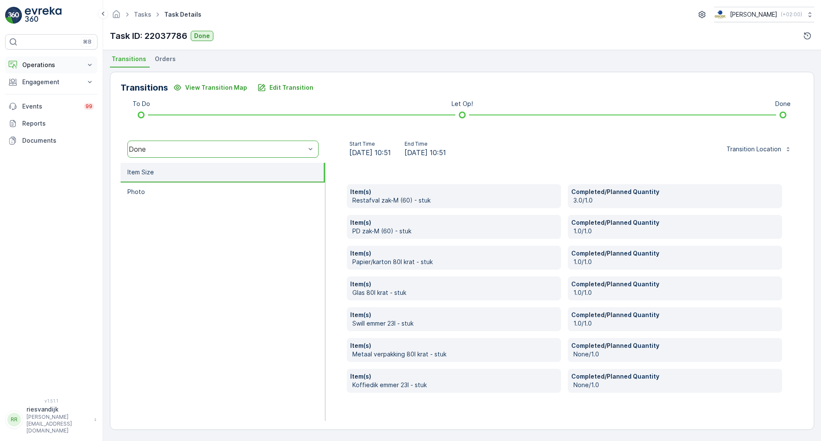
click at [41, 67] on p "Operations" at bounding box center [51, 65] width 58 height 9
click at [40, 106] on p "Routes & Tasks" at bounding box center [44, 103] width 44 height 9
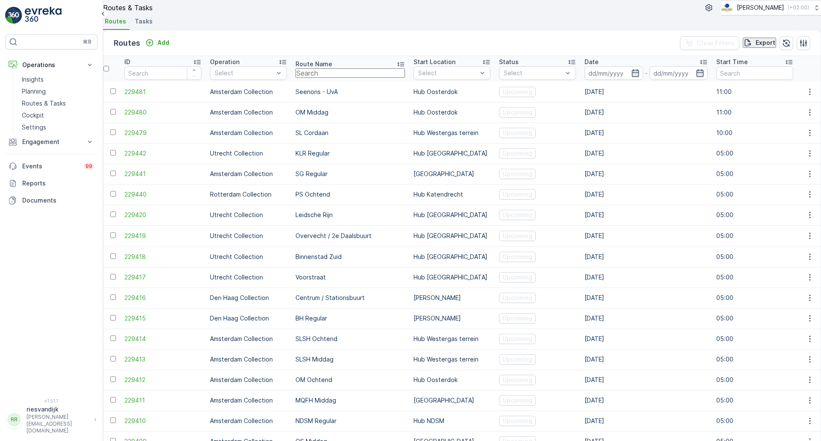
click at [334, 78] on input "text" at bounding box center [349, 72] width 109 height 9
type input "sh"
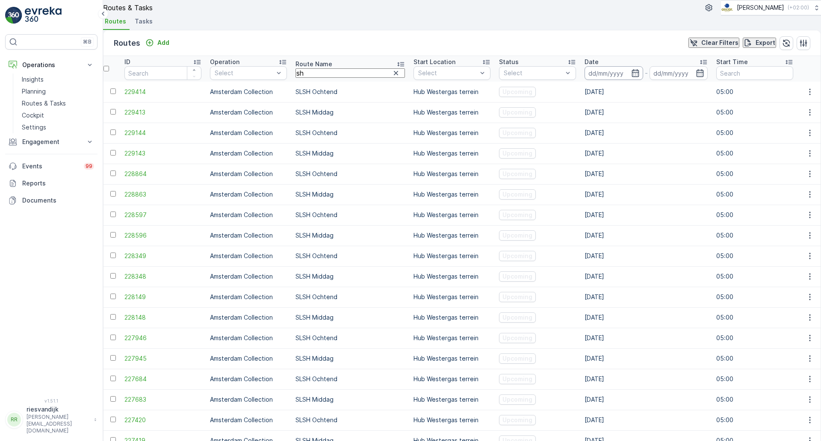
click at [585, 80] on input at bounding box center [614, 73] width 59 height 14
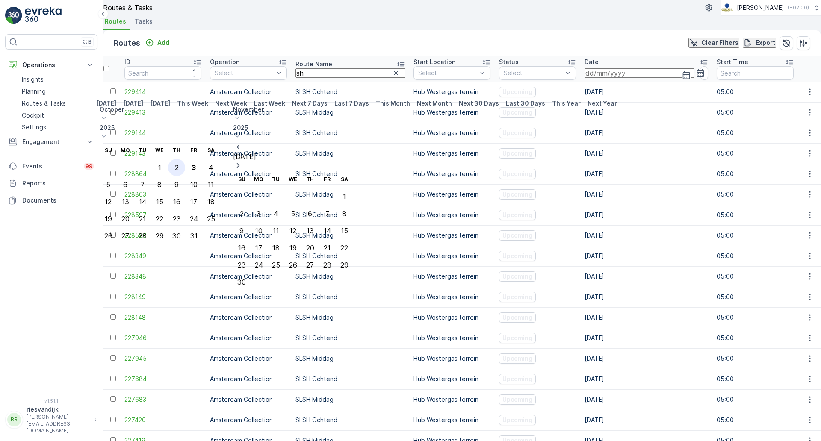
click at [179, 164] on div "2" at bounding box center [177, 168] width 4 height 8
type input "[DATE]"
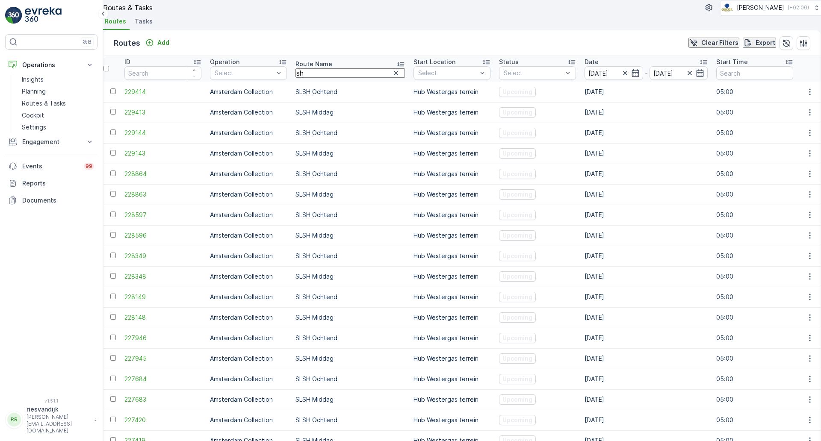
type input "[DATE]"
click at [344, 53] on div "Routes Add Clear Filters Export" at bounding box center [461, 43] width 717 height 26
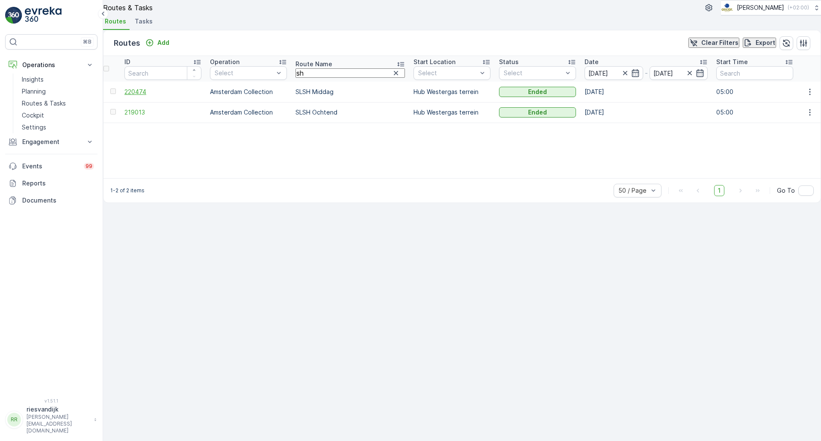
click at [147, 96] on span "220474" at bounding box center [162, 92] width 77 height 9
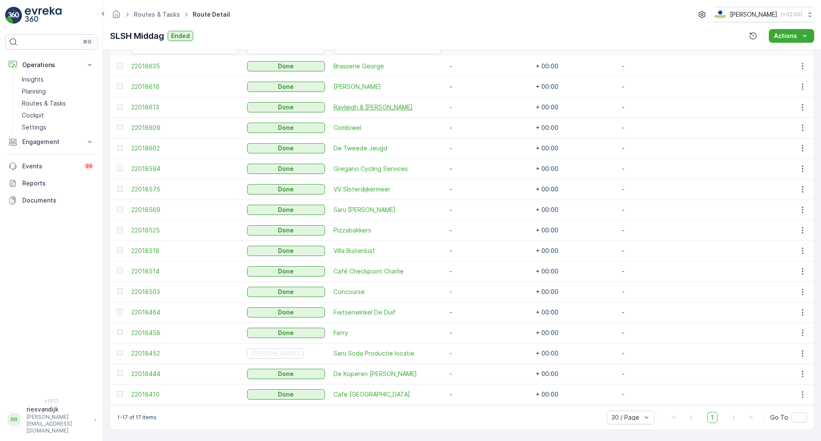
scroll to position [199, 0]
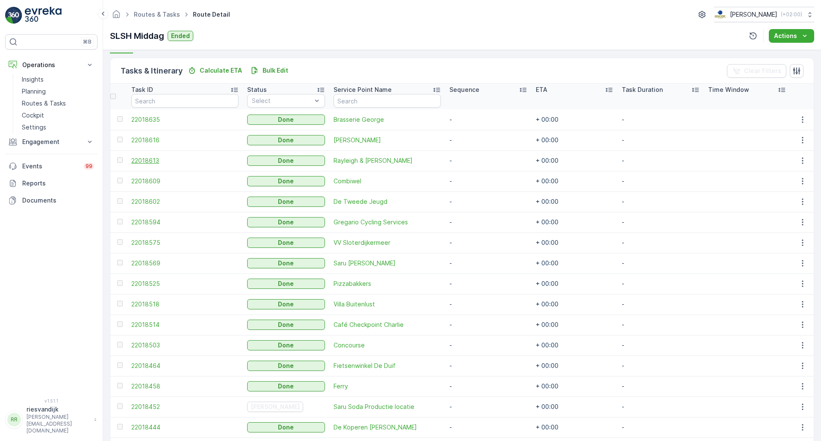
click at [157, 160] on span "22018613" at bounding box center [184, 160] width 107 height 9
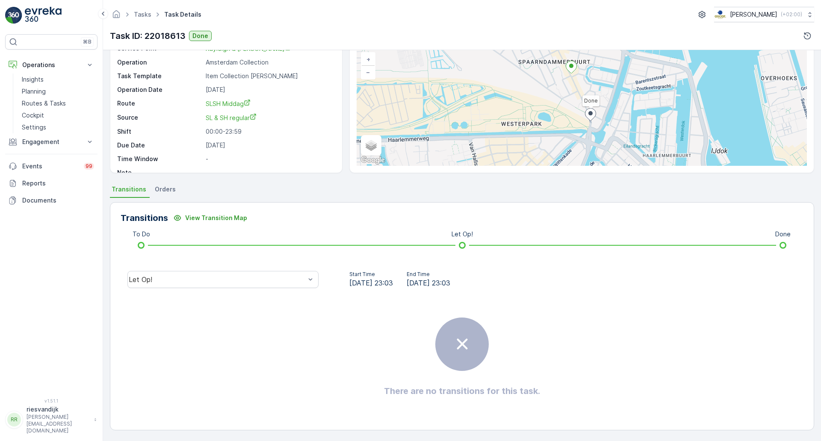
scroll to position [55, 0]
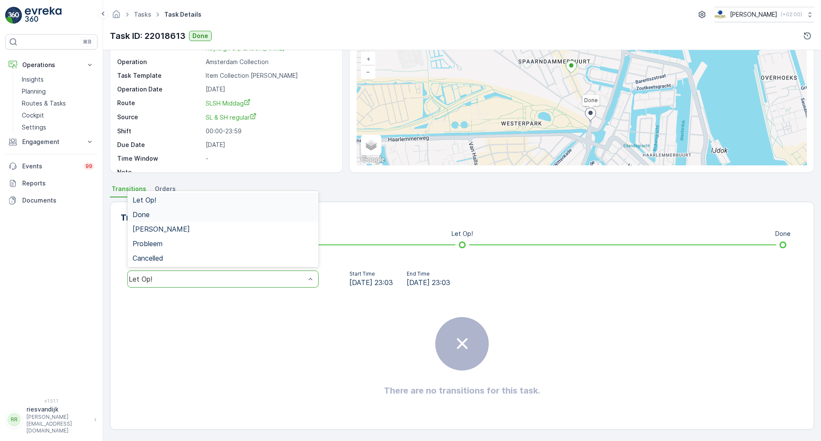
click at [198, 213] on div "Done" at bounding box center [223, 215] width 181 height 8
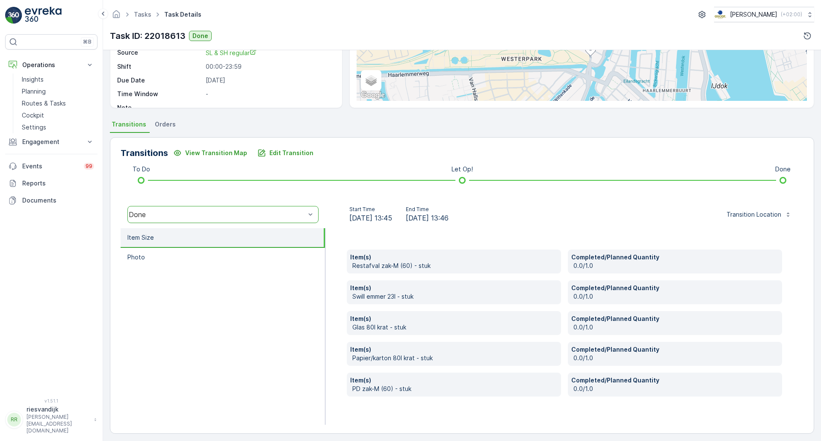
scroll to position [124, 0]
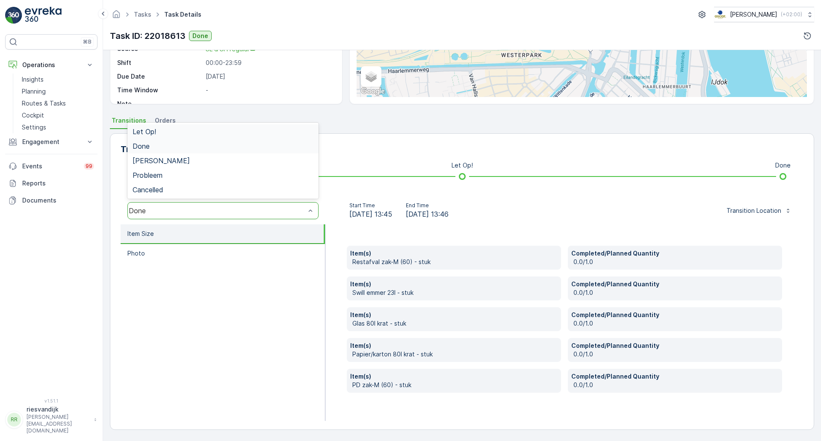
click at [252, 214] on div "Done" at bounding box center [217, 211] width 177 height 8
click at [244, 277] on ul "Item Size Photo" at bounding box center [223, 322] width 205 height 197
click at [278, 293] on ul "Item Size Photo" at bounding box center [223, 322] width 205 height 197
